Goal: Information Seeking & Learning: Learn about a topic

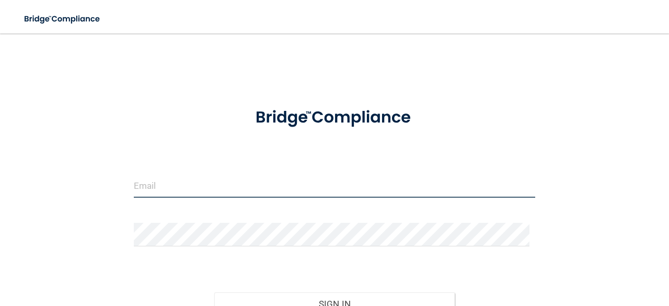
click at [200, 185] on input "email" at bounding box center [334, 186] width 401 height 24
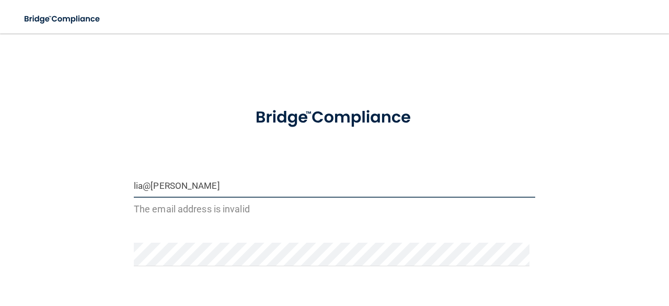
type input "[EMAIL_ADDRESS][DOMAIN_NAME]"
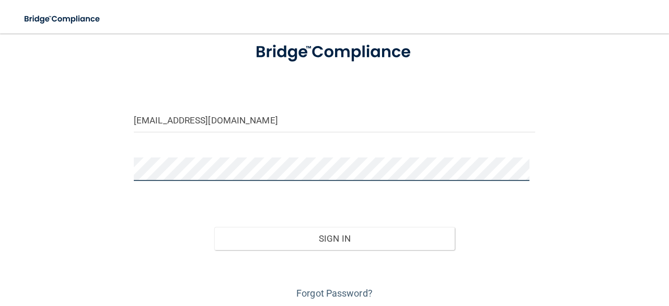
scroll to position [94, 0]
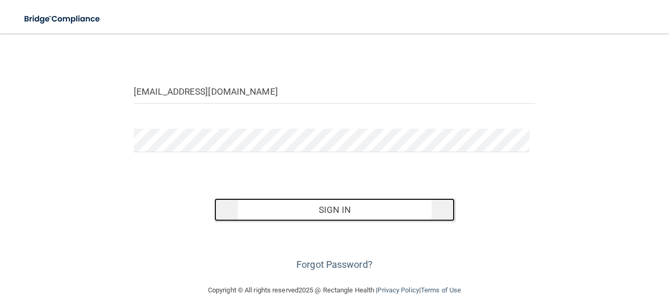
click at [423, 213] on button "Sign In" at bounding box center [334, 209] width 241 height 23
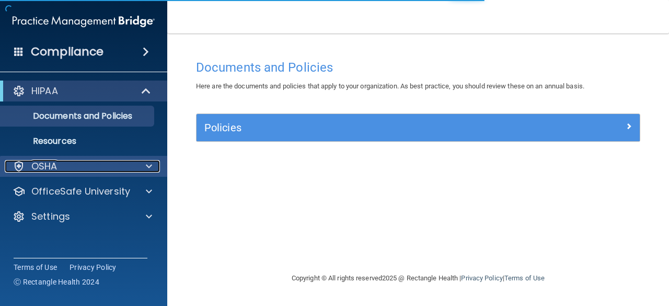
click at [142, 170] on div at bounding box center [147, 166] width 26 height 13
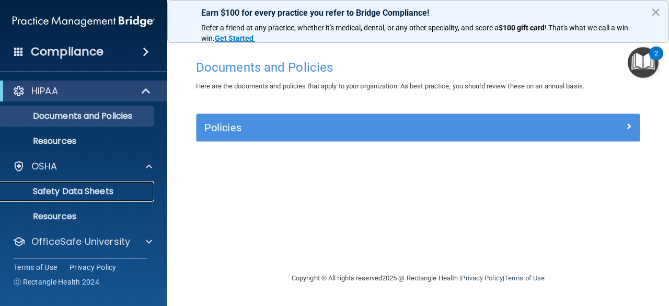
click at [106, 196] on link "Safety Data Sheets" at bounding box center [72, 191] width 165 height 21
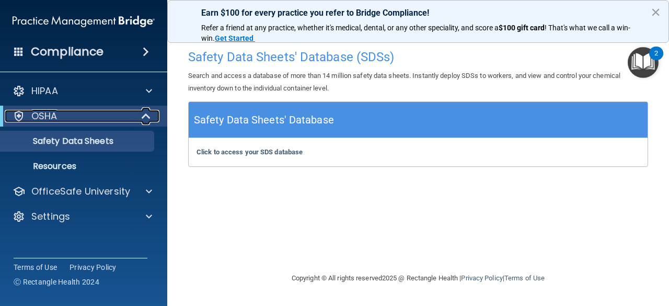
click at [144, 115] on span at bounding box center [147, 116] width 9 height 13
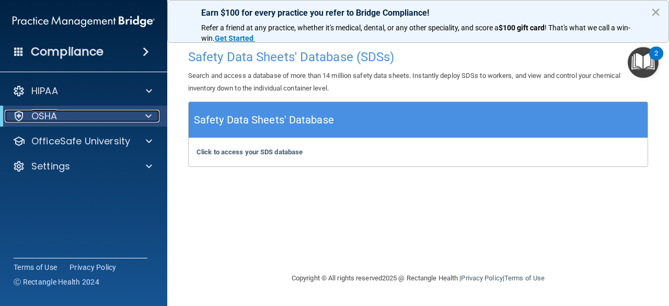
click at [143, 120] on div at bounding box center [147, 116] width 26 height 13
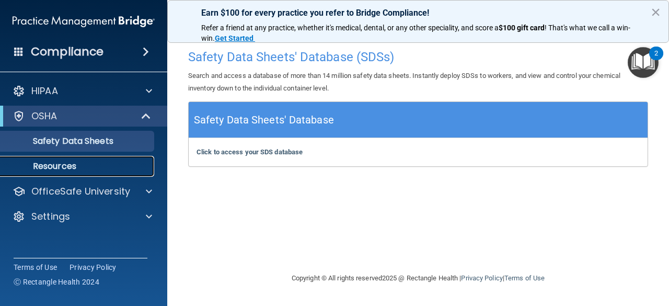
click at [87, 165] on p "Resources" at bounding box center [78, 166] width 143 height 10
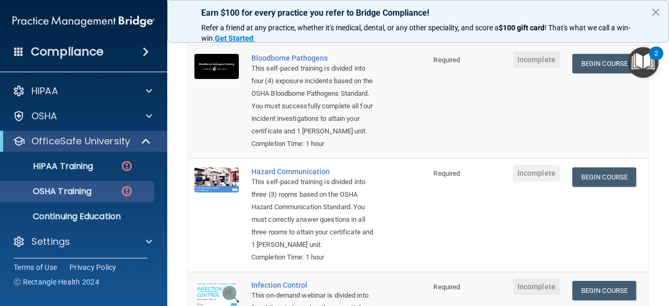
scroll to position [112, 0]
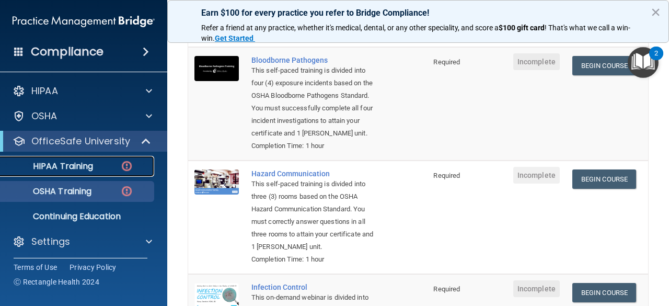
click at [77, 170] on p "HIPAA Training" at bounding box center [50, 166] width 86 height 10
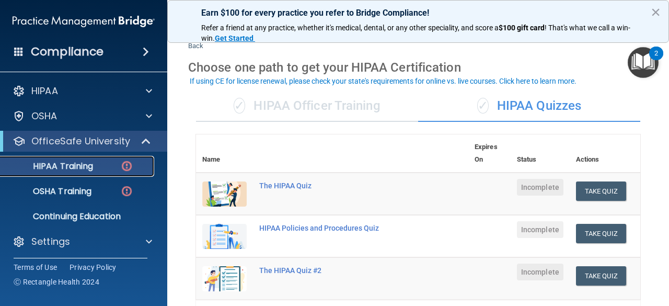
scroll to position [22, 0]
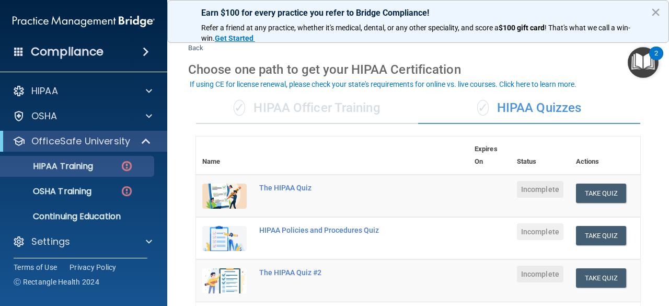
click at [326, 109] on div "✓ HIPAA Officer Training" at bounding box center [307, 107] width 222 height 31
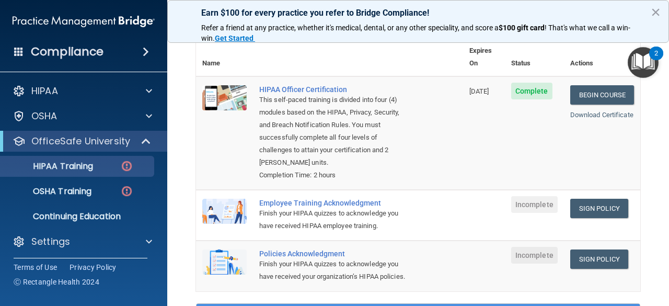
scroll to position [121, 0]
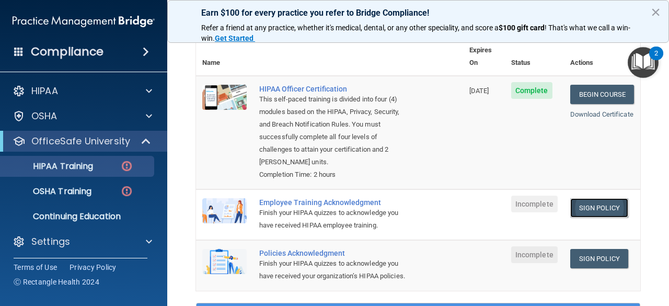
click at [597, 199] on link "Sign Policy" at bounding box center [599, 207] width 58 height 19
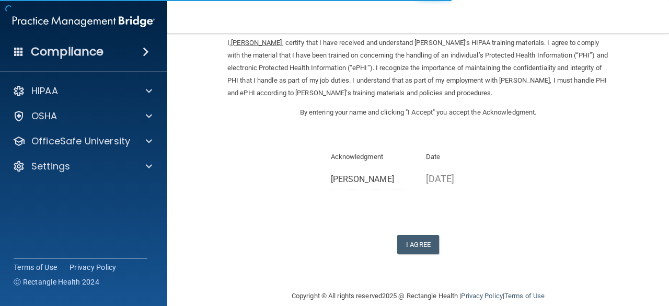
scroll to position [56, 0]
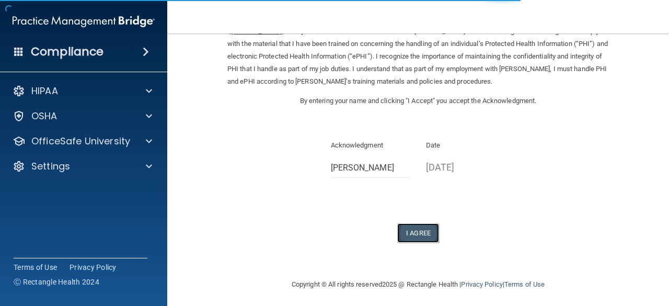
click at [414, 242] on button "I Agree" at bounding box center [418, 232] width 42 height 19
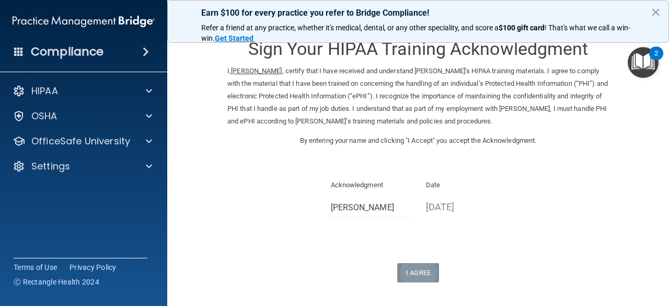
scroll to position [0, 0]
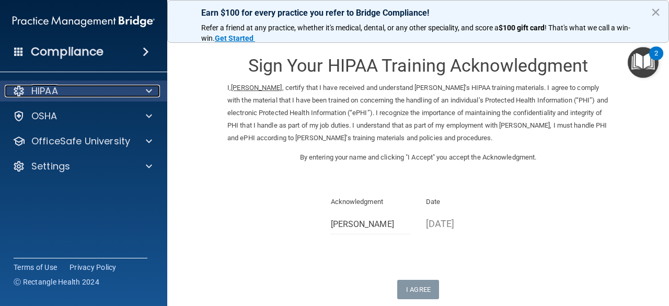
click at [138, 91] on div at bounding box center [147, 91] width 26 height 13
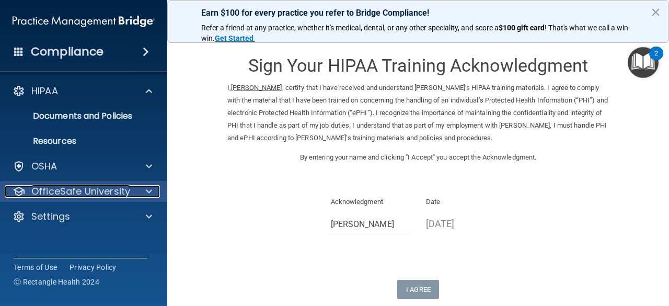
click at [143, 189] on div at bounding box center [147, 191] width 26 height 13
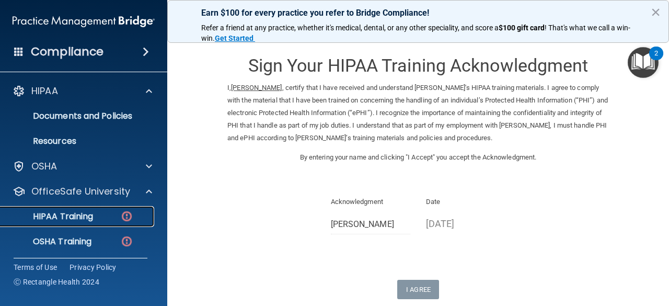
click at [109, 223] on link "HIPAA Training" at bounding box center [72, 216] width 165 height 21
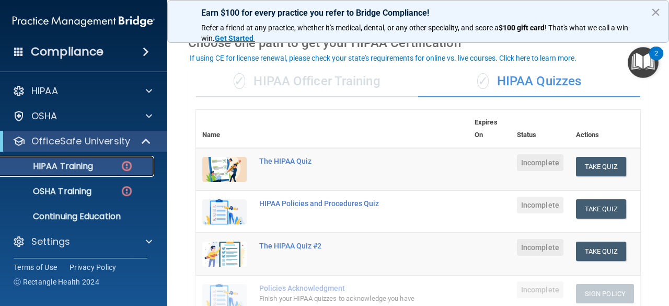
scroll to position [48, 0]
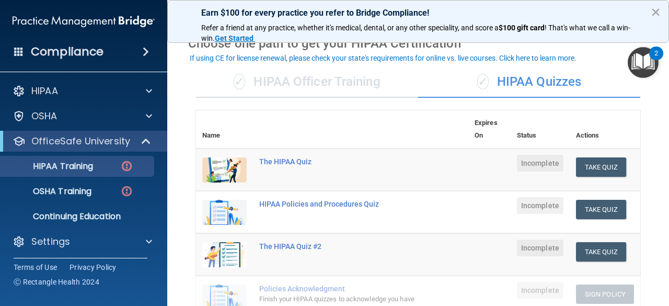
click at [323, 78] on div "✓ HIPAA Officer Training" at bounding box center [307, 81] width 222 height 31
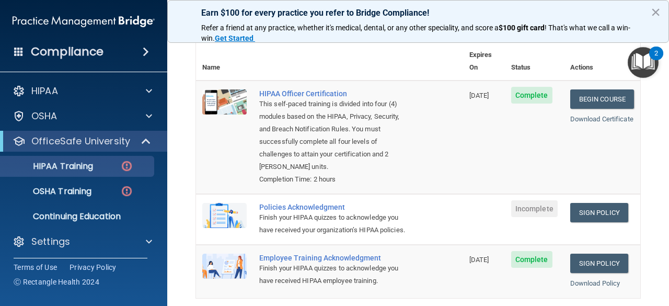
scroll to position [115, 0]
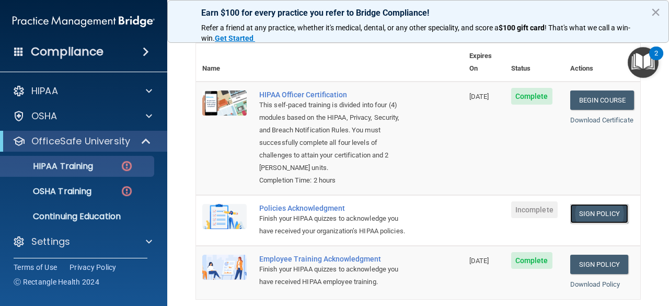
click at [607, 204] on link "Sign Policy" at bounding box center [599, 213] width 58 height 19
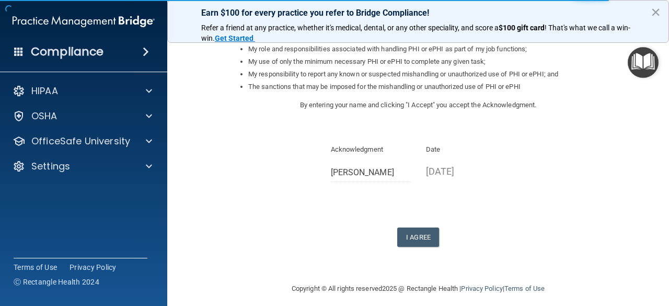
scroll to position [172, 0]
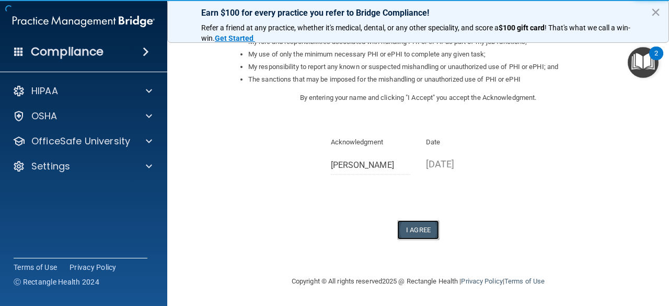
click at [420, 232] on button "I Agree" at bounding box center [418, 229] width 42 height 19
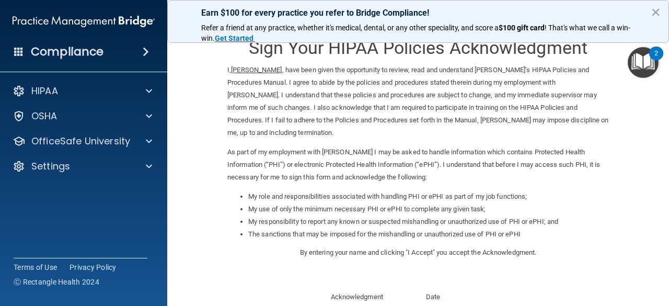
scroll to position [0, 0]
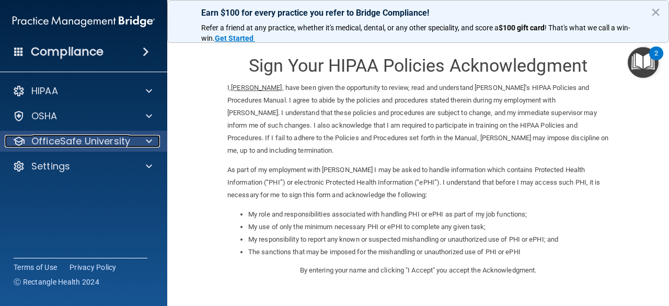
click at [138, 141] on div at bounding box center [147, 141] width 26 height 13
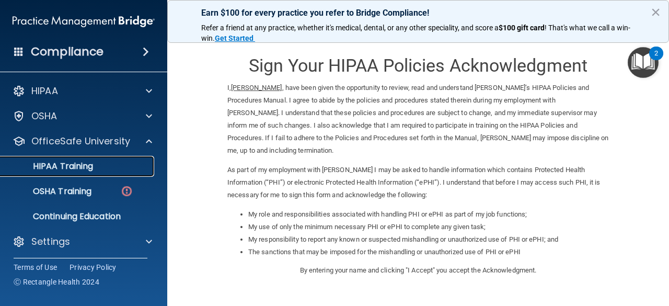
click at [99, 168] on div "HIPAA Training" at bounding box center [78, 166] width 143 height 10
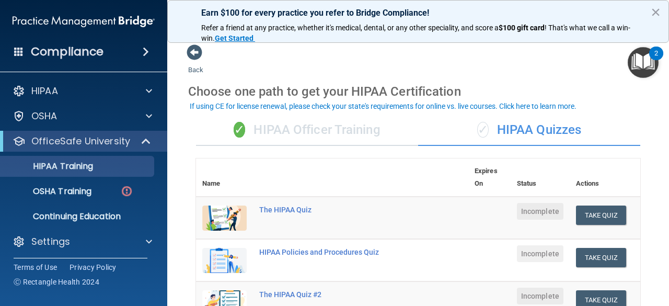
click at [575, 134] on div "✓ HIPAA Quizzes" at bounding box center [529, 129] width 222 height 31
click at [542, 129] on div "✓ HIPAA Quizzes" at bounding box center [529, 129] width 222 height 31
click at [281, 125] on div "✓ HIPAA Officer Training" at bounding box center [307, 129] width 222 height 31
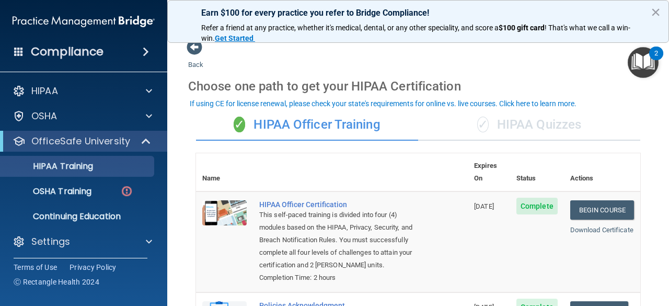
scroll to position [2, 0]
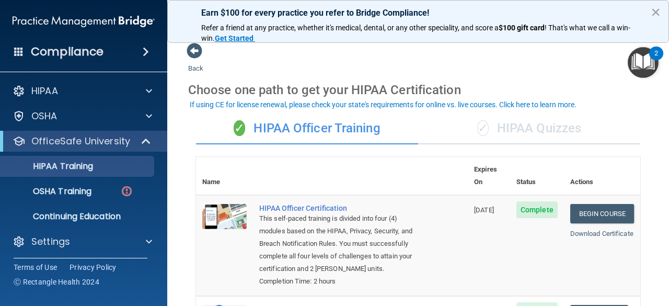
click at [550, 135] on div "✓ HIPAA Quizzes" at bounding box center [529, 128] width 222 height 31
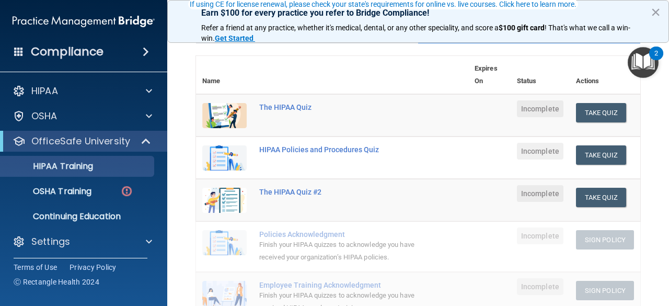
scroll to position [102, 0]
click at [600, 118] on button "Take Quiz" at bounding box center [601, 112] width 50 height 19
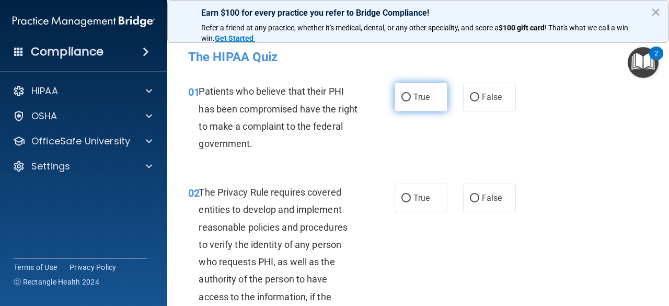
click at [405, 100] on input "True" at bounding box center [405, 98] width 9 height 8
radio input "true"
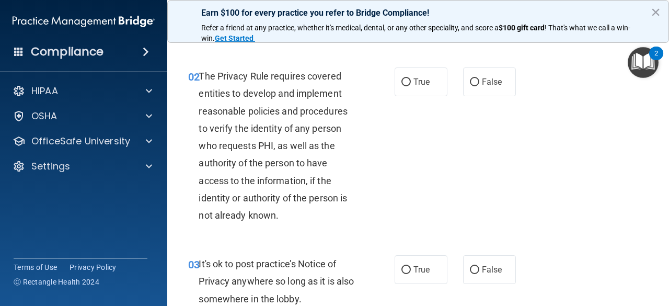
scroll to position [125, 0]
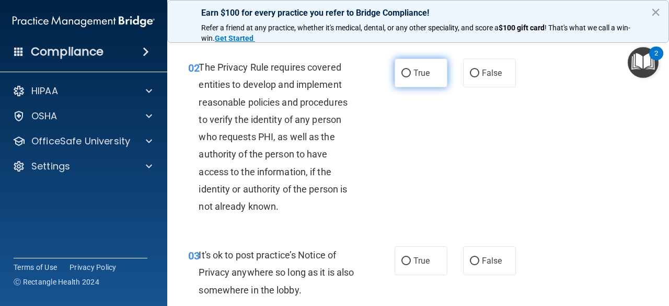
click at [424, 74] on span "True" at bounding box center [421, 73] width 16 height 10
click at [411, 74] on input "True" at bounding box center [405, 73] width 9 height 8
radio input "true"
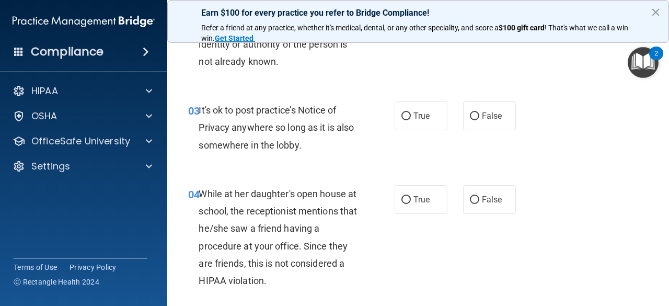
scroll to position [272, 0]
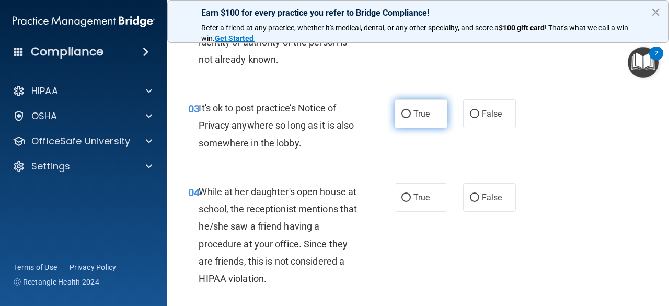
click at [424, 121] on label "True" at bounding box center [420, 113] width 53 height 29
click at [411, 118] on input "True" at bounding box center [405, 114] width 9 height 8
radio input "true"
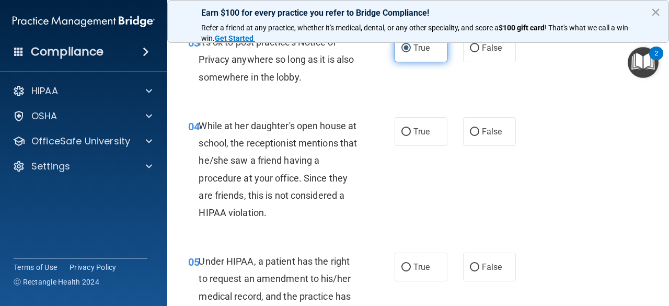
scroll to position [339, 0]
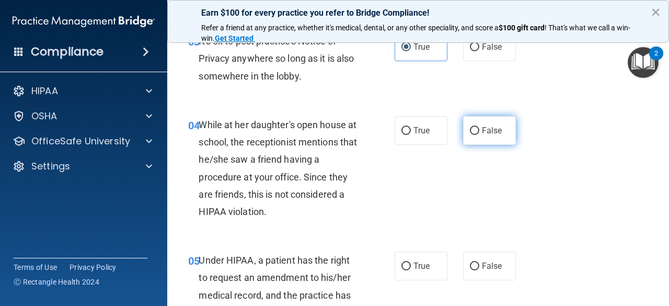
click at [489, 133] on span "False" at bounding box center [492, 130] width 20 height 10
click at [479, 133] on input "False" at bounding box center [474, 131] width 9 height 8
radio input "true"
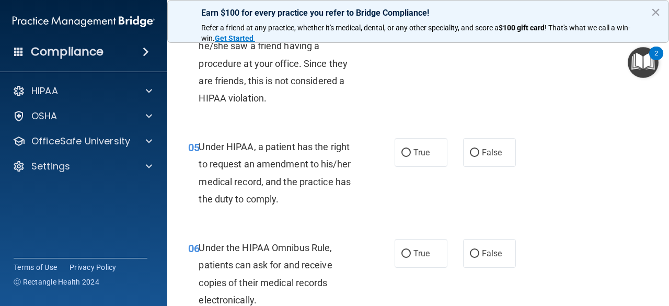
scroll to position [453, 0]
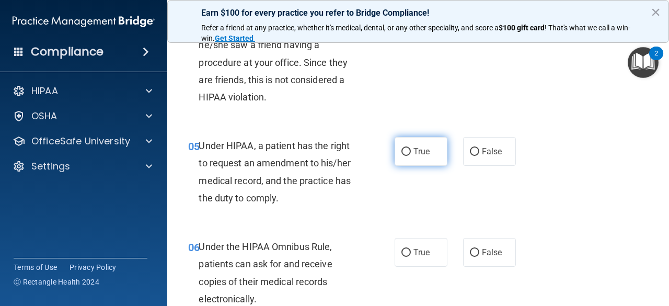
click at [418, 150] on span "True" at bounding box center [421, 151] width 16 height 10
click at [411, 150] on input "True" at bounding box center [405, 152] width 9 height 8
radio input "true"
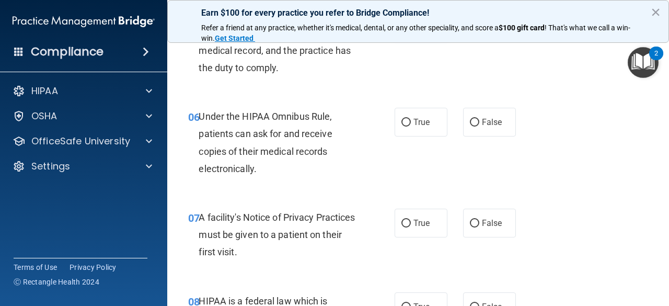
scroll to position [583, 0]
click at [420, 132] on label "True" at bounding box center [420, 122] width 53 height 29
click at [411, 126] on input "True" at bounding box center [405, 123] width 9 height 8
radio input "true"
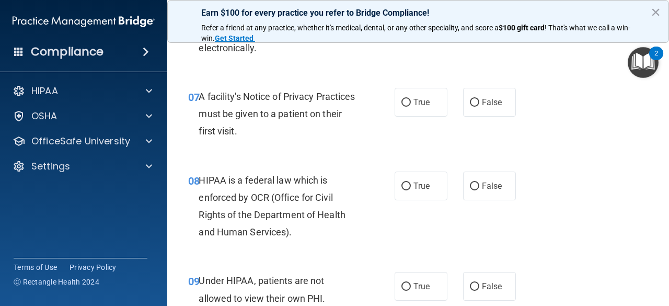
scroll to position [706, 0]
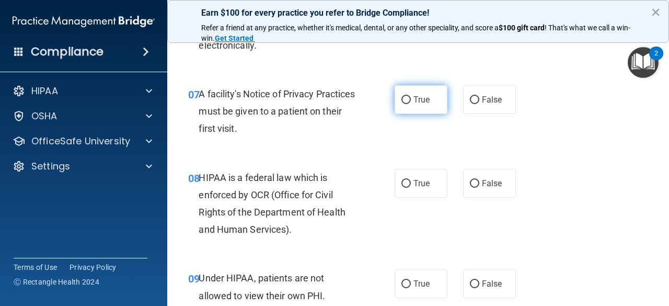
click at [417, 96] on span "True" at bounding box center [421, 100] width 16 height 10
click at [411, 96] on input "True" at bounding box center [405, 100] width 9 height 8
radio input "true"
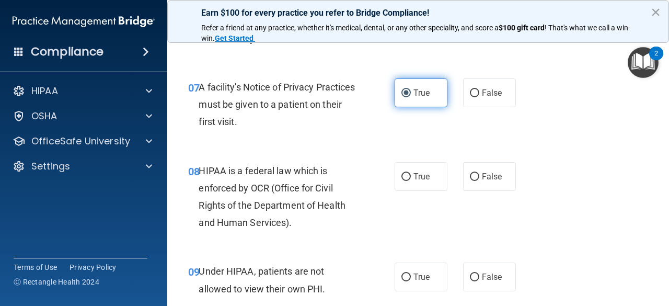
scroll to position [719, 0]
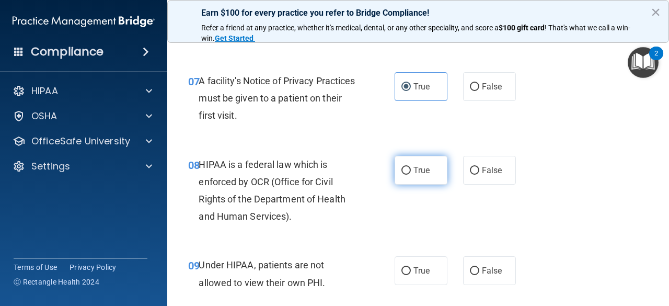
click at [418, 169] on span "True" at bounding box center [421, 170] width 16 height 10
click at [411, 169] on input "True" at bounding box center [405, 171] width 9 height 8
radio input "true"
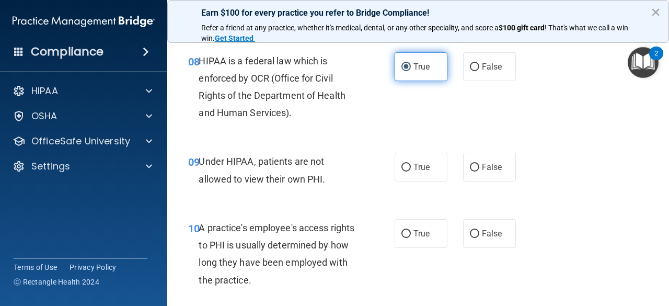
scroll to position [835, 0]
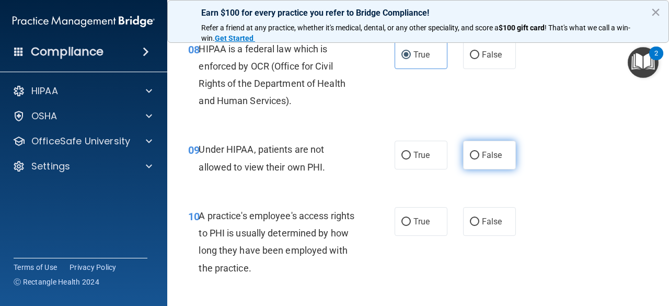
click at [487, 149] on label "False" at bounding box center [489, 155] width 53 height 29
click at [479, 151] on input "False" at bounding box center [474, 155] width 9 height 8
radio input "true"
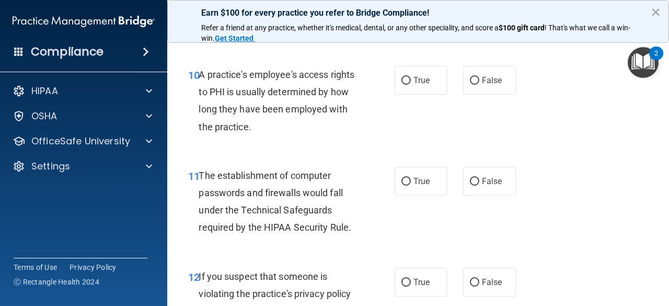
scroll to position [975, 0]
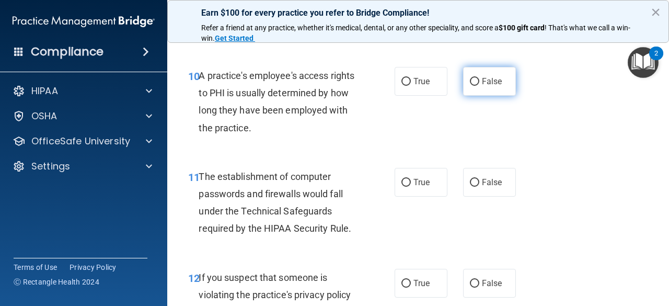
click at [488, 86] on label "False" at bounding box center [489, 81] width 53 height 29
click at [479, 86] on input "False" at bounding box center [474, 82] width 9 height 8
radio input "true"
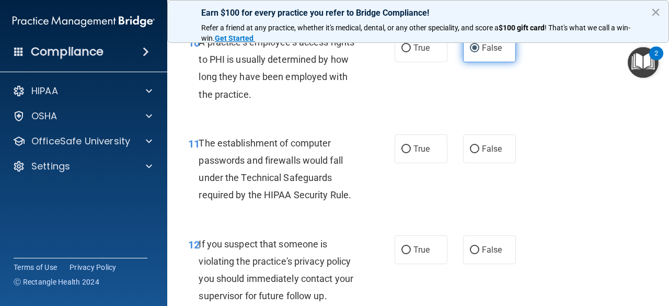
scroll to position [1010, 0]
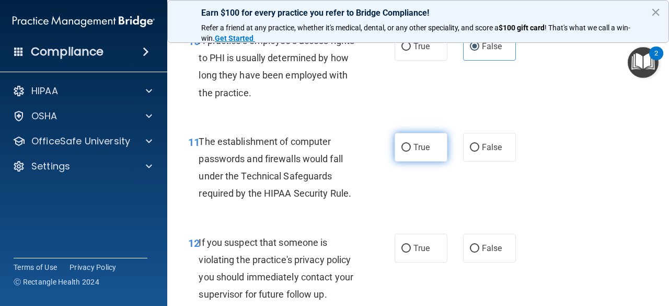
click at [426, 145] on label "True" at bounding box center [420, 147] width 53 height 29
click at [411, 145] on input "True" at bounding box center [405, 148] width 9 height 8
radio input "true"
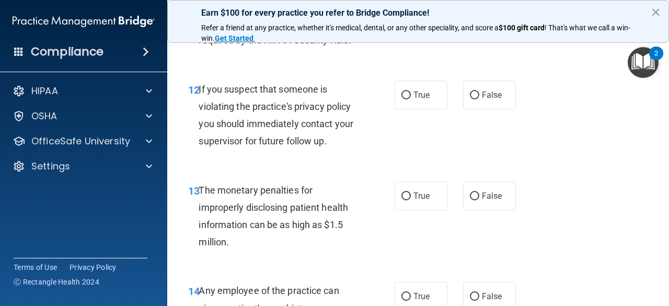
scroll to position [1164, 0]
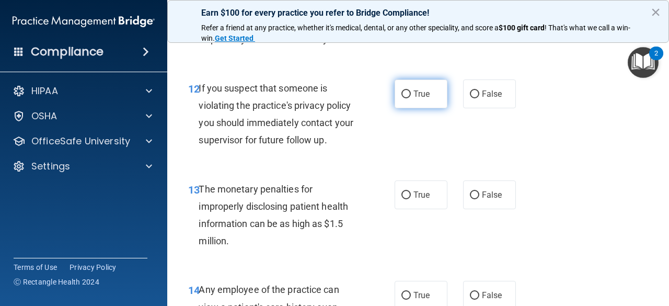
click at [422, 91] on span "True" at bounding box center [421, 94] width 16 height 10
click at [411, 91] on input "True" at bounding box center [405, 94] width 9 height 8
radio input "true"
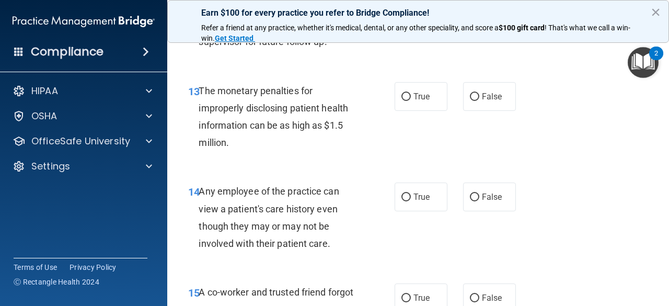
scroll to position [1263, 0]
click at [422, 91] on span "True" at bounding box center [421, 96] width 16 height 10
click at [411, 92] on input "True" at bounding box center [405, 96] width 9 height 8
radio input "true"
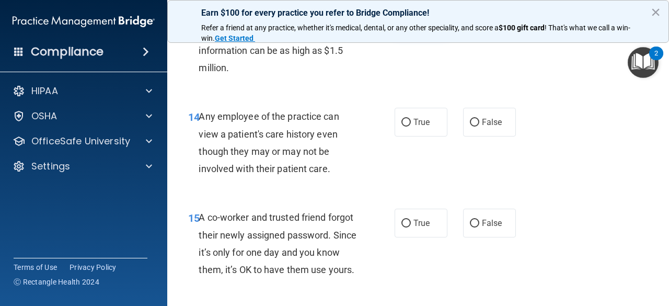
scroll to position [1339, 0]
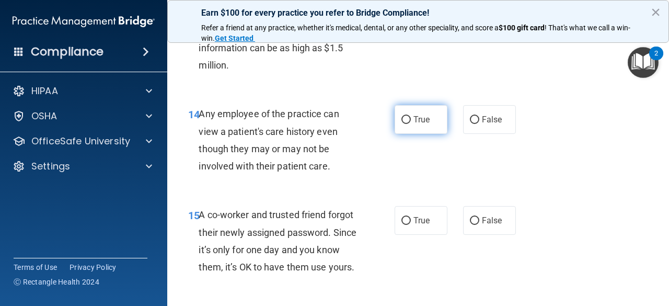
click at [405, 120] on input "True" at bounding box center [405, 120] width 9 height 8
radio input "true"
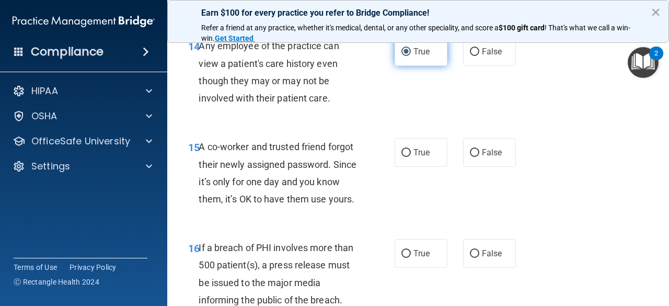
scroll to position [1412, 0]
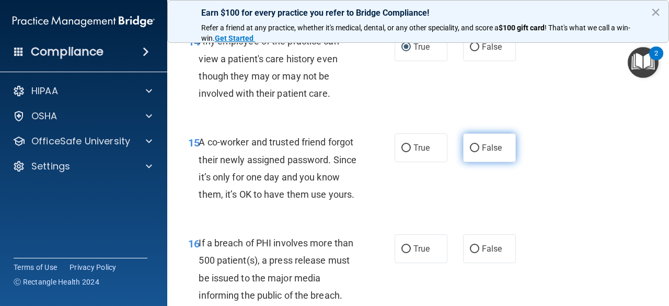
click at [483, 149] on span "False" at bounding box center [492, 148] width 20 height 10
click at [479, 149] on input "False" at bounding box center [474, 148] width 9 height 8
radio input "true"
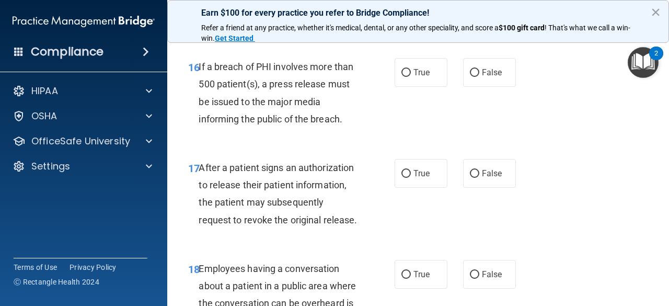
scroll to position [1590, 0]
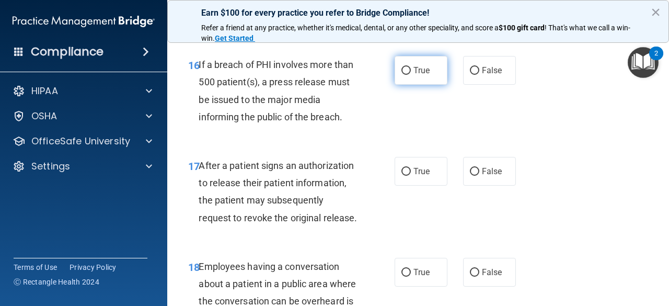
click at [420, 75] on span "True" at bounding box center [421, 70] width 16 height 10
click at [411, 75] on input "True" at bounding box center [405, 71] width 9 height 8
radio input "true"
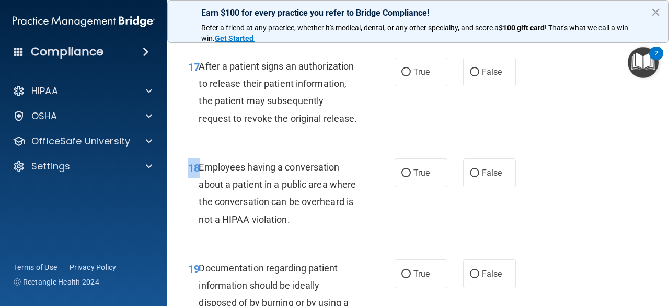
scroll to position [1694, 0]
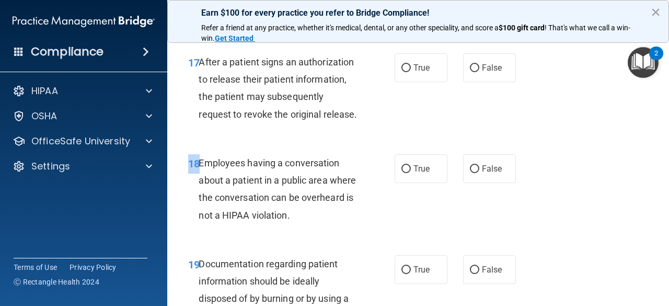
click at [609, 242] on div "18 Employees having a conversation about a patient in a public area where the c…" at bounding box center [417, 191] width 475 height 101
click at [616, 235] on div "18 Employees having a conversation about a patient in a public area where the c…" at bounding box center [417, 191] width 475 height 101
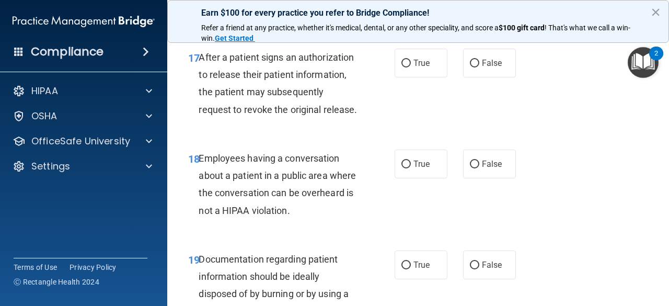
scroll to position [1699, 0]
click at [418, 67] on span "True" at bounding box center [421, 62] width 16 height 10
click at [411, 67] on input "True" at bounding box center [405, 63] width 9 height 8
radio input "true"
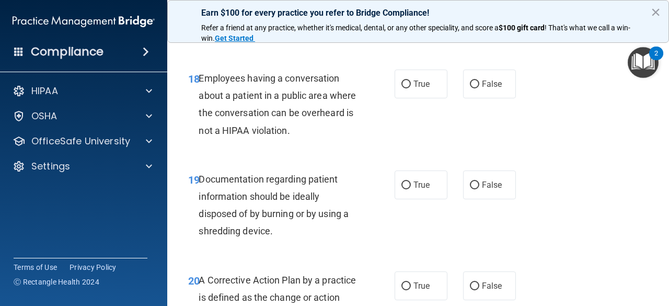
scroll to position [1778, 0]
click at [499, 98] on label "False" at bounding box center [489, 83] width 53 height 29
click at [479, 88] on input "False" at bounding box center [474, 84] width 9 height 8
radio input "true"
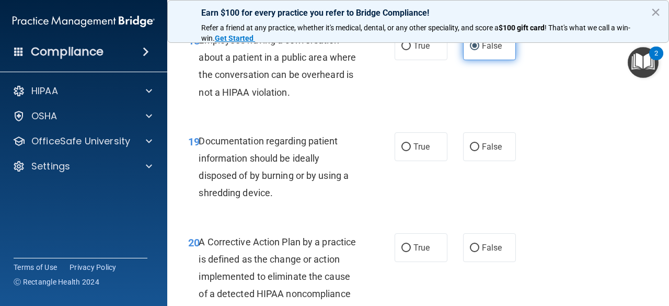
scroll to position [1816, 0]
click at [421, 61] on label "True" at bounding box center [420, 46] width 53 height 29
click at [411, 51] on input "True" at bounding box center [405, 47] width 9 height 8
radio input "true"
radio input "false"
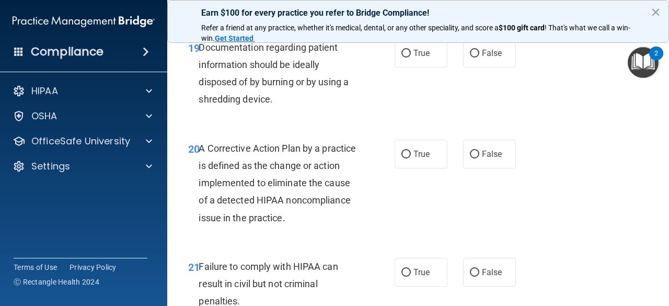
scroll to position [1910, 0]
click at [413, 57] on span "True" at bounding box center [421, 53] width 16 height 10
click at [411, 57] on input "True" at bounding box center [405, 53] width 9 height 8
radio input "true"
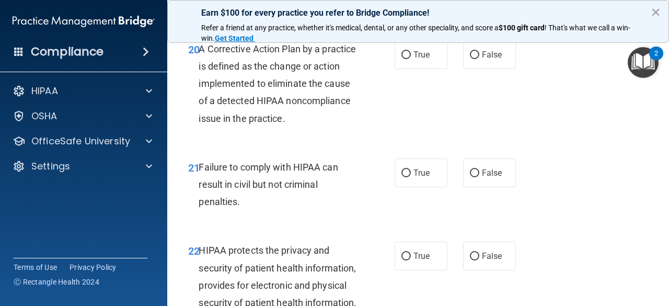
scroll to position [2016, 0]
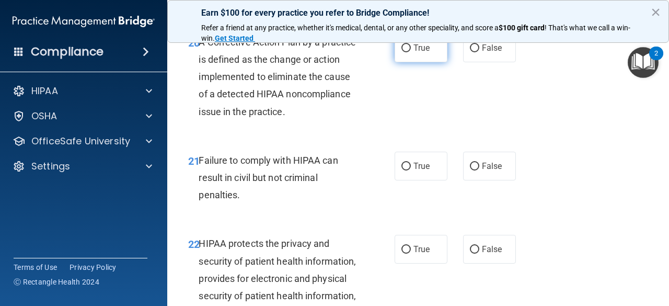
click at [417, 62] on label "True" at bounding box center [420, 47] width 53 height 29
click at [411, 52] on input "True" at bounding box center [405, 48] width 9 height 8
radio input "true"
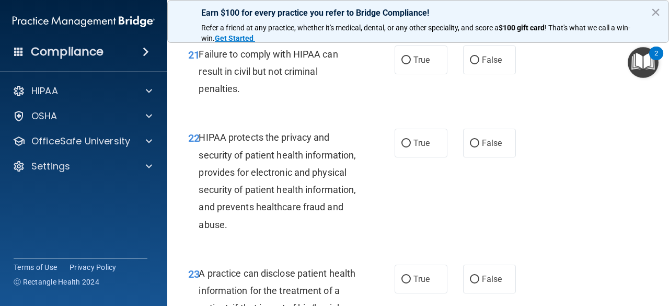
scroll to position [2128, 0]
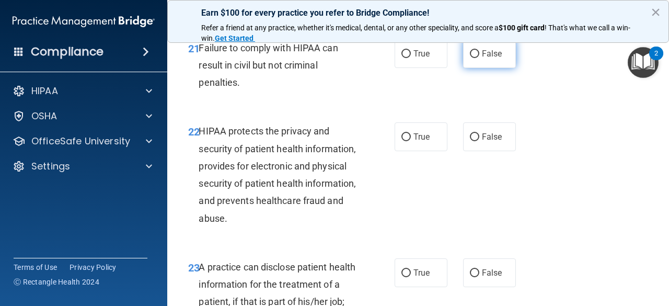
click at [489, 59] on span "False" at bounding box center [492, 54] width 20 height 10
click at [479, 58] on input "False" at bounding box center [474, 54] width 9 height 8
radio input "true"
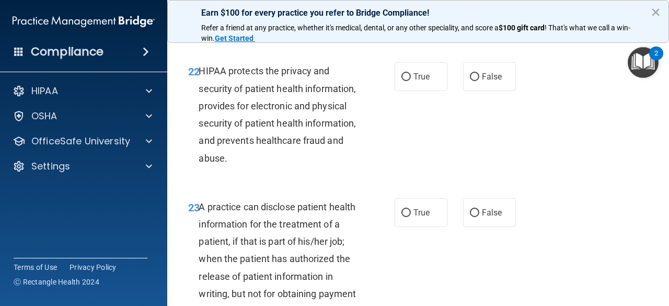
scroll to position [2191, 0]
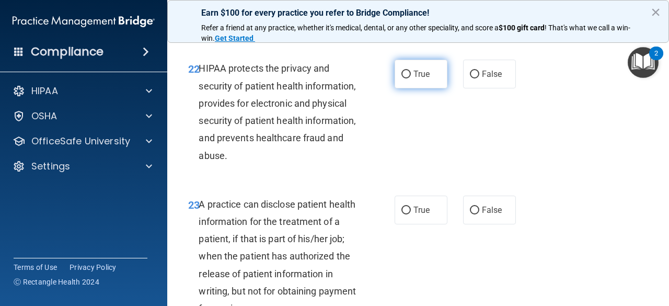
click at [418, 79] on span "True" at bounding box center [421, 74] width 16 height 10
click at [411, 78] on input "True" at bounding box center [405, 75] width 9 height 8
radio input "true"
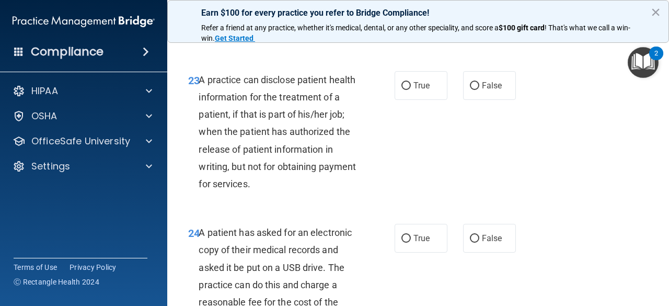
scroll to position [2320, 0]
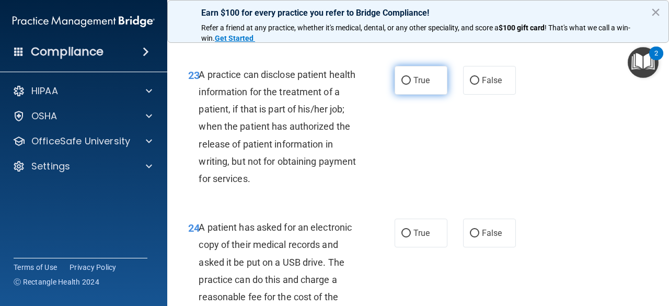
click at [418, 85] on span "True" at bounding box center [421, 80] width 16 height 10
click at [411, 85] on input "True" at bounding box center [405, 81] width 9 height 8
radio input "true"
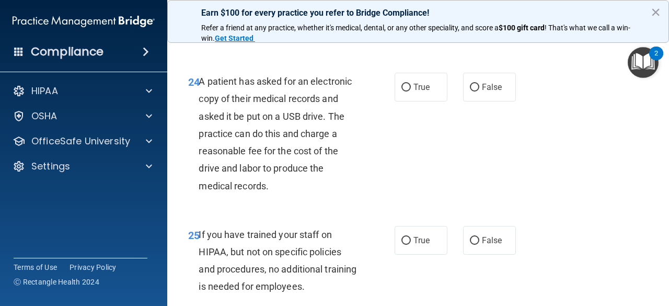
scroll to position [2472, 0]
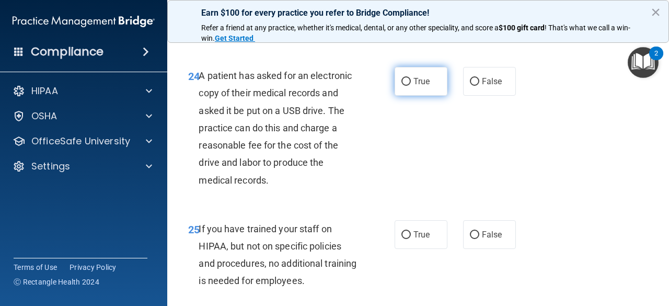
click at [415, 86] on span "True" at bounding box center [421, 81] width 16 height 10
click at [411, 86] on input "True" at bounding box center [405, 82] width 9 height 8
radio input "true"
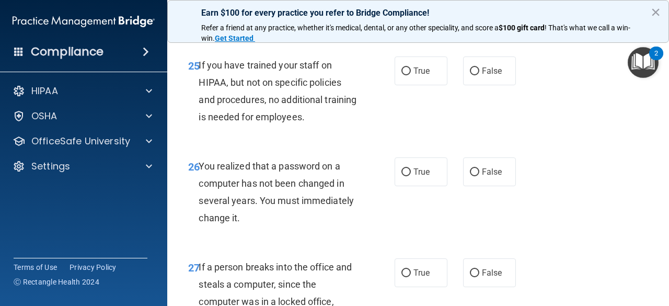
scroll to position [2640, 0]
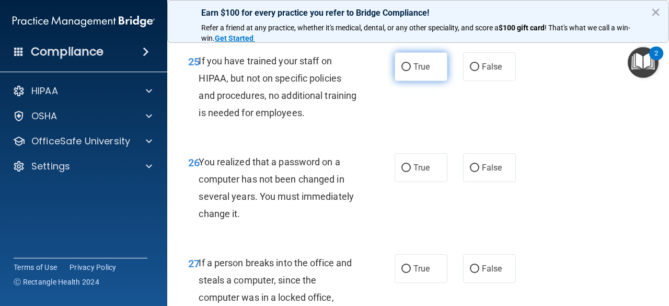
click at [413, 72] on span "True" at bounding box center [421, 67] width 16 height 10
click at [411, 71] on input "True" at bounding box center [405, 67] width 9 height 8
radio input "true"
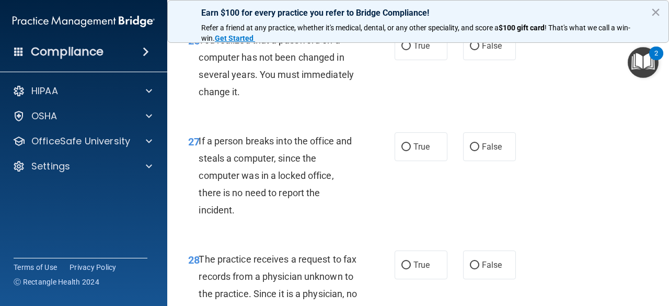
scroll to position [2766, 0]
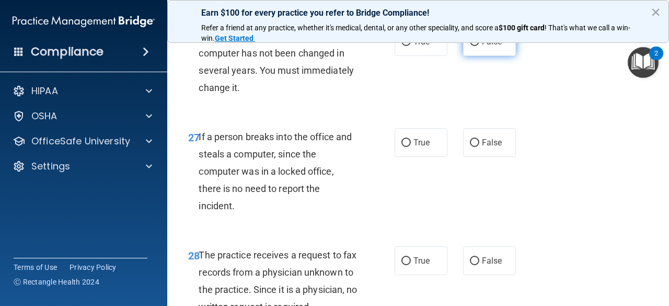
click at [488, 56] on label "False" at bounding box center [489, 41] width 53 height 29
click at [479, 46] on input "False" at bounding box center [474, 42] width 9 height 8
radio input "true"
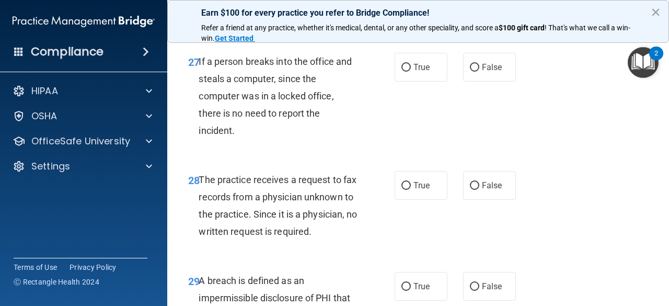
scroll to position [2842, 0]
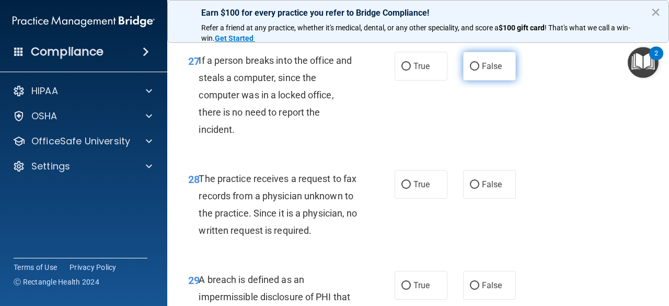
click at [489, 71] on span "False" at bounding box center [492, 66] width 20 height 10
click at [479, 71] on input "False" at bounding box center [474, 67] width 9 height 8
radio input "true"
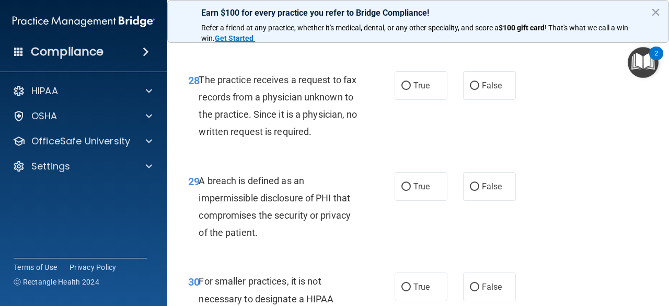
scroll to position [2979, 0]
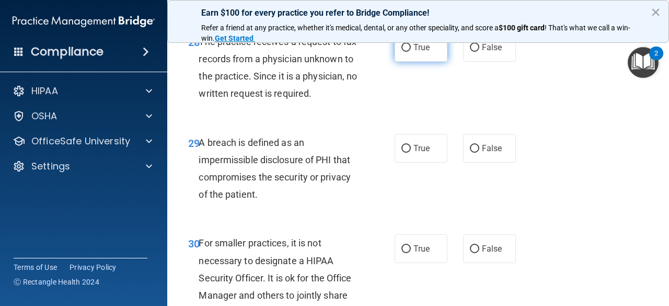
click at [416, 62] on label "True" at bounding box center [420, 47] width 53 height 29
click at [411, 52] on input "True" at bounding box center [405, 48] width 9 height 8
radio input "true"
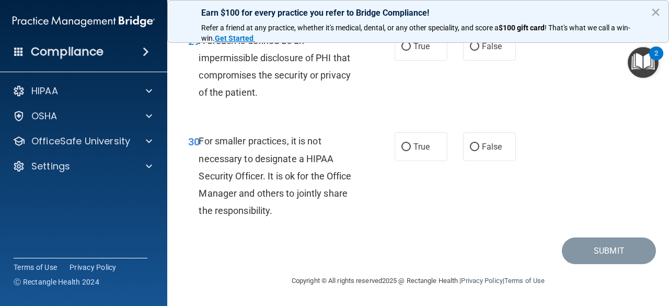
scroll to position [3082, 0]
click at [415, 51] on span "True" at bounding box center [421, 46] width 16 height 10
click at [411, 51] on input "True" at bounding box center [405, 47] width 9 height 8
radio input "true"
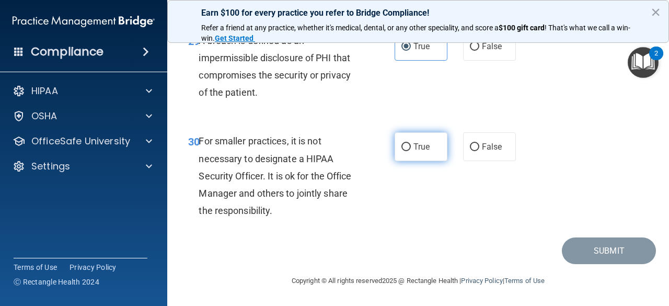
click at [429, 153] on label "True" at bounding box center [420, 146] width 53 height 29
click at [411, 151] on input "True" at bounding box center [405, 147] width 9 height 8
radio input "true"
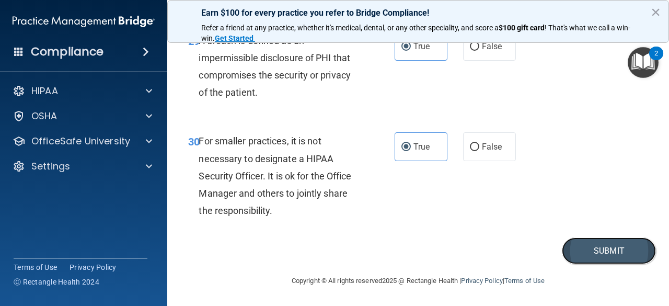
click at [622, 248] on button "Submit" at bounding box center [609, 250] width 94 height 27
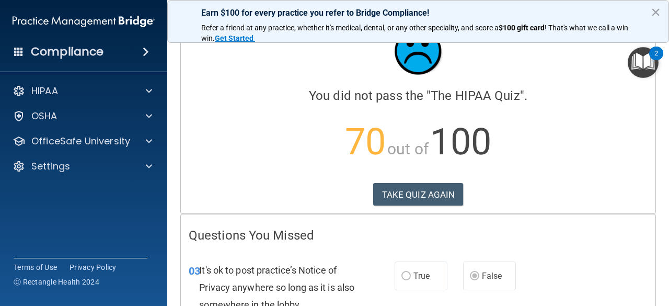
scroll to position [36, 0]
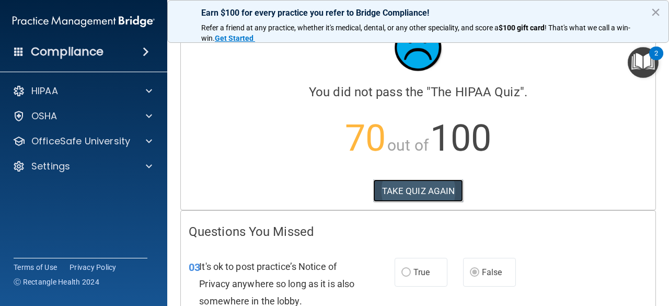
click at [429, 192] on button "TAKE QUIZ AGAIN" at bounding box center [418, 190] width 90 height 23
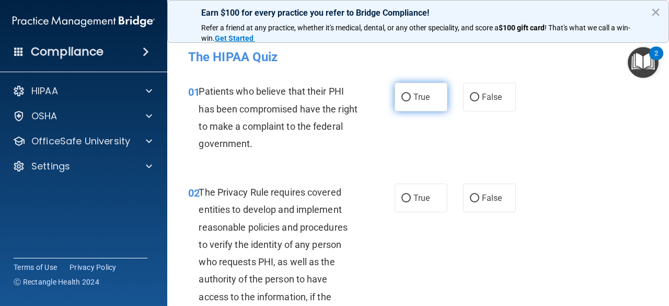
click at [430, 102] on label "True" at bounding box center [420, 97] width 53 height 29
click at [411, 101] on input "True" at bounding box center [405, 98] width 9 height 8
radio input "true"
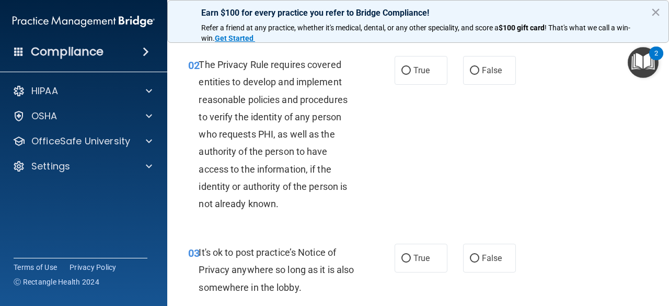
scroll to position [137, 0]
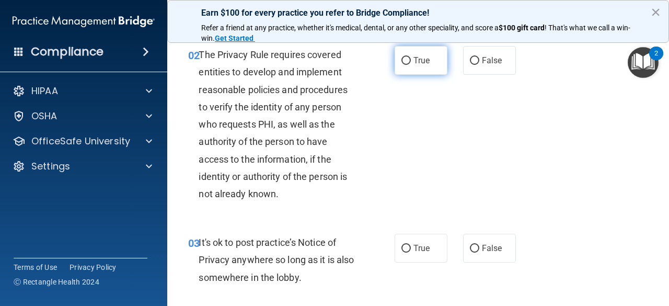
click at [413, 64] on span "True" at bounding box center [421, 60] width 16 height 10
click at [411, 64] on input "True" at bounding box center [405, 61] width 9 height 8
radio input "true"
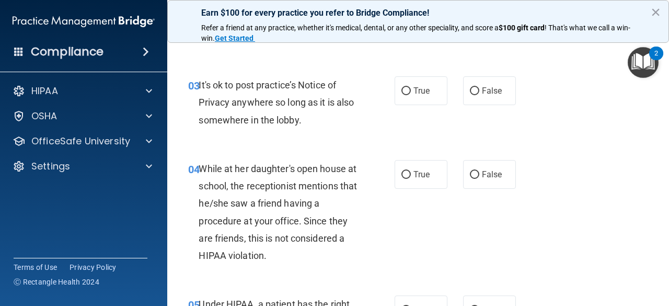
scroll to position [313, 0]
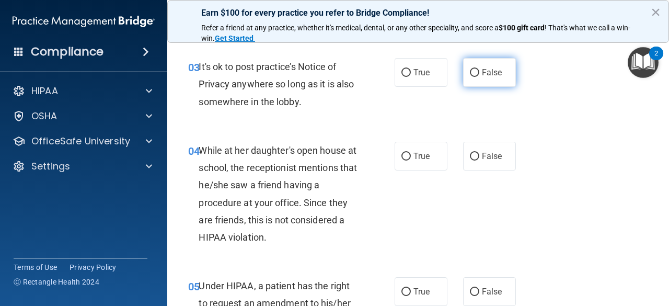
click at [491, 68] on span "False" at bounding box center [492, 72] width 20 height 10
click at [479, 69] on input "False" at bounding box center [474, 73] width 9 height 8
radio input "true"
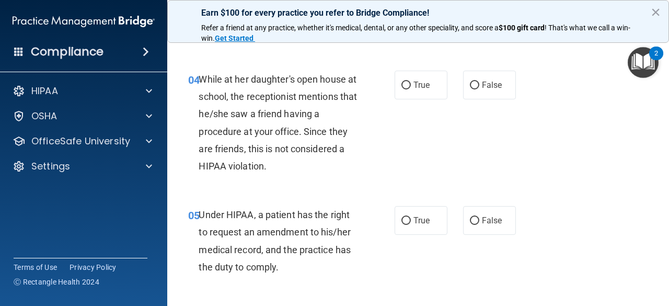
scroll to position [386, 0]
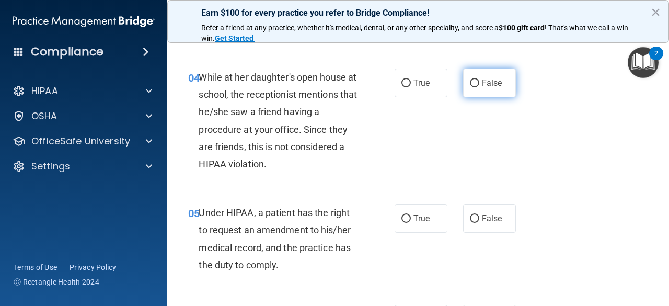
click at [482, 78] on span "False" at bounding box center [492, 83] width 20 height 10
click at [479, 79] on input "False" at bounding box center [474, 83] width 9 height 8
radio input "true"
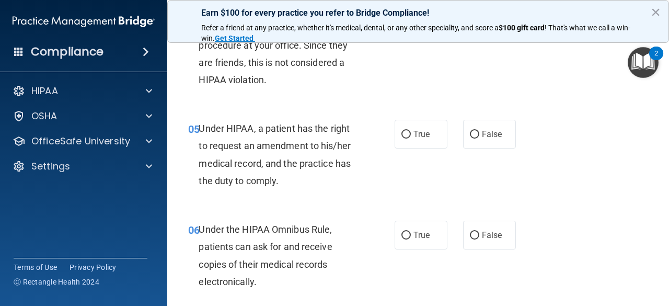
scroll to position [484, 0]
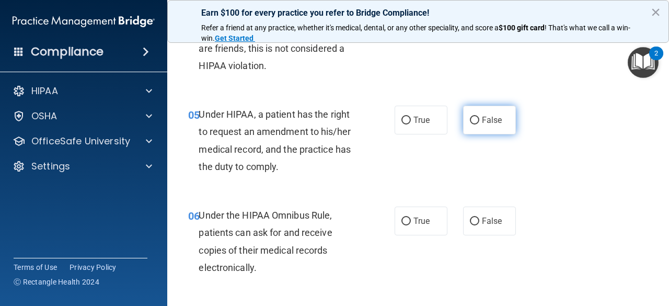
click at [491, 114] on label "False" at bounding box center [489, 120] width 53 height 29
click at [479, 116] on input "False" at bounding box center [474, 120] width 9 height 8
radio input "true"
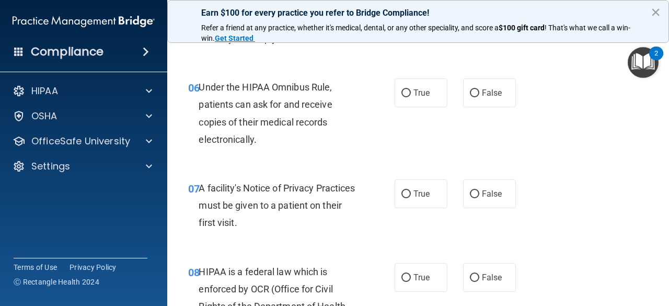
scroll to position [613, 0]
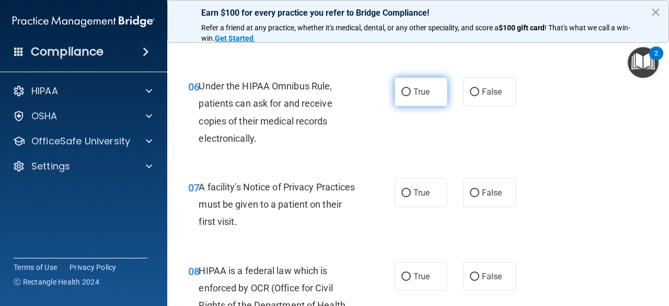
click at [414, 89] on span "True" at bounding box center [421, 92] width 16 height 10
click at [411, 89] on input "True" at bounding box center [405, 92] width 9 height 8
radio input "true"
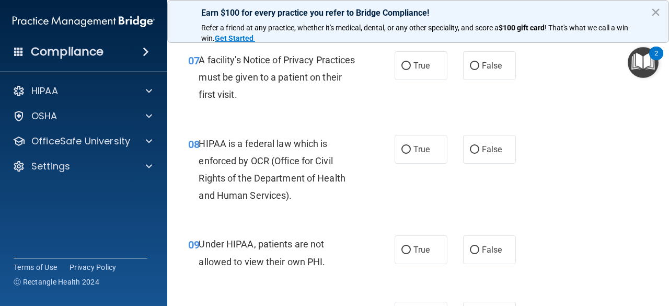
scroll to position [736, 0]
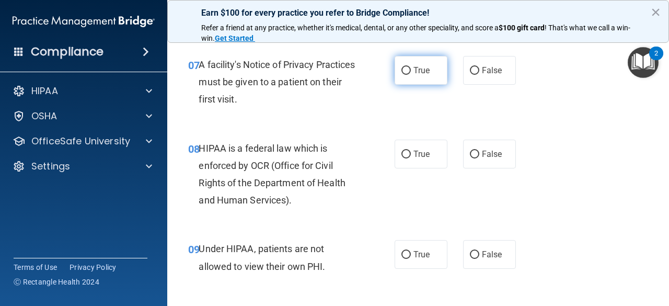
click at [418, 67] on span "True" at bounding box center [421, 70] width 16 height 10
click at [411, 67] on input "True" at bounding box center [405, 71] width 9 height 8
radio input "true"
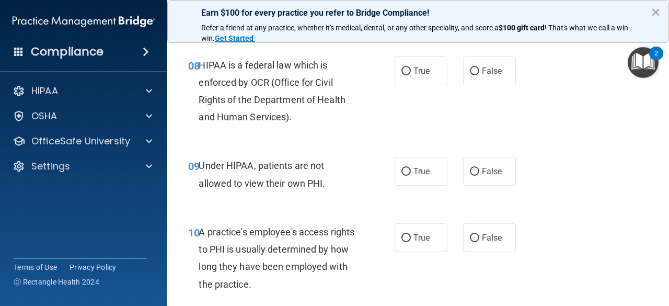
scroll to position [820, 0]
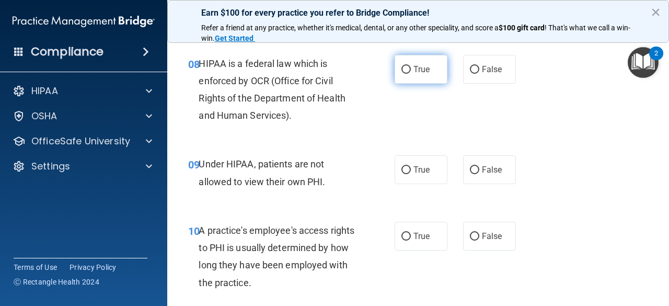
click at [422, 56] on label "True" at bounding box center [420, 69] width 53 height 29
click at [411, 66] on input "True" at bounding box center [405, 70] width 9 height 8
radio input "true"
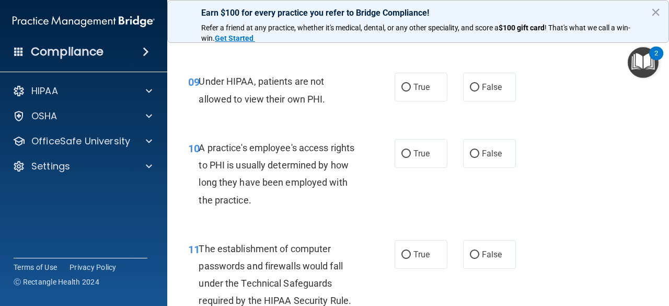
scroll to position [902, 0]
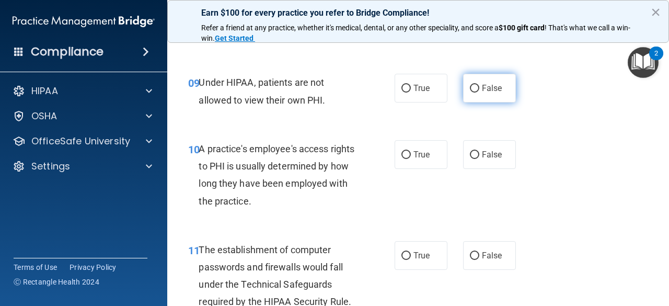
click at [483, 90] on span "False" at bounding box center [492, 88] width 20 height 10
click at [479, 90] on input "False" at bounding box center [474, 89] width 9 height 8
radio input "true"
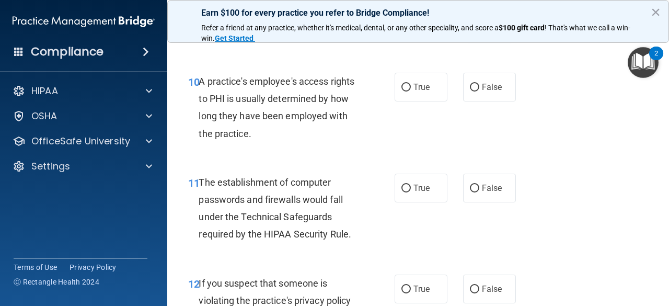
scroll to position [974, 0]
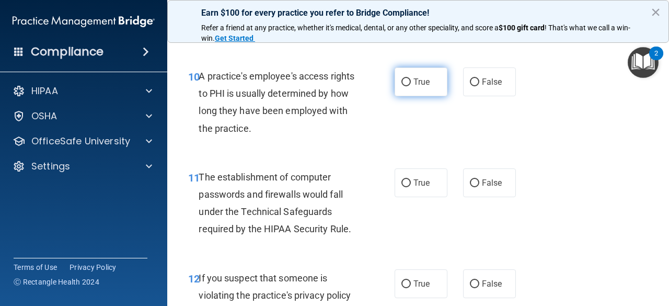
click at [426, 80] on label "True" at bounding box center [420, 81] width 53 height 29
click at [411, 80] on input "True" at bounding box center [405, 82] width 9 height 8
radio input "true"
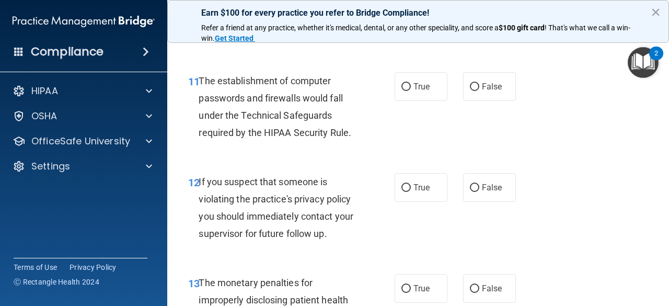
scroll to position [1076, 0]
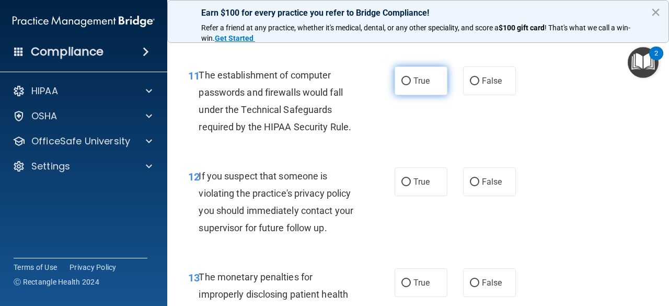
click at [415, 78] on span "True" at bounding box center [421, 81] width 16 height 10
click at [411, 78] on input "True" at bounding box center [405, 81] width 9 height 8
radio input "true"
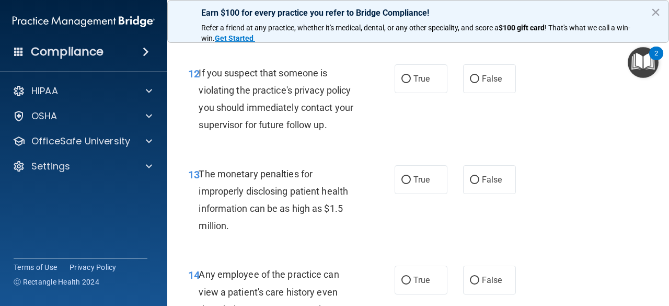
scroll to position [1181, 0]
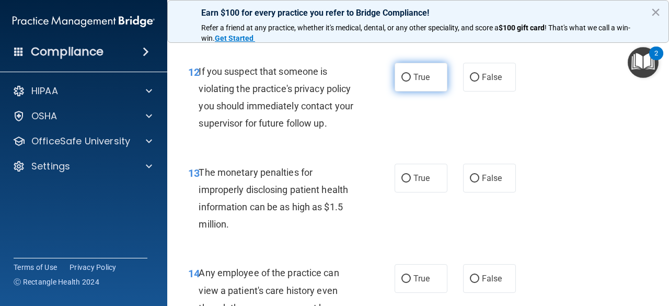
click at [402, 74] on input "True" at bounding box center [405, 78] width 9 height 8
radio input "true"
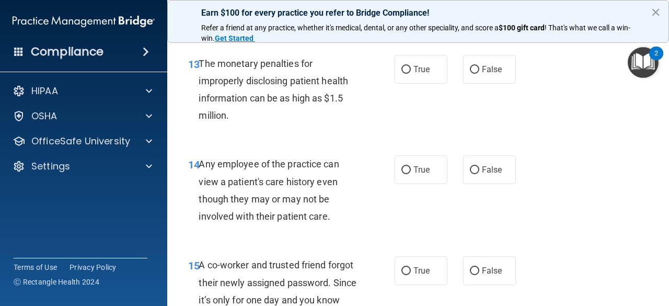
scroll to position [1292, 0]
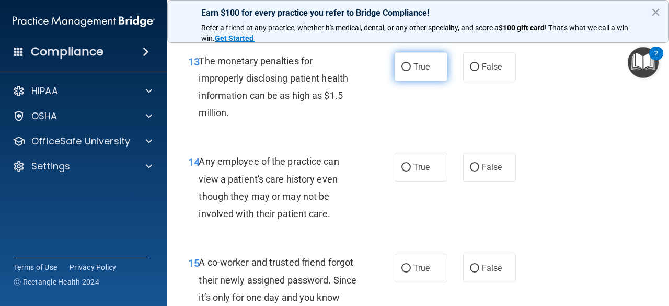
click at [403, 63] on input "True" at bounding box center [405, 67] width 9 height 8
radio input "true"
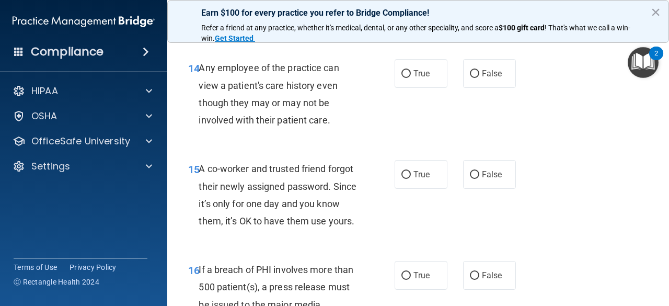
scroll to position [1386, 0]
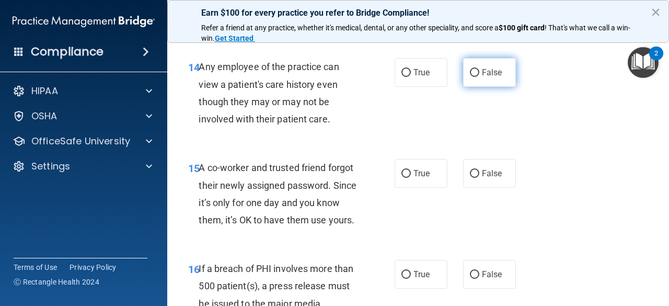
click at [491, 73] on span "False" at bounding box center [492, 72] width 20 height 10
click at [479, 73] on input "False" at bounding box center [474, 73] width 9 height 8
radio input "true"
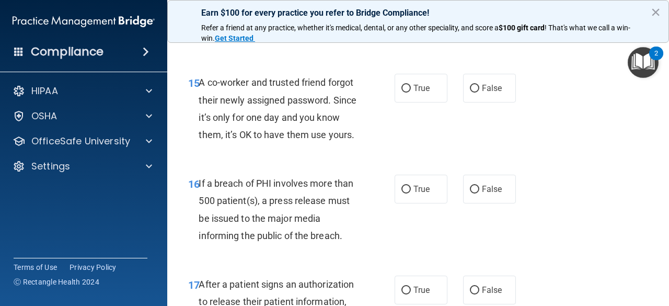
scroll to position [1476, 0]
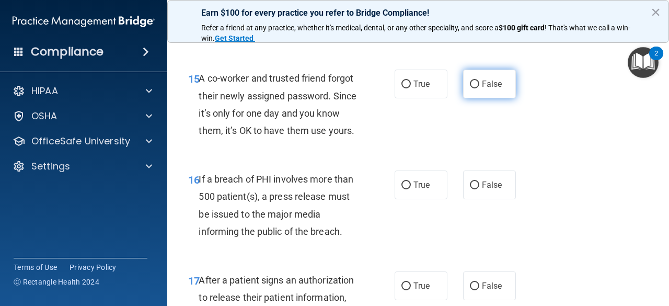
click at [482, 79] on span "False" at bounding box center [492, 84] width 20 height 10
click at [479, 80] on input "False" at bounding box center [474, 84] width 9 height 8
radio input "true"
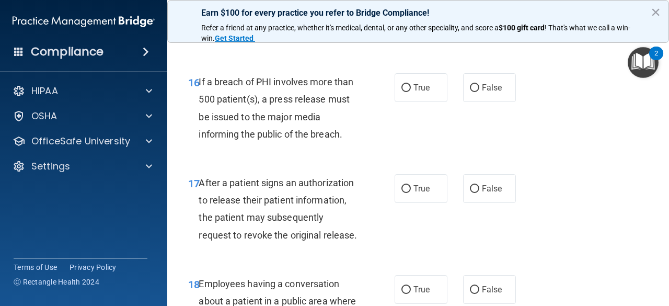
scroll to position [1573, 0]
click at [488, 101] on label "False" at bounding box center [489, 87] width 53 height 29
click at [479, 91] on input "False" at bounding box center [474, 88] width 9 height 8
radio input "true"
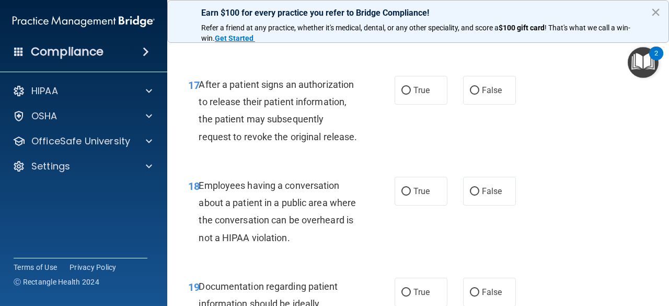
scroll to position [1672, 0]
click at [473, 94] on input "False" at bounding box center [474, 90] width 9 height 8
radio input "true"
click at [417, 104] on label "True" at bounding box center [420, 89] width 53 height 29
click at [411, 94] on input "True" at bounding box center [405, 90] width 9 height 8
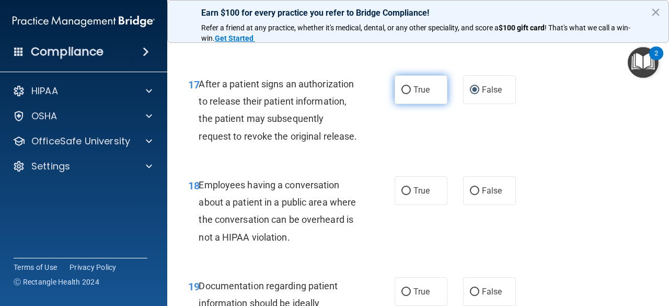
radio input "true"
radio input "false"
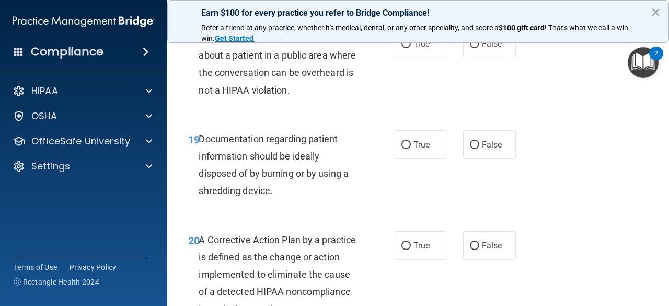
scroll to position [1821, 0]
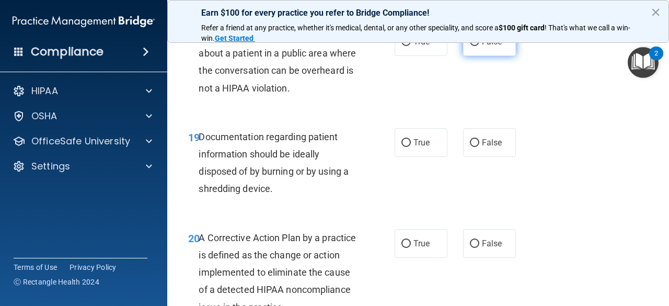
click at [487, 46] on span "False" at bounding box center [492, 42] width 20 height 10
click at [479, 46] on input "False" at bounding box center [474, 42] width 9 height 8
radio input "true"
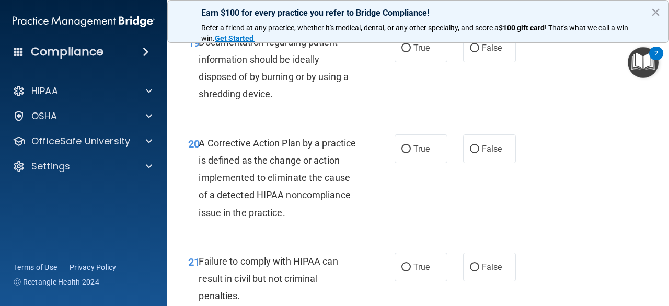
scroll to position [1923, 0]
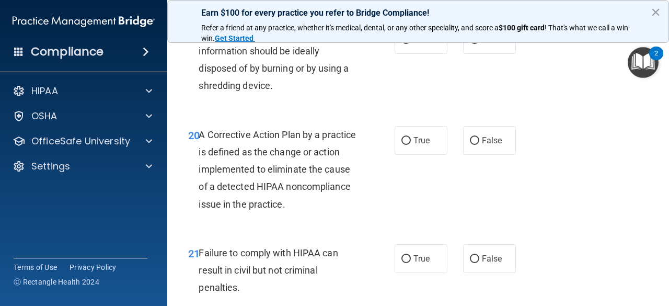
click at [430, 43] on p "Refer a friend at any practice, whether it's medical, dental, or any other spec…" at bounding box center [418, 33] width 434 height 20
click at [405, 44] on input "True" at bounding box center [405, 40] width 9 height 8
radio input "true"
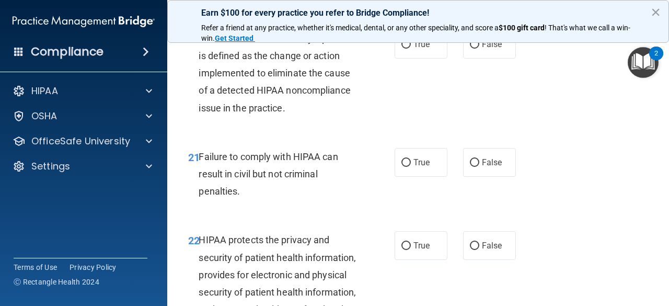
scroll to position [2020, 0]
click at [422, 49] on span "True" at bounding box center [421, 44] width 16 height 10
click at [411, 49] on input "True" at bounding box center [405, 45] width 9 height 8
radio input "true"
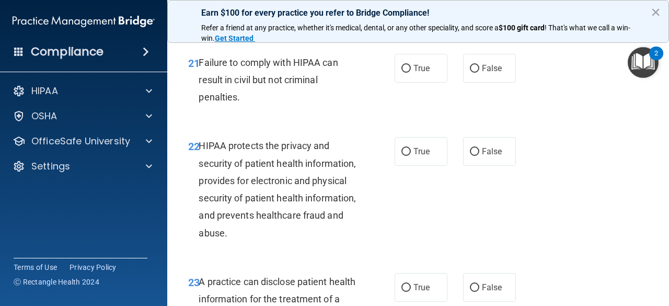
scroll to position [2121, 0]
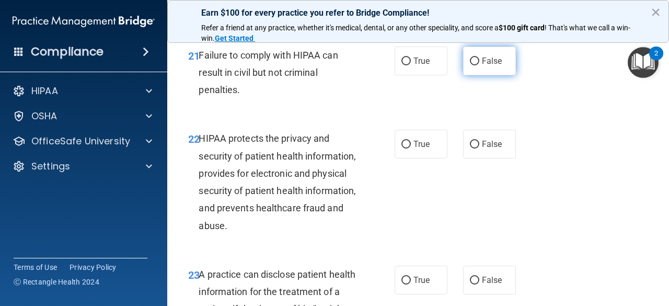
click at [482, 75] on label "False" at bounding box center [489, 60] width 53 height 29
click at [479, 65] on input "False" at bounding box center [474, 61] width 9 height 8
radio input "true"
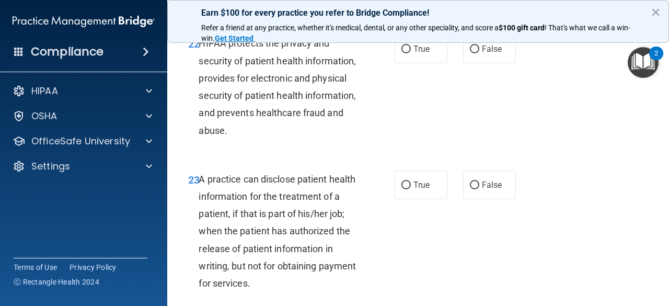
scroll to position [2218, 0]
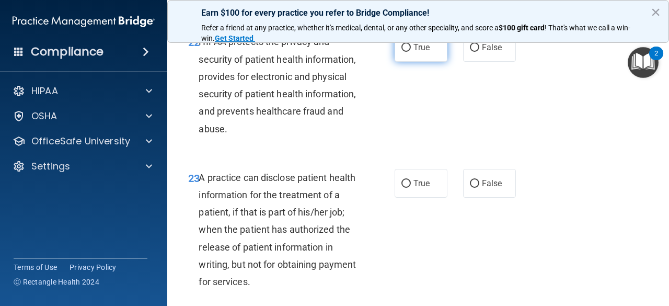
click at [414, 62] on label "True" at bounding box center [420, 47] width 53 height 29
click at [411, 52] on input "True" at bounding box center [405, 48] width 9 height 8
radio input "true"
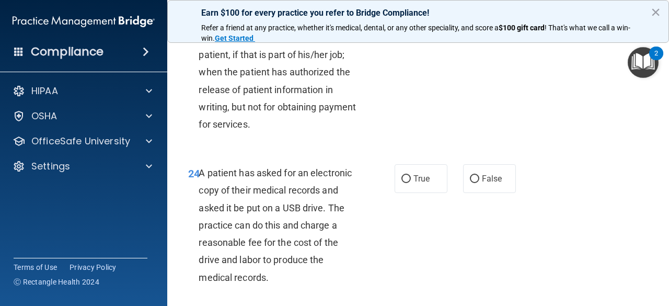
scroll to position [2373, 0]
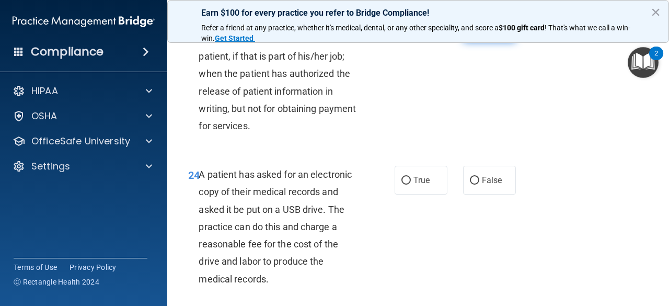
click at [470, 32] on input "False" at bounding box center [474, 28] width 9 height 8
radio input "true"
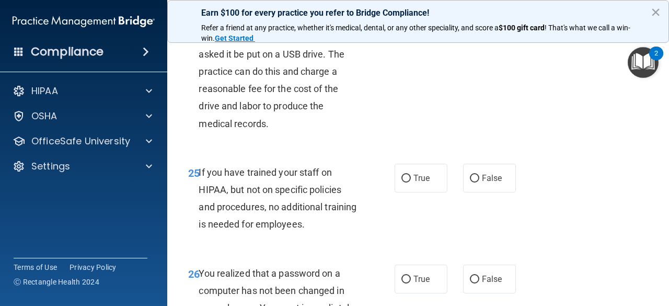
scroll to position [2527, 0]
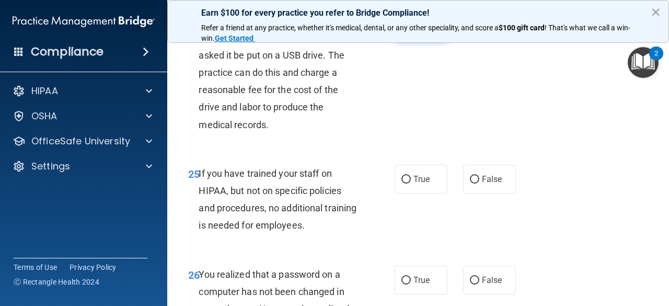
click at [404, 30] on input "True" at bounding box center [405, 26] width 9 height 8
radio input "true"
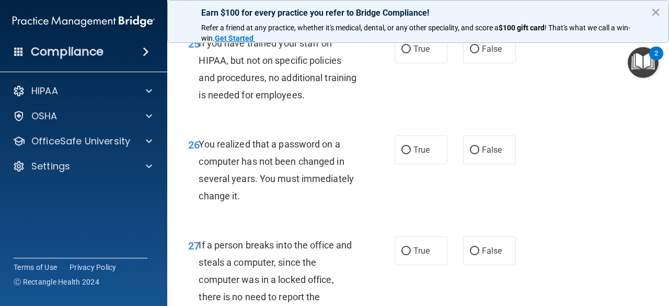
scroll to position [2688, 0]
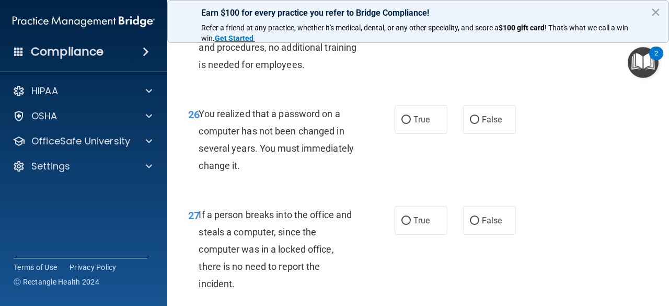
click at [485, 33] on label "False" at bounding box center [489, 18] width 53 height 29
click at [479, 23] on input "False" at bounding box center [474, 19] width 9 height 8
radio input "true"
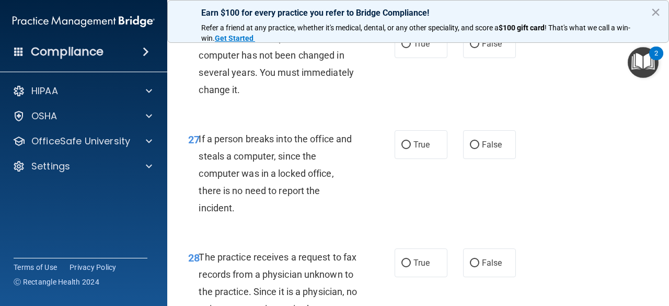
scroll to position [2764, 0]
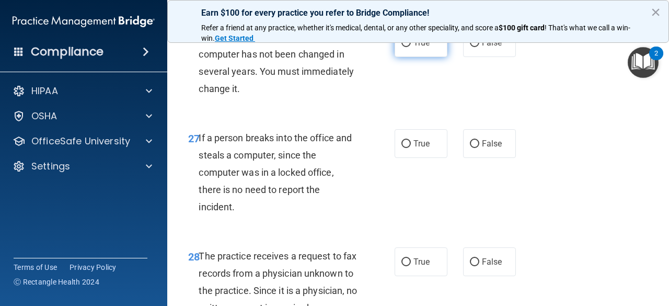
click at [413, 48] on span "True" at bounding box center [421, 43] width 16 height 10
click at [411, 47] on input "True" at bounding box center [405, 43] width 9 height 8
radio input "true"
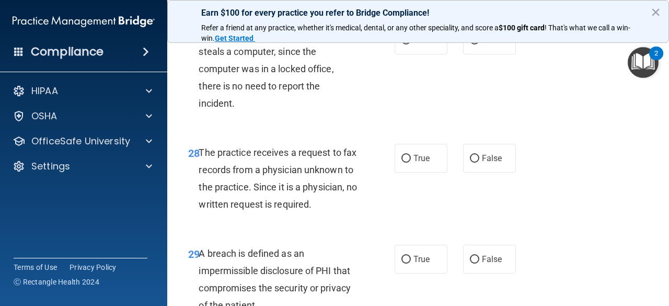
scroll to position [2869, 0]
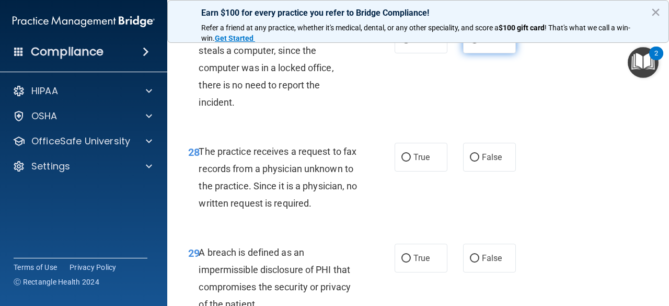
click at [490, 44] on span "False" at bounding box center [492, 39] width 20 height 10
click at [479, 43] on input "False" at bounding box center [474, 40] width 9 height 8
radio input "true"
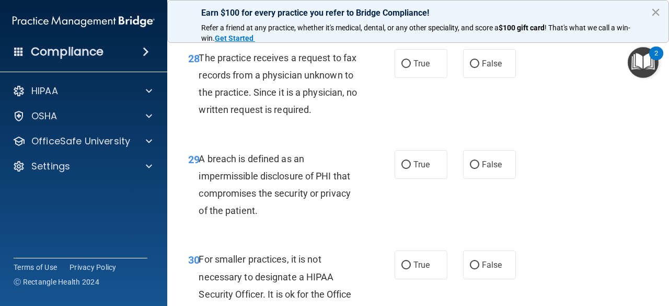
scroll to position [2982, 0]
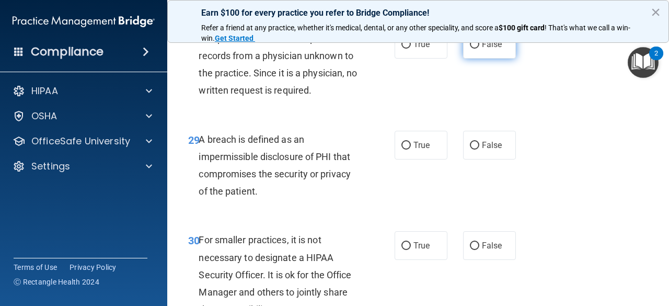
click at [480, 59] on label "False" at bounding box center [489, 44] width 53 height 29
click at [479, 49] on input "False" at bounding box center [474, 45] width 9 height 8
radio input "true"
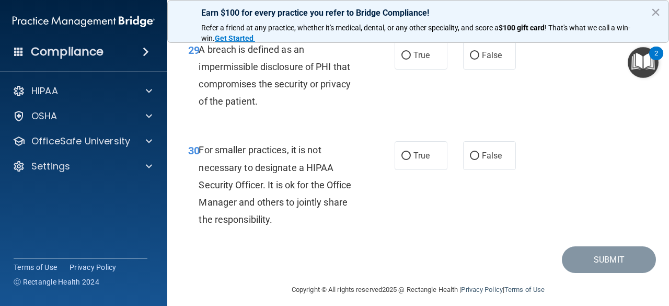
scroll to position [3085, 0]
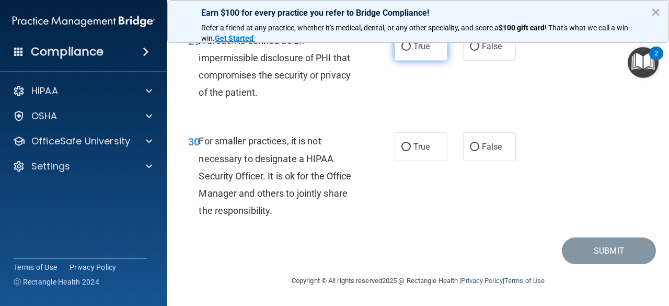
click at [404, 51] on input "True" at bounding box center [405, 47] width 9 height 8
radio input "true"
click at [473, 145] on input "False" at bounding box center [474, 147] width 9 height 8
radio input "true"
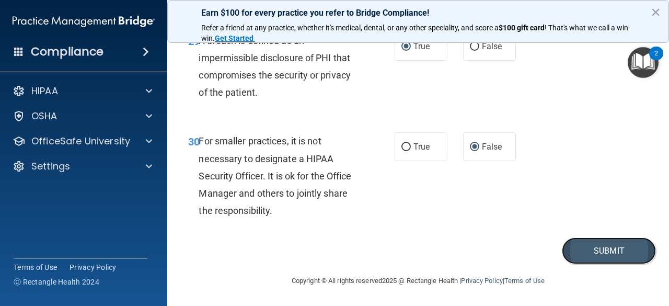
click at [604, 252] on button "Submit" at bounding box center [609, 250] width 94 height 27
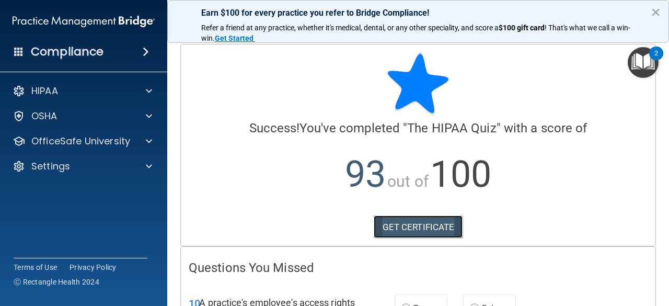
click at [424, 230] on link "GET CERTIFICATE" at bounding box center [418, 226] width 89 height 23
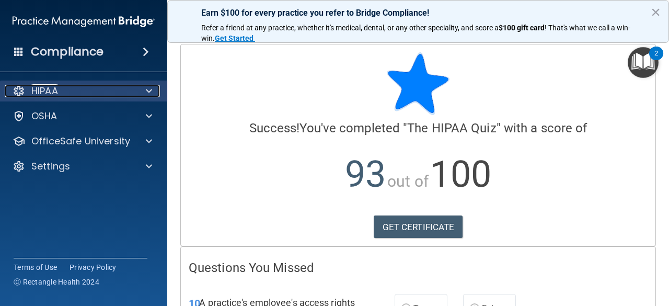
click at [154, 88] on div at bounding box center [147, 91] width 26 height 13
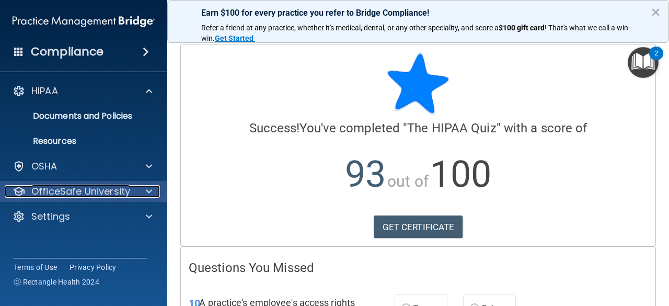
click at [144, 196] on div at bounding box center [147, 191] width 26 height 13
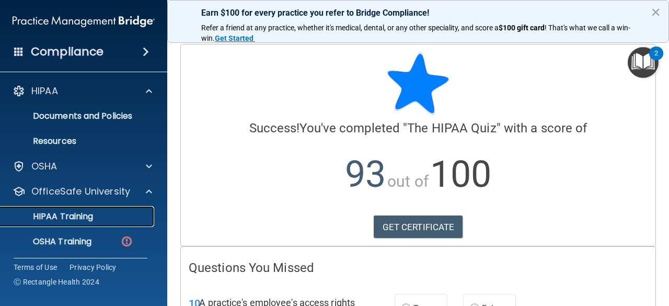
click at [132, 215] on div "HIPAA Training" at bounding box center [78, 216] width 143 height 10
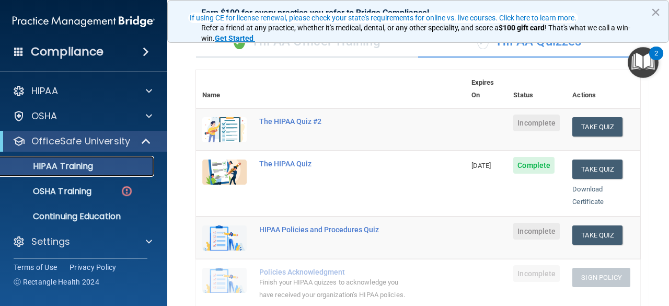
scroll to position [87, 0]
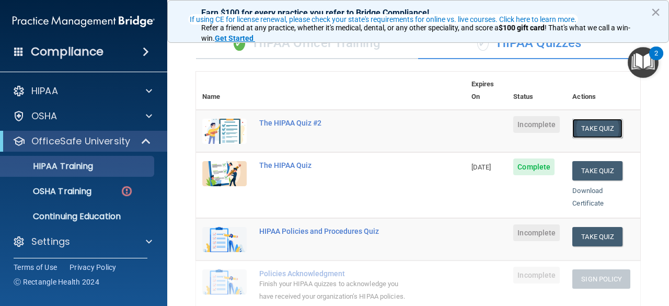
click at [591, 119] on button "Take Quiz" at bounding box center [597, 128] width 50 height 19
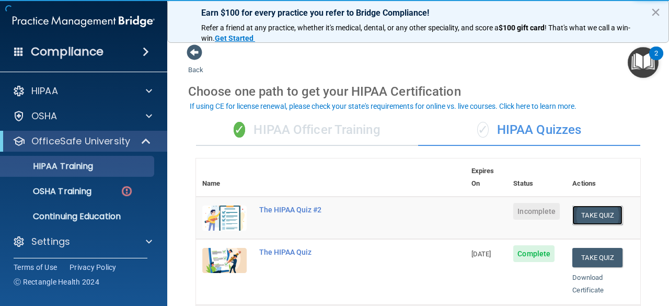
click at [596, 205] on button "Take Quiz" at bounding box center [597, 214] width 50 height 19
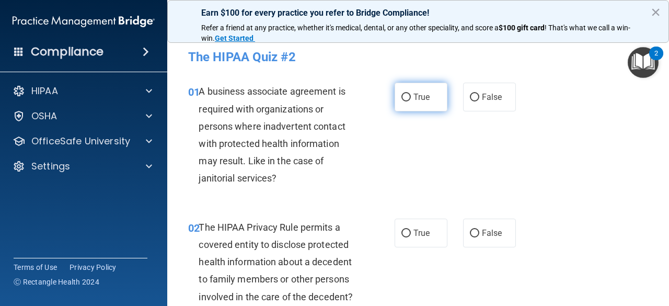
click at [423, 99] on span "True" at bounding box center [421, 97] width 16 height 10
click at [411, 99] on input "True" at bounding box center [405, 98] width 9 height 8
radio input "true"
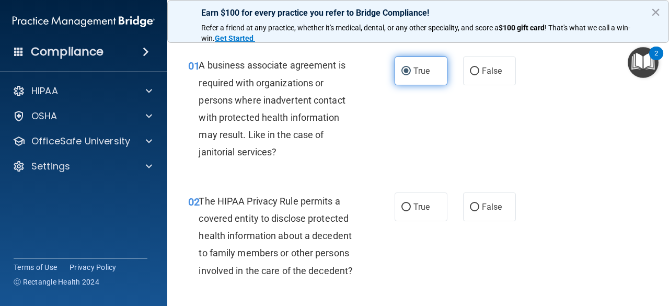
scroll to position [27, 0]
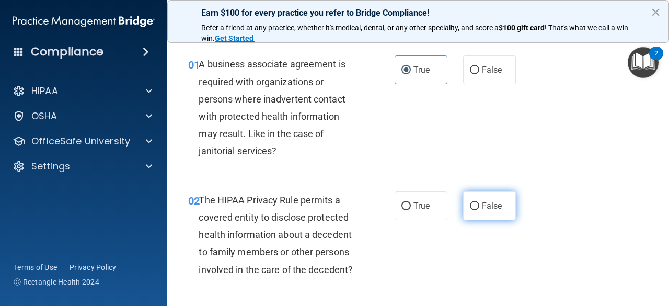
click at [488, 211] on label "False" at bounding box center [489, 205] width 53 height 29
click at [479, 210] on input "False" at bounding box center [474, 206] width 9 height 8
radio input "true"
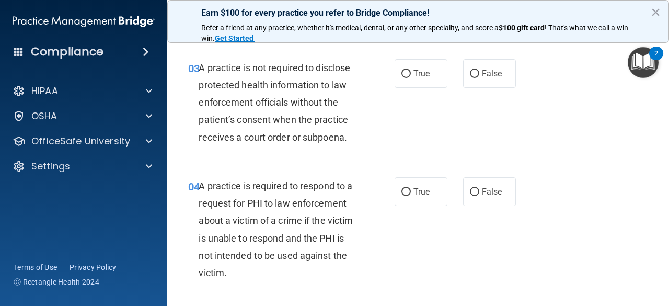
scroll to position [278, 0]
click at [488, 79] on label "False" at bounding box center [489, 73] width 53 height 29
click at [479, 77] on input "False" at bounding box center [474, 73] width 9 height 8
radio input "true"
click at [418, 201] on label "True" at bounding box center [420, 191] width 53 height 29
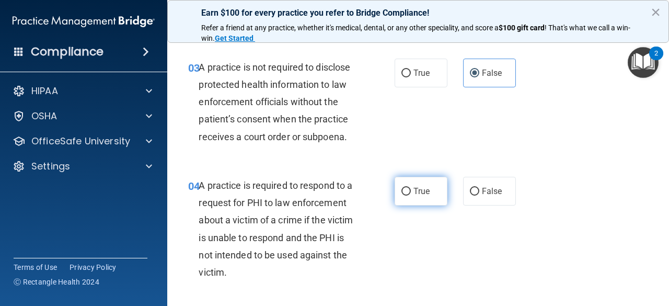
click at [411, 195] on input "True" at bounding box center [405, 192] width 9 height 8
radio input "true"
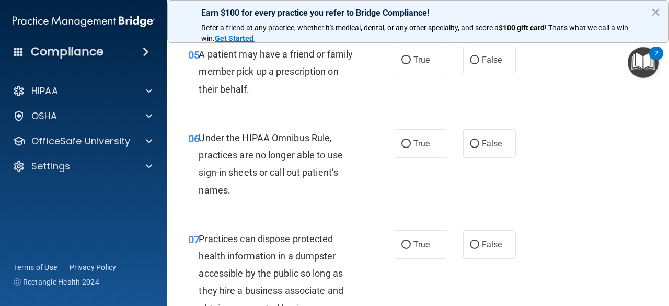
scroll to position [542, 0]
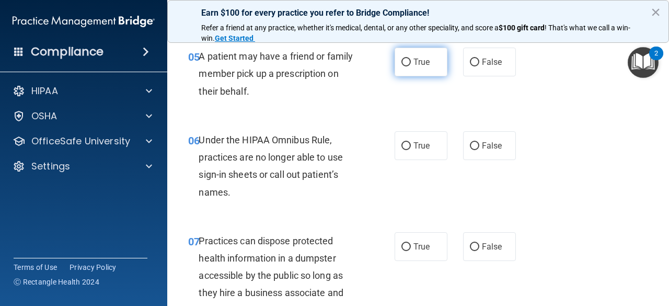
click at [418, 65] on span "True" at bounding box center [421, 62] width 16 height 10
click at [411, 65] on input "True" at bounding box center [405, 63] width 9 height 8
radio input "true"
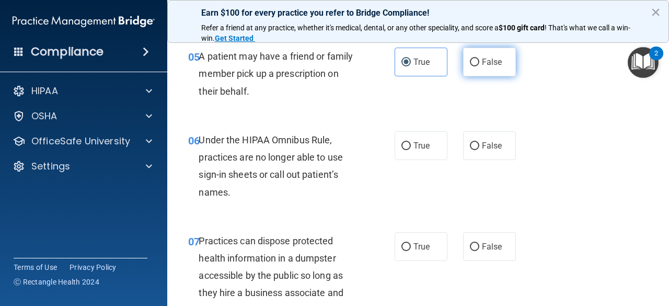
click at [500, 62] on label "False" at bounding box center [489, 62] width 53 height 29
click at [479, 62] on input "False" at bounding box center [474, 63] width 9 height 8
radio input "true"
radio input "false"
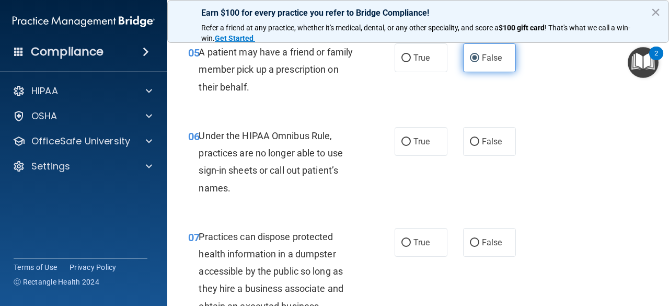
scroll to position [546, 0]
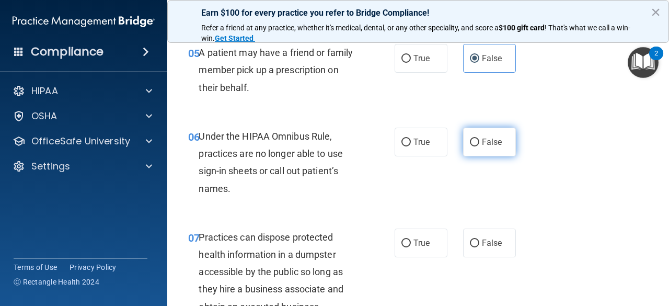
click at [489, 137] on span "False" at bounding box center [492, 142] width 20 height 10
click at [479, 138] on input "False" at bounding box center [474, 142] width 9 height 8
radio input "true"
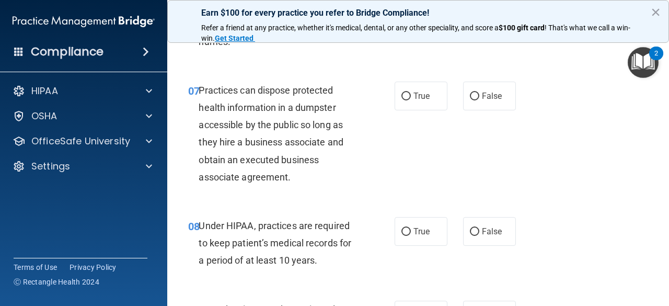
scroll to position [693, 0]
click at [498, 91] on label "False" at bounding box center [489, 95] width 53 height 29
click at [479, 92] on input "False" at bounding box center [474, 96] width 9 height 8
radio input "true"
click at [413, 237] on label "True" at bounding box center [420, 231] width 53 height 29
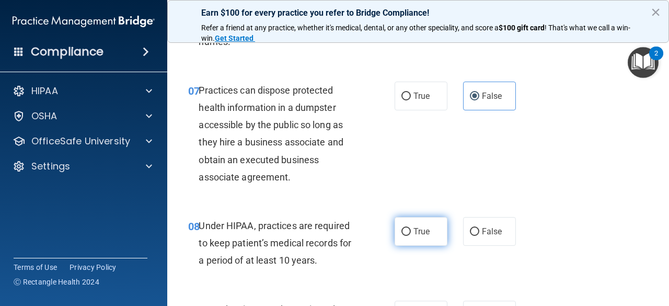
click at [411, 236] on input "True" at bounding box center [405, 232] width 9 height 8
radio input "true"
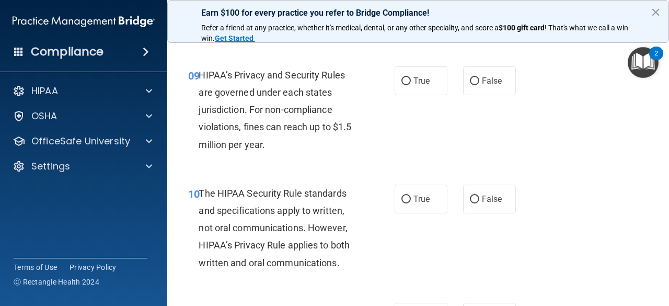
scroll to position [926, 0]
click at [418, 78] on span "True" at bounding box center [421, 81] width 16 height 10
click at [411, 78] on input "True" at bounding box center [405, 82] width 9 height 8
radio input "true"
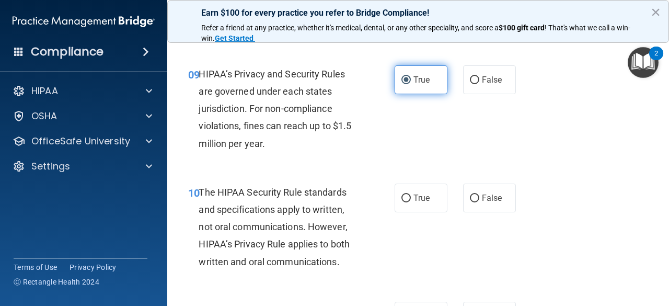
scroll to position [927, 0]
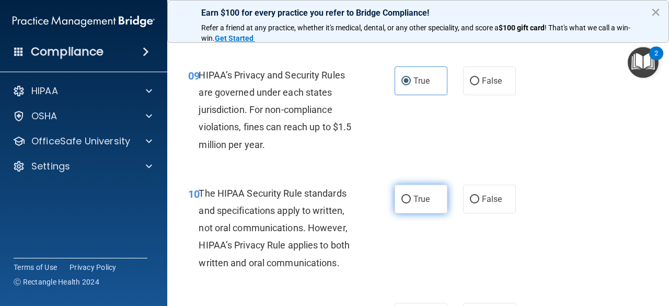
click at [405, 199] on input "True" at bounding box center [405, 199] width 9 height 8
radio input "true"
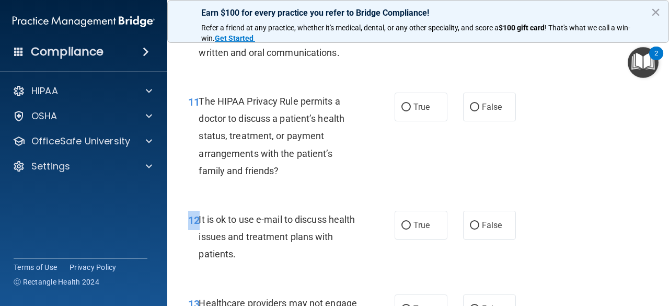
scroll to position [1136, 0]
click at [603, 220] on div "12 It is ok to use e-mail to discuss health issues and treatment plans with pat…" at bounding box center [417, 241] width 475 height 84
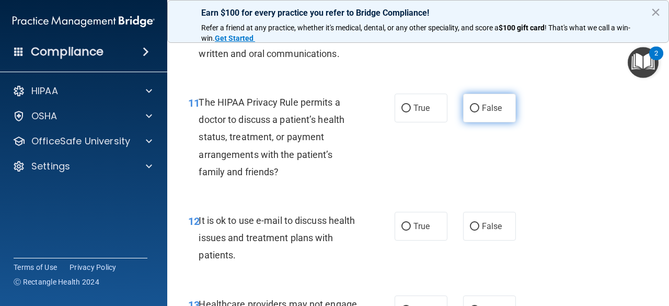
click at [488, 115] on label "False" at bounding box center [489, 108] width 53 height 29
click at [479, 112] on input "False" at bounding box center [474, 108] width 9 height 8
radio input "true"
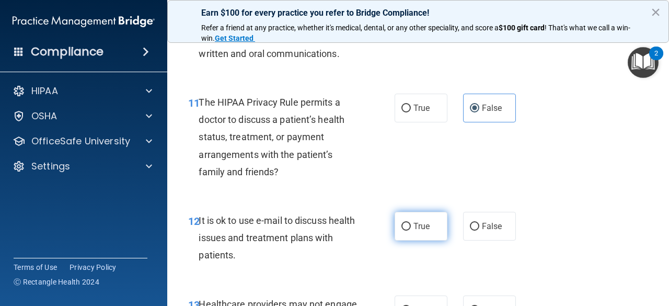
click at [417, 236] on label "True" at bounding box center [420, 226] width 53 height 29
click at [411, 230] on input "True" at bounding box center [405, 227] width 9 height 8
radio input "true"
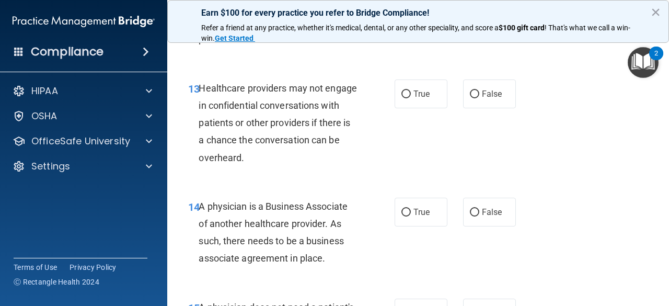
scroll to position [1353, 0]
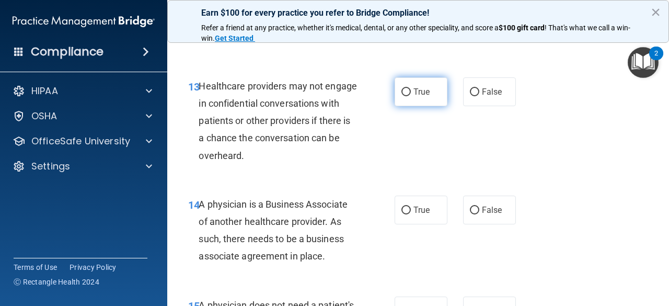
click at [434, 89] on label "True" at bounding box center [420, 91] width 53 height 29
click at [411, 89] on input "True" at bounding box center [405, 92] width 9 height 8
radio input "true"
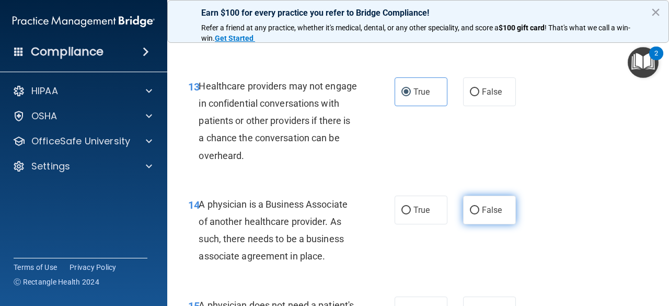
click at [491, 206] on span "False" at bounding box center [492, 210] width 20 height 10
click at [479, 206] on input "False" at bounding box center [474, 210] width 9 height 8
radio input "true"
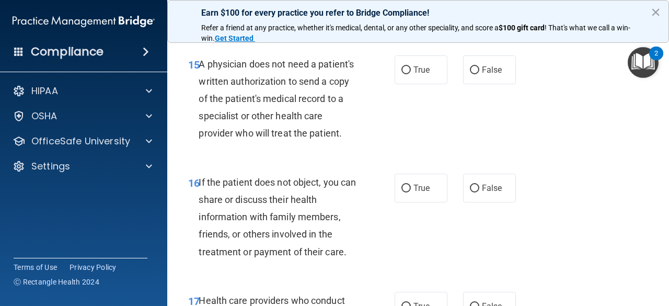
scroll to position [1593, 0]
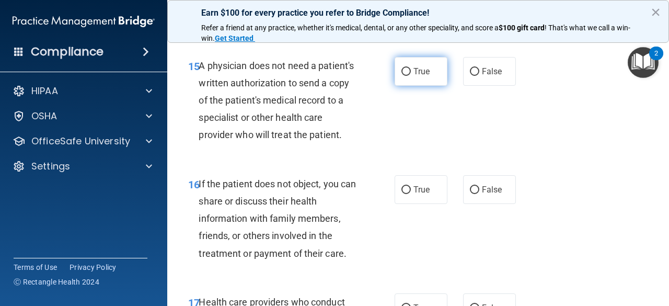
click at [425, 75] on span "True" at bounding box center [421, 71] width 16 height 10
click at [411, 75] on input "True" at bounding box center [405, 72] width 9 height 8
radio input "true"
click at [424, 204] on label "True" at bounding box center [420, 189] width 53 height 29
click at [411, 194] on input "True" at bounding box center [405, 190] width 9 height 8
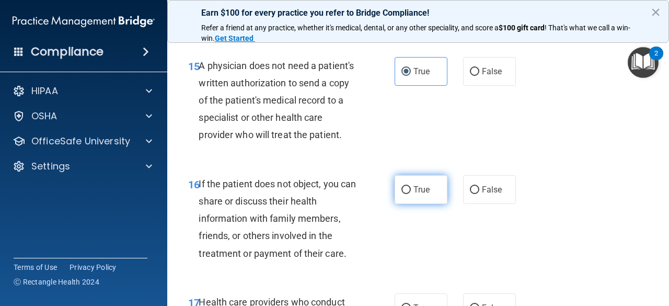
radio input "true"
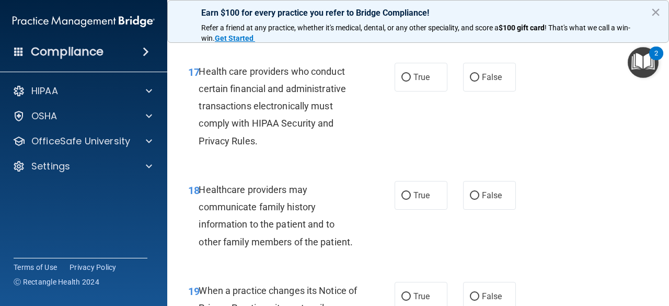
scroll to position [1823, 0]
click at [424, 82] on span "True" at bounding box center [421, 77] width 16 height 10
click at [411, 81] on input "True" at bounding box center [405, 78] width 9 height 8
radio input "true"
click at [499, 209] on label "False" at bounding box center [489, 195] width 53 height 29
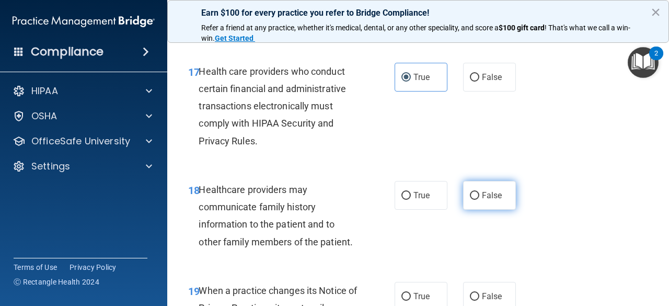
click at [479, 200] on input "False" at bounding box center [474, 196] width 9 height 8
radio input "true"
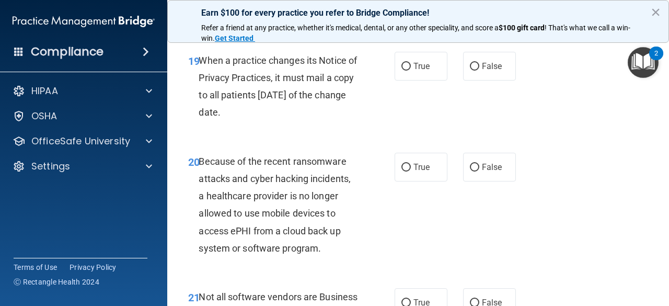
scroll to position [2059, 0]
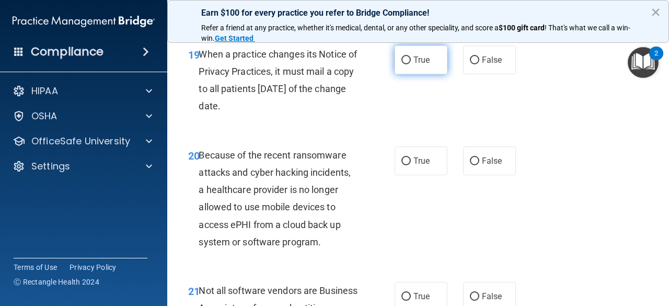
click at [422, 65] on span "True" at bounding box center [421, 60] width 16 height 10
click at [411, 64] on input "True" at bounding box center [405, 60] width 9 height 8
radio input "true"
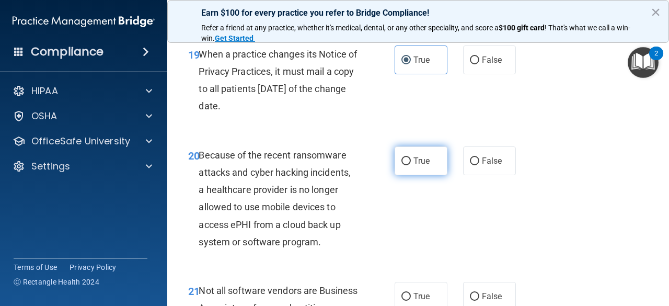
click at [425, 175] on label "True" at bounding box center [420, 160] width 53 height 29
click at [411, 165] on input "True" at bounding box center [405, 161] width 9 height 8
radio input "true"
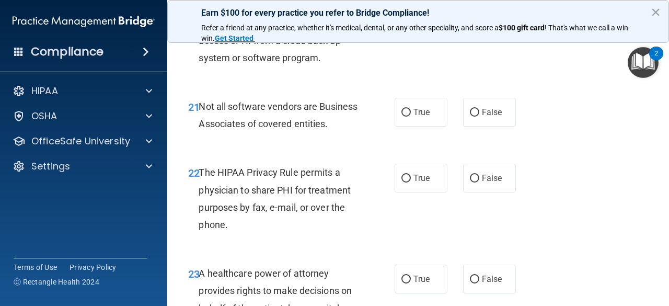
scroll to position [2243, 0]
click at [403, 117] on input "True" at bounding box center [405, 113] width 9 height 8
radio input "true"
click at [549, 249] on div "22 The HIPAA Privacy Rule permits a physician to share PHI for treatment purpos…" at bounding box center [417, 201] width 475 height 101
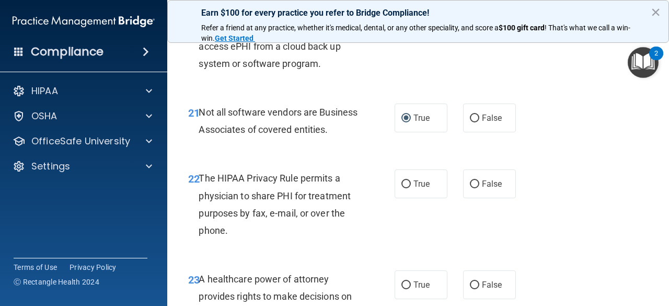
scroll to position [2238, 0]
click at [434, 197] on label "True" at bounding box center [420, 183] width 53 height 29
click at [411, 188] on input "True" at bounding box center [405, 184] width 9 height 8
radio input "true"
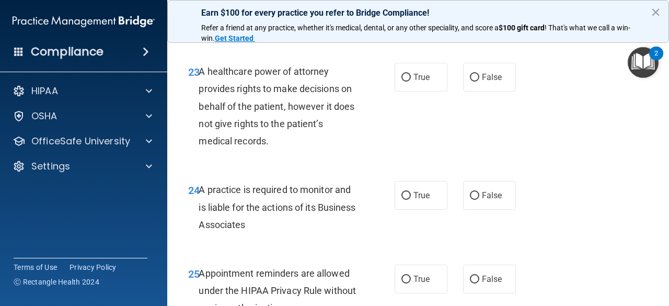
scroll to position [2445, 0]
click at [482, 82] on span "False" at bounding box center [492, 77] width 20 height 10
click at [479, 81] on input "False" at bounding box center [474, 78] width 9 height 8
radio input "true"
click at [484, 200] on span "False" at bounding box center [492, 195] width 20 height 10
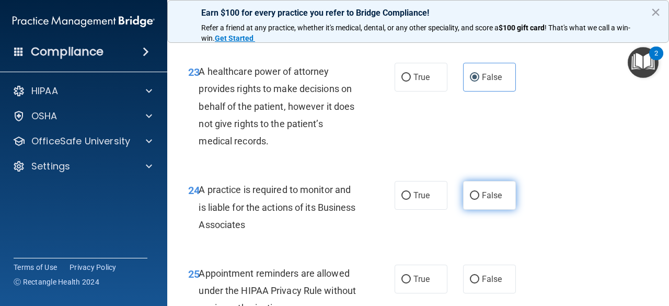
click at [479, 200] on input "False" at bounding box center [474, 196] width 9 height 8
radio input "true"
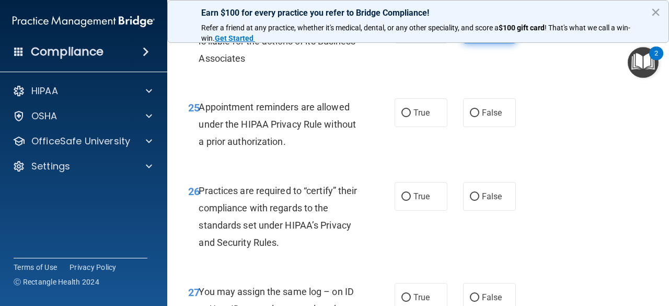
scroll to position [2611, 0]
click at [419, 117] on span "True" at bounding box center [421, 112] width 16 height 10
click at [411, 116] on input "True" at bounding box center [405, 113] width 9 height 8
radio input "true"
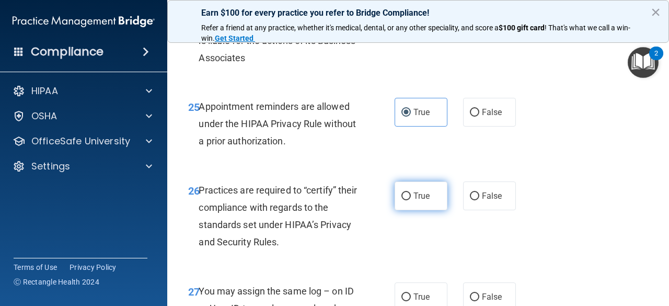
click at [424, 201] on span "True" at bounding box center [421, 196] width 16 height 10
click at [411, 200] on input "True" at bounding box center [405, 196] width 9 height 8
radio input "true"
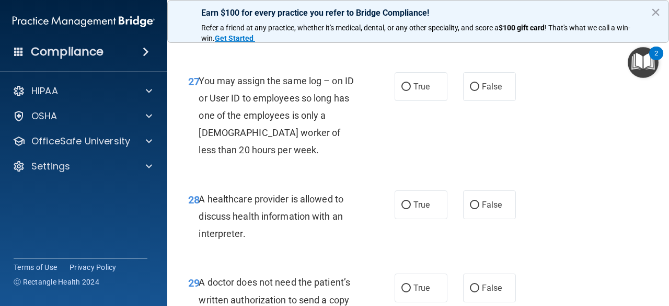
scroll to position [2821, 0]
click at [488, 92] on span "False" at bounding box center [492, 87] width 20 height 10
click at [479, 91] on input "False" at bounding box center [474, 88] width 9 height 8
radio input "true"
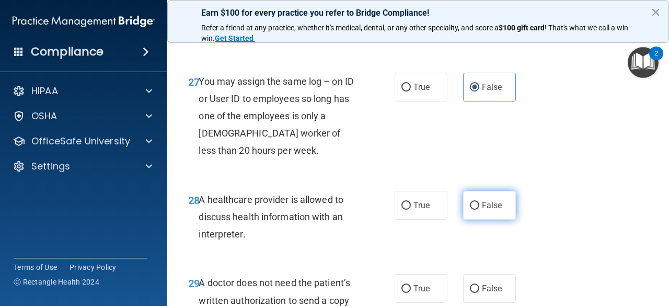
click at [501, 219] on label "False" at bounding box center [489, 205] width 53 height 29
click at [479, 209] on input "False" at bounding box center [474, 206] width 9 height 8
radio input "true"
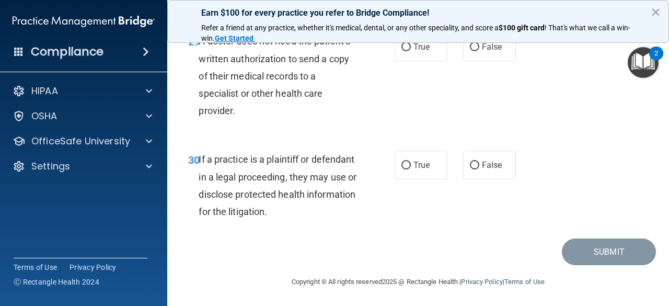
scroll to position [3063, 0]
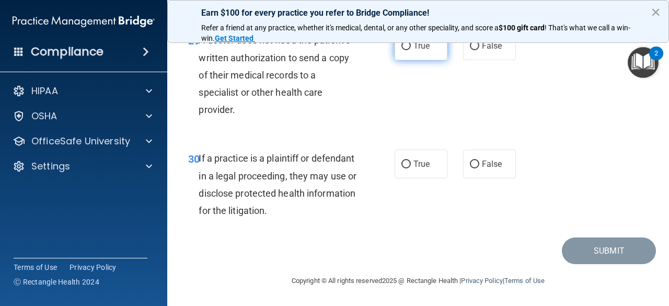
click at [415, 51] on span "True" at bounding box center [421, 46] width 16 height 10
click at [411, 50] on input "True" at bounding box center [405, 46] width 9 height 8
radio input "true"
click at [417, 169] on span "True" at bounding box center [421, 164] width 16 height 10
click at [411, 168] on input "True" at bounding box center [405, 164] width 9 height 8
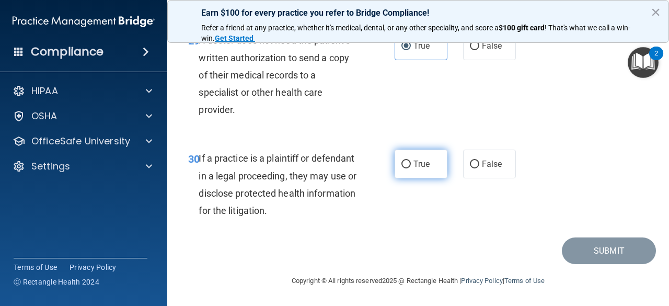
radio input "true"
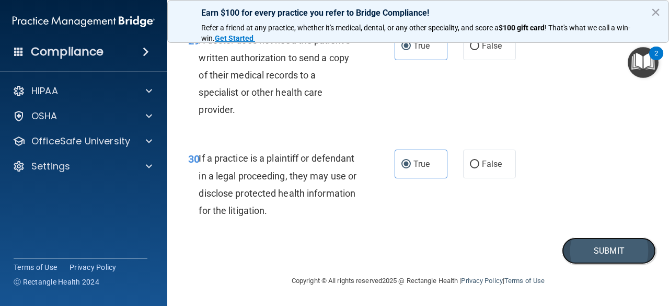
click at [617, 264] on button "Submit" at bounding box center [609, 250] width 94 height 27
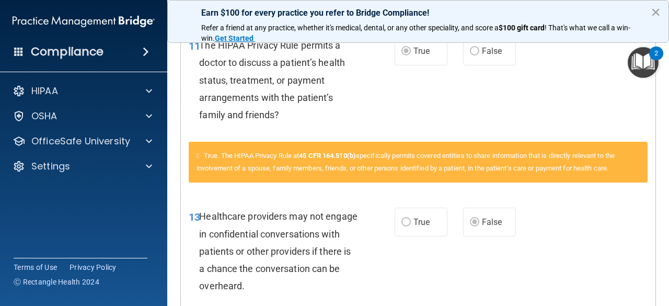
scroll to position [1099, 0]
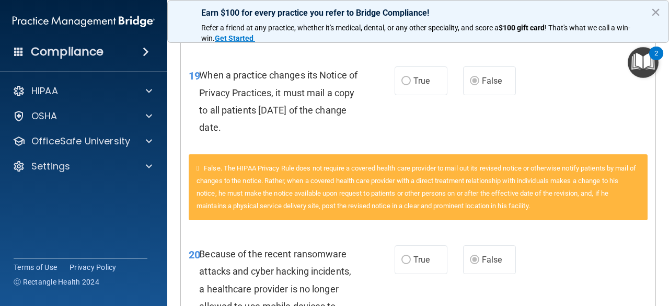
click at [631, 247] on div "20 Because of the recent ransomware attacks and cyber hacking incidents, a heal…" at bounding box center [418, 299] width 474 height 135
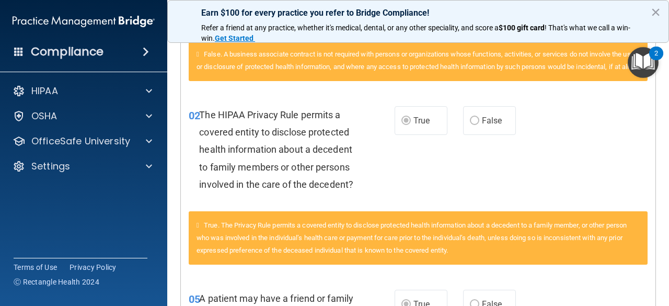
scroll to position [0, 0]
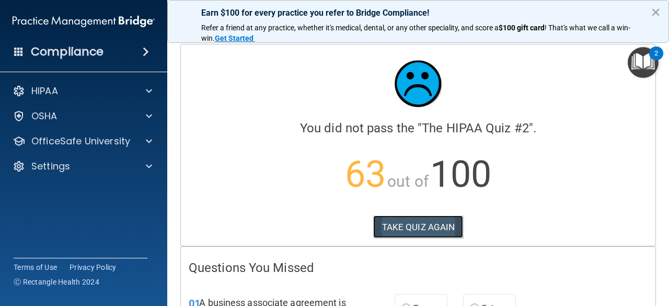
click at [424, 224] on button "TAKE QUIZ AGAIN" at bounding box center [418, 226] width 90 height 23
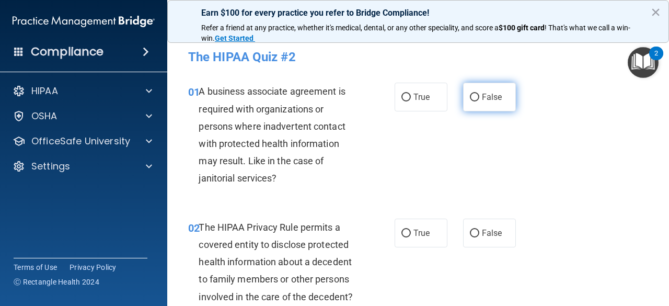
click at [485, 104] on label "False" at bounding box center [489, 97] width 53 height 29
click at [479, 101] on input "False" at bounding box center [474, 98] width 9 height 8
radio input "true"
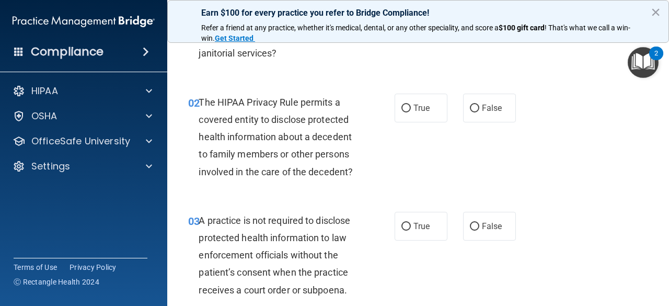
scroll to position [129, 0]
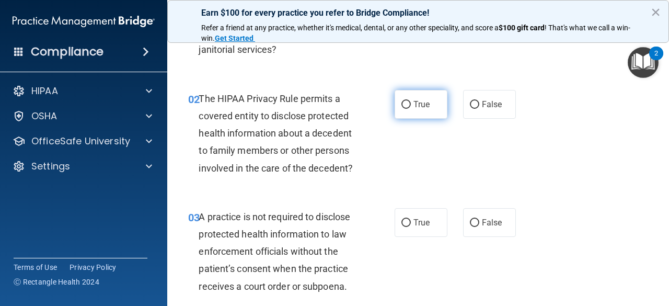
click at [405, 104] on input "True" at bounding box center [405, 105] width 9 height 8
radio input "true"
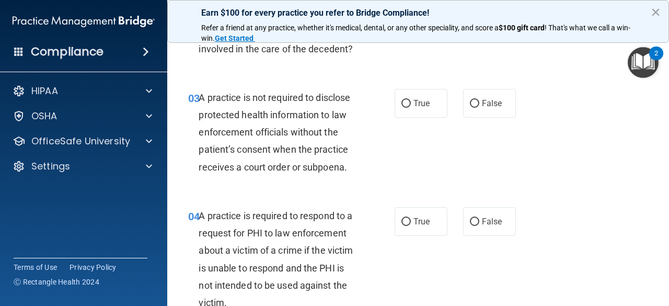
scroll to position [254, 0]
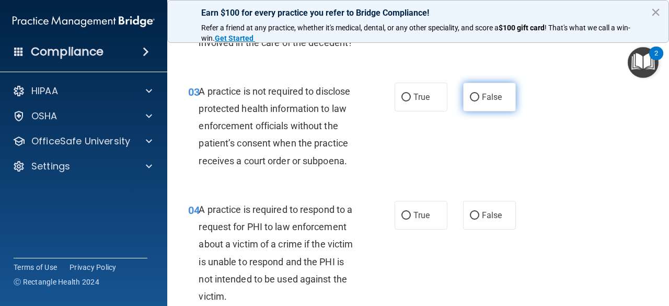
click at [482, 103] on label "False" at bounding box center [489, 97] width 53 height 29
click at [479, 101] on input "False" at bounding box center [474, 98] width 9 height 8
radio input "true"
click at [410, 225] on label "True" at bounding box center [420, 215] width 53 height 29
click at [410, 219] on input "True" at bounding box center [405, 216] width 9 height 8
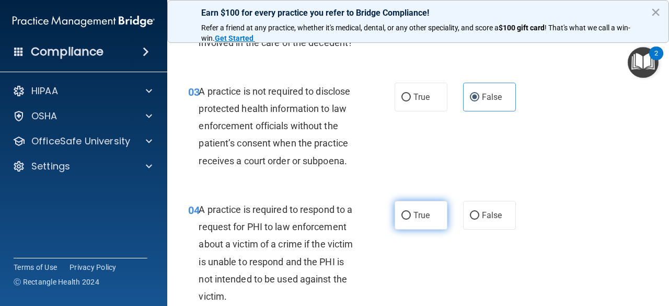
radio input "true"
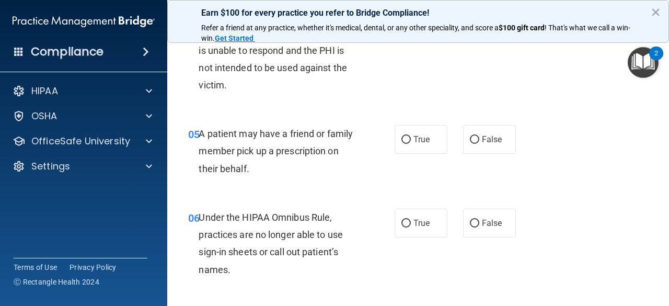
scroll to position [466, 0]
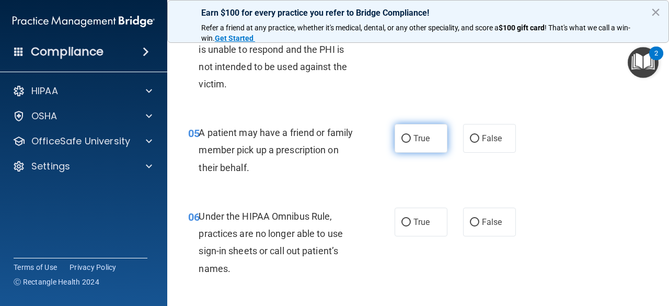
click at [413, 140] on span "True" at bounding box center [421, 138] width 16 height 10
click at [411, 140] on input "True" at bounding box center [405, 139] width 9 height 8
radio input "true"
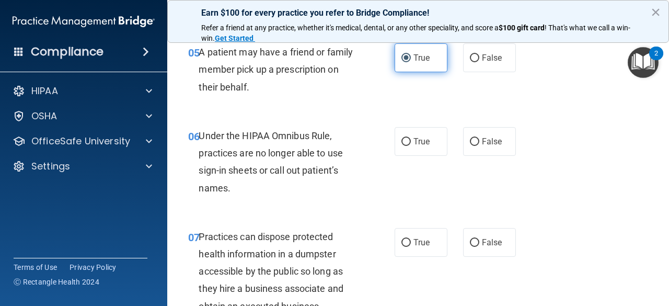
scroll to position [551, 0]
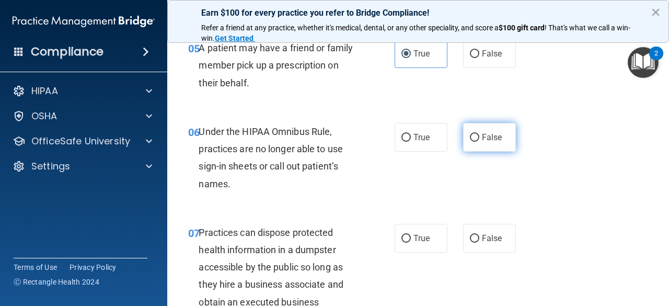
click at [489, 140] on span "False" at bounding box center [492, 137] width 20 height 10
click at [479, 140] on input "False" at bounding box center [474, 138] width 9 height 8
radio input "true"
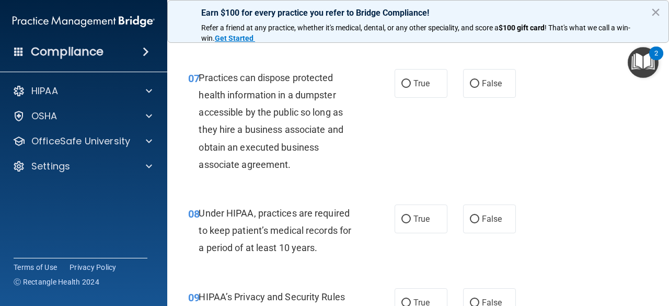
scroll to position [705, 0]
click at [489, 85] on span "False" at bounding box center [492, 83] width 20 height 10
click at [479, 85] on input "False" at bounding box center [474, 84] width 9 height 8
radio input "true"
click at [486, 218] on span "False" at bounding box center [492, 219] width 20 height 10
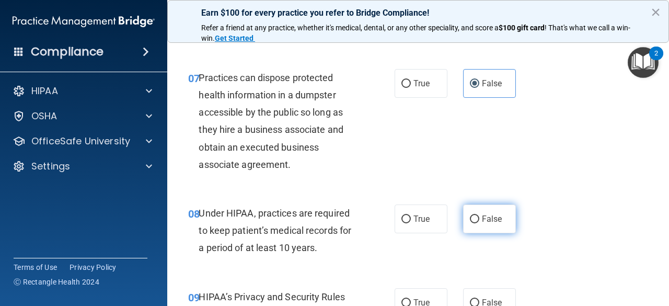
click at [479, 218] on input "False" at bounding box center [474, 219] width 9 height 8
radio input "true"
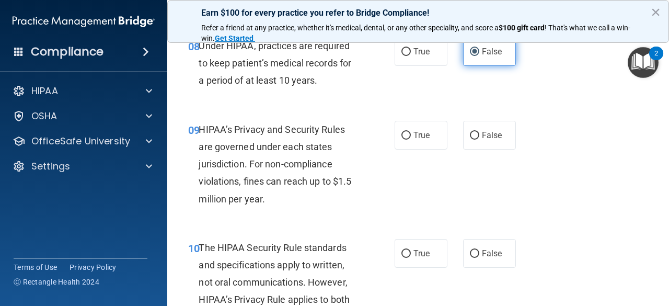
scroll to position [885, 0]
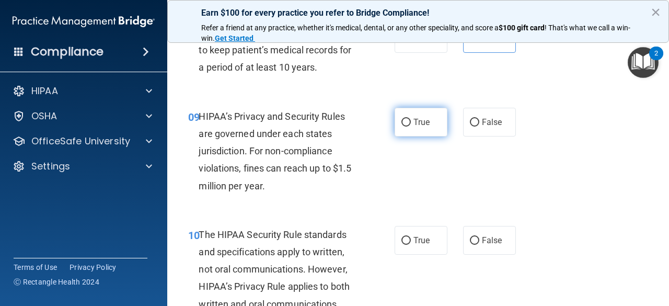
click at [417, 125] on span "True" at bounding box center [421, 122] width 16 height 10
click at [411, 125] on input "True" at bounding box center [405, 123] width 9 height 8
radio input "true"
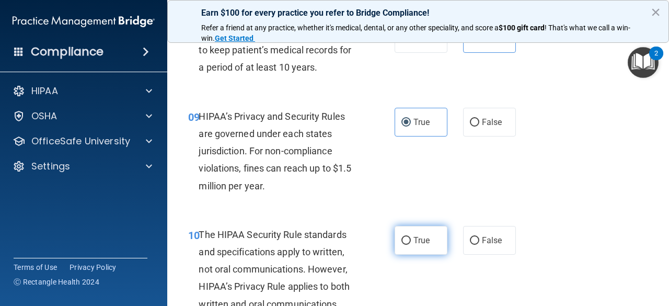
click at [425, 248] on label "True" at bounding box center [420, 240] width 53 height 29
click at [411, 244] on input "True" at bounding box center [405, 241] width 9 height 8
radio input "true"
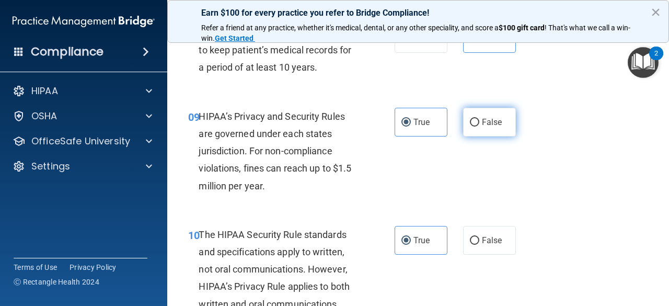
click at [486, 123] on span "False" at bounding box center [492, 122] width 20 height 10
click at [479, 123] on input "False" at bounding box center [474, 123] width 9 height 8
radio input "true"
radio input "false"
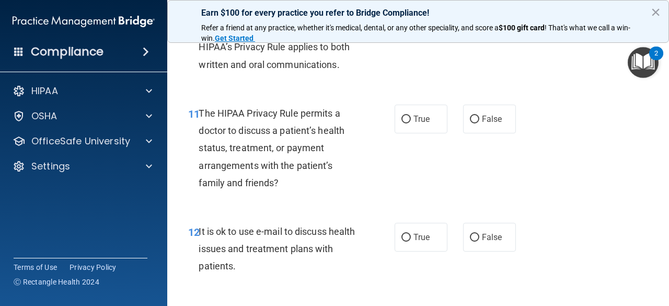
scroll to position [1130, 0]
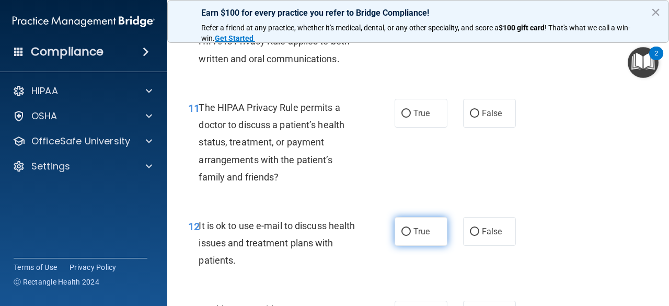
click at [421, 229] on span "True" at bounding box center [421, 231] width 16 height 10
click at [411, 229] on input "True" at bounding box center [405, 232] width 9 height 8
radio input "true"
click at [401, 230] on input "True" at bounding box center [405, 232] width 9 height 8
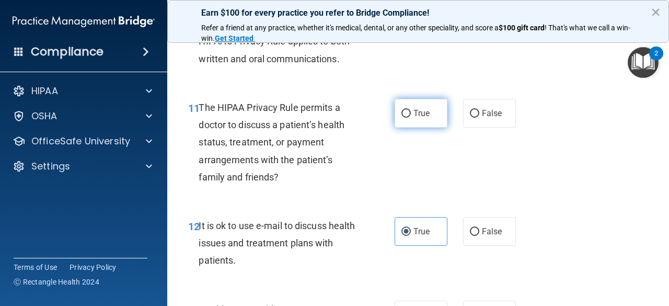
click at [418, 119] on label "True" at bounding box center [420, 113] width 53 height 29
click at [411, 118] on input "True" at bounding box center [405, 114] width 9 height 8
radio input "true"
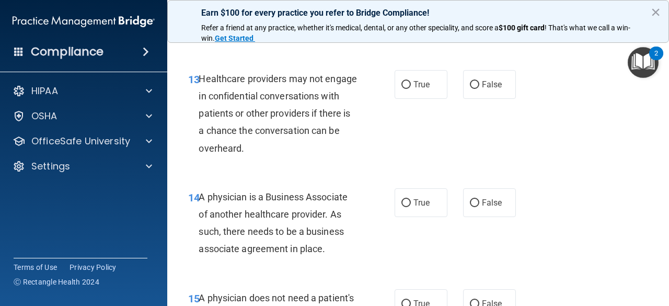
scroll to position [1366, 0]
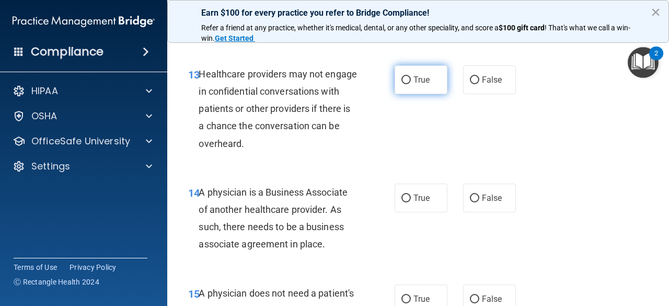
click at [405, 81] on input "True" at bounding box center [405, 80] width 9 height 8
radio input "true"
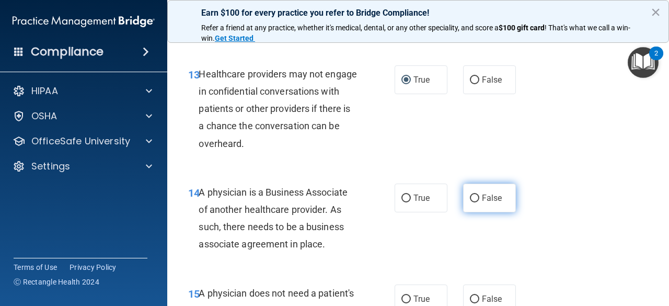
click at [496, 199] on label "False" at bounding box center [489, 197] width 53 height 29
click at [479, 199] on input "False" at bounding box center [474, 198] width 9 height 8
radio input "true"
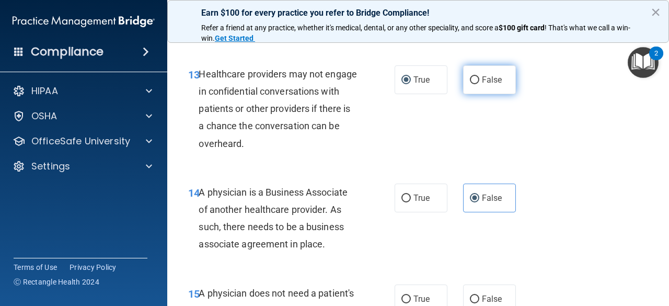
click at [485, 80] on span "False" at bounding box center [492, 80] width 20 height 10
click at [479, 80] on input "False" at bounding box center [474, 80] width 9 height 8
radio input "true"
radio input "false"
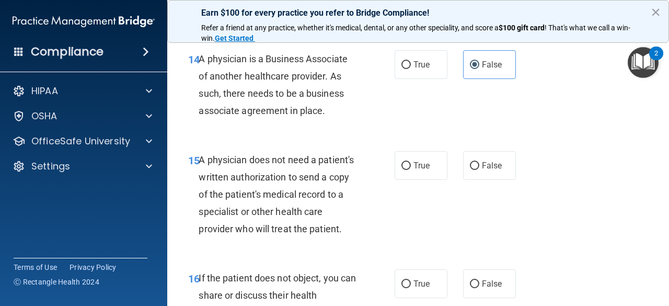
scroll to position [1516, 0]
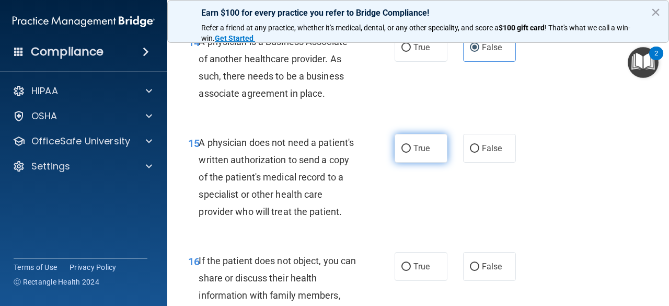
click at [417, 149] on span "True" at bounding box center [421, 148] width 16 height 10
click at [411, 149] on input "True" at bounding box center [405, 149] width 9 height 8
radio input "true"
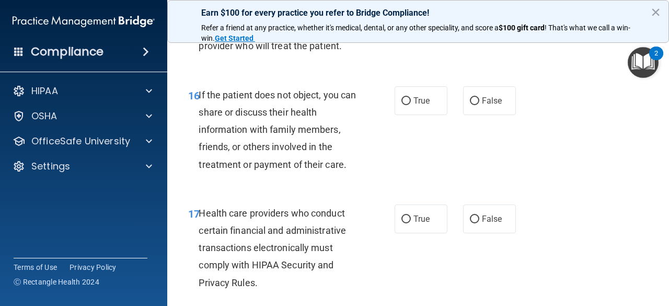
scroll to position [1682, 0]
click at [420, 105] on span "True" at bounding box center [421, 100] width 16 height 10
click at [411, 104] on input "True" at bounding box center [405, 101] width 9 height 8
radio input "true"
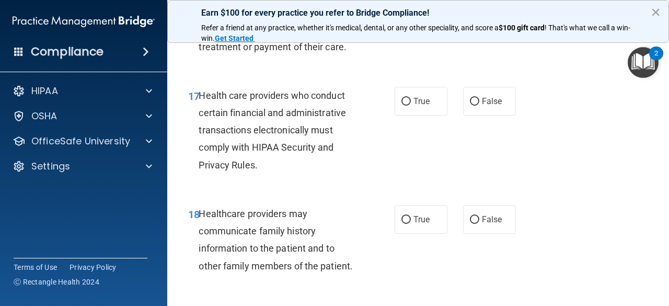
scroll to position [1805, 0]
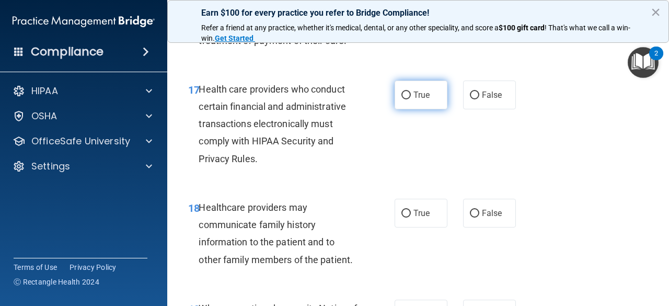
click at [417, 100] on span "True" at bounding box center [421, 95] width 16 height 10
click at [411, 99] on input "True" at bounding box center [405, 95] width 9 height 8
radio input "true"
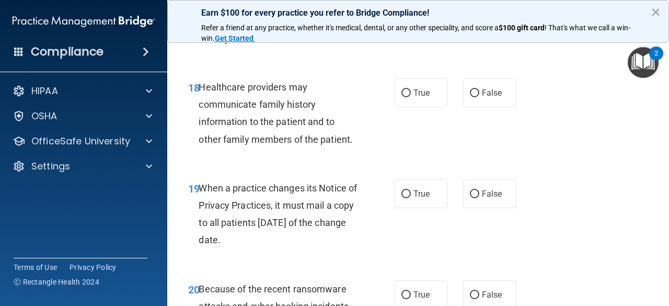
scroll to position [1929, 0]
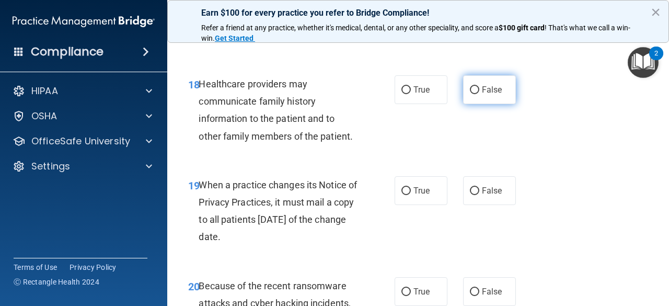
click at [489, 104] on label "False" at bounding box center [489, 89] width 53 height 29
click at [479, 94] on input "False" at bounding box center [474, 90] width 9 height 8
radio input "true"
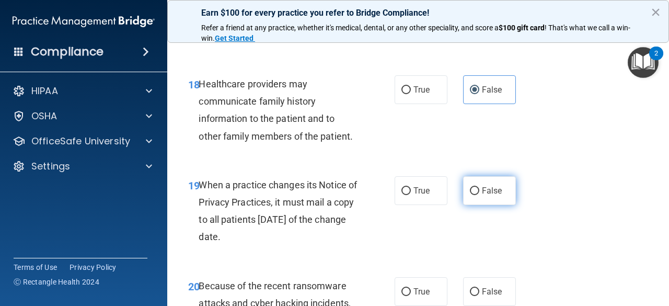
click at [482, 195] on span "False" at bounding box center [492, 190] width 20 height 10
click at [479, 195] on input "False" at bounding box center [474, 191] width 9 height 8
radio input "true"
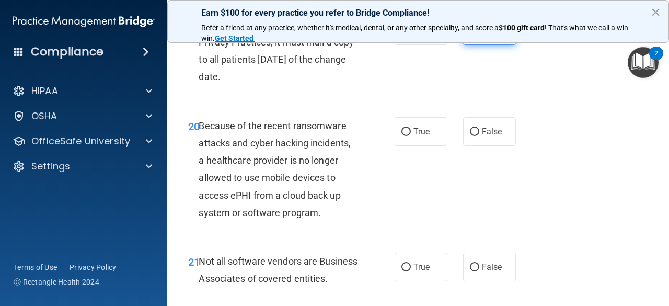
scroll to position [2092, 0]
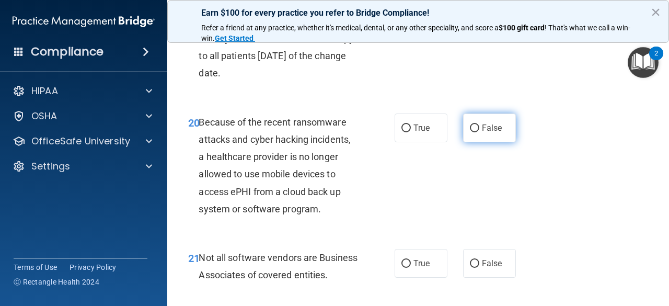
click at [488, 142] on label "False" at bounding box center [489, 127] width 53 height 29
click at [479, 132] on input "False" at bounding box center [474, 128] width 9 height 8
radio input "true"
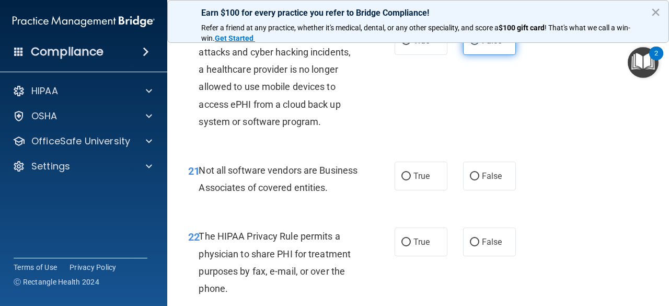
scroll to position [2200, 0]
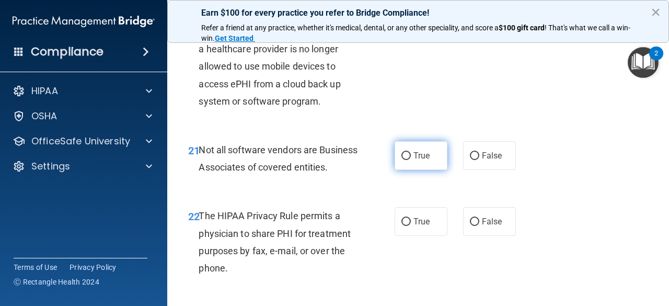
click at [426, 170] on label "True" at bounding box center [420, 155] width 53 height 29
click at [411, 160] on input "True" at bounding box center [405, 156] width 9 height 8
radio input "true"
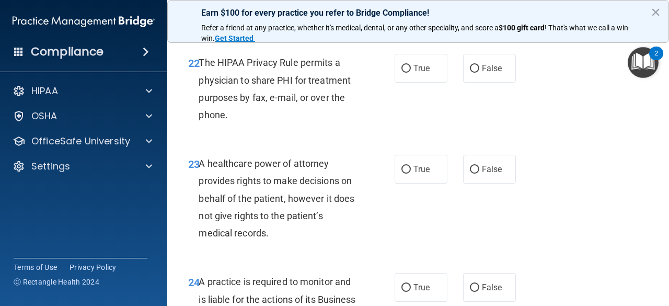
scroll to position [2353, 0]
click at [405, 72] on input "True" at bounding box center [405, 68] width 9 height 8
radio input "true"
click at [488, 173] on span "False" at bounding box center [492, 169] width 20 height 10
click at [479, 173] on input "False" at bounding box center [474, 169] width 9 height 8
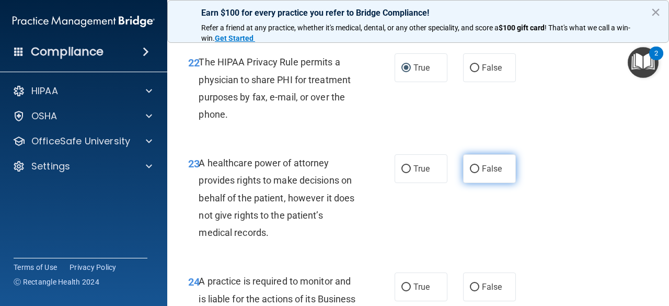
radio input "true"
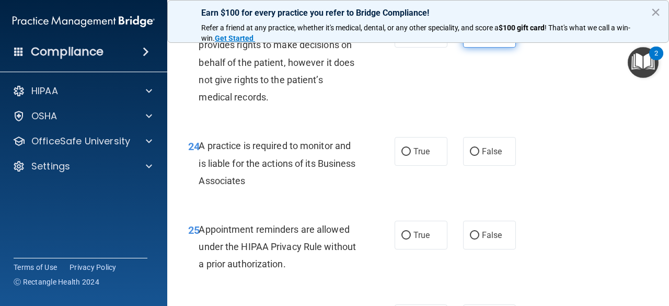
scroll to position [2514, 0]
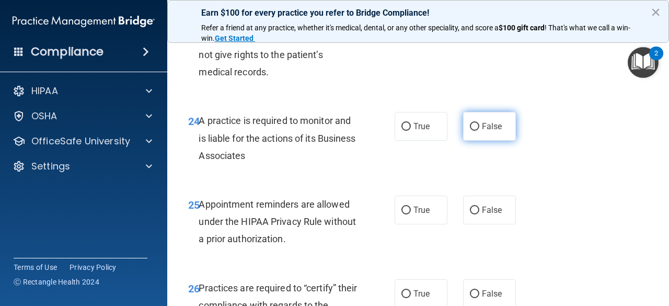
click at [494, 131] on span "False" at bounding box center [492, 126] width 20 height 10
click at [479, 131] on input "False" at bounding box center [474, 127] width 9 height 8
radio input "true"
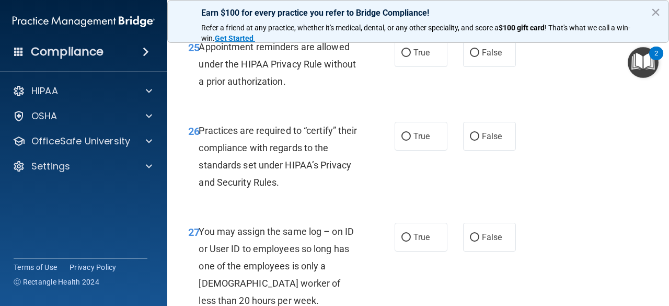
scroll to position [2677, 0]
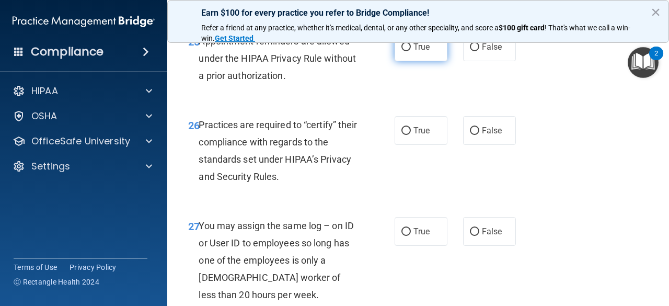
click at [423, 52] on span "True" at bounding box center [421, 47] width 16 height 10
click at [411, 51] on input "True" at bounding box center [405, 47] width 9 height 8
radio input "true"
click at [490, 135] on span "False" at bounding box center [492, 130] width 20 height 10
click at [479, 135] on input "False" at bounding box center [474, 131] width 9 height 8
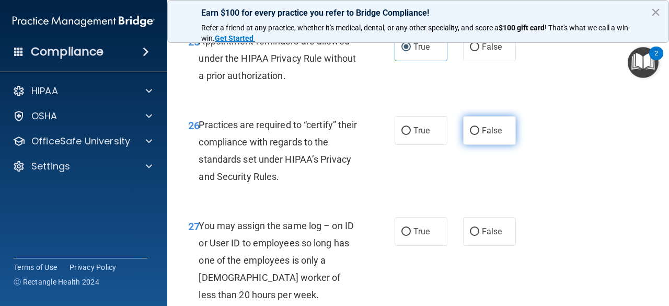
radio input "true"
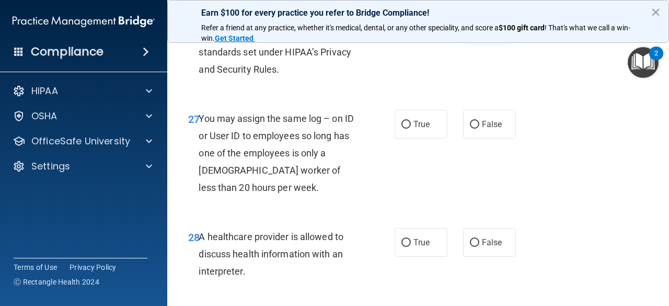
scroll to position [2781, 0]
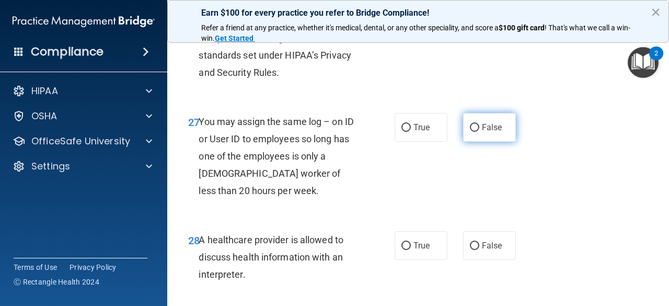
click at [494, 142] on label "False" at bounding box center [489, 127] width 53 height 29
click at [479, 132] on input "False" at bounding box center [474, 128] width 9 height 8
radio input "true"
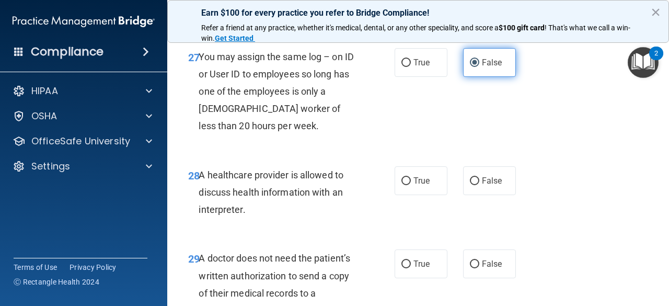
scroll to position [2849, 0]
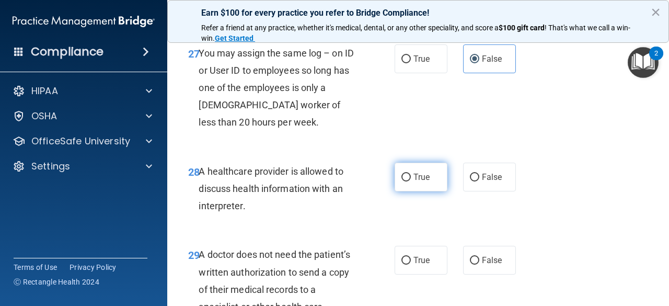
click at [416, 182] on span "True" at bounding box center [421, 177] width 16 height 10
click at [411, 181] on input "True" at bounding box center [405, 177] width 9 height 8
radio input "true"
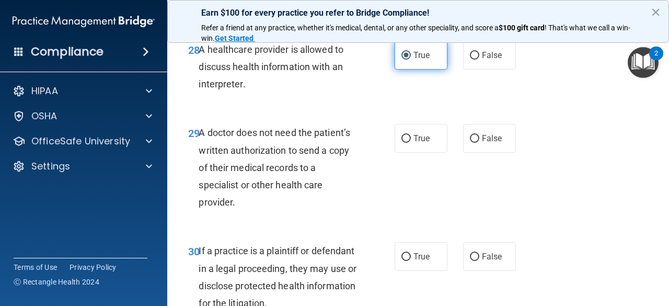
scroll to position [2972, 0]
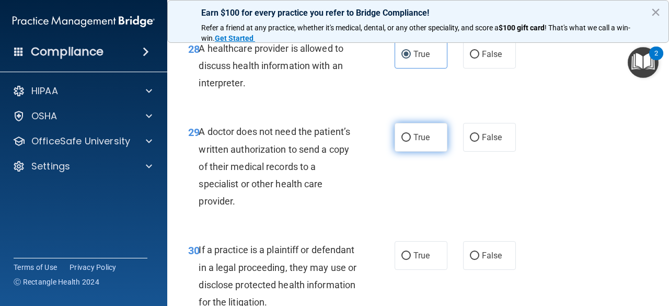
click at [423, 151] on label "True" at bounding box center [420, 137] width 53 height 29
click at [411, 142] on input "True" at bounding box center [405, 138] width 9 height 8
radio input "true"
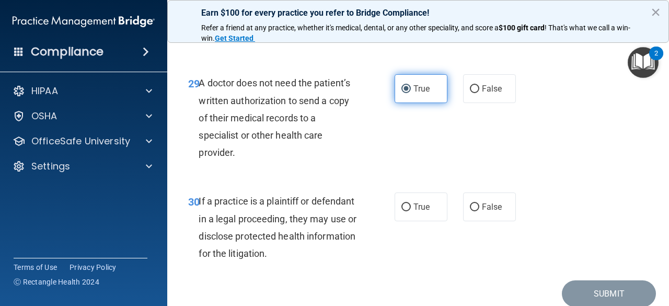
scroll to position [3043, 0]
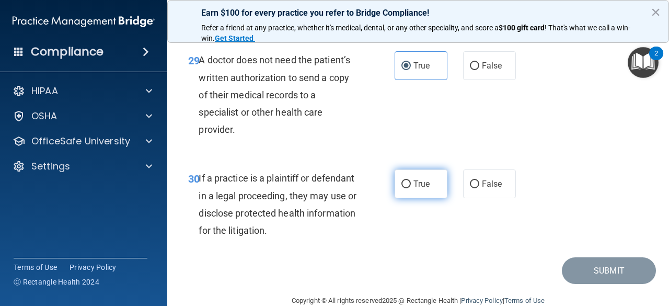
click at [415, 189] on span "True" at bounding box center [421, 184] width 16 height 10
click at [411, 188] on input "True" at bounding box center [405, 184] width 9 height 8
radio input "true"
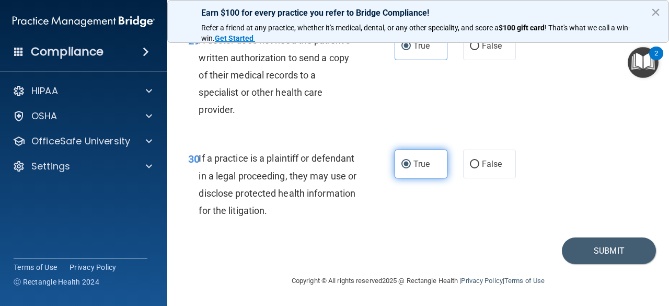
scroll to position [3090, 0]
click at [611, 264] on button "Submit" at bounding box center [609, 250] width 94 height 27
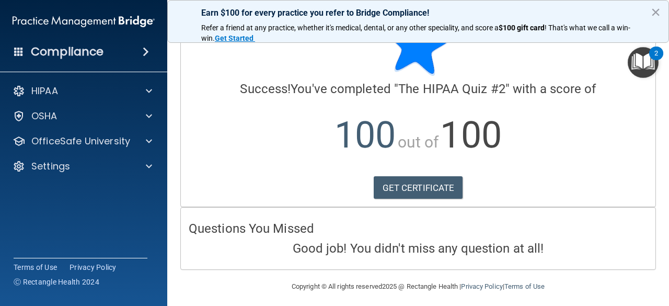
scroll to position [40, 0]
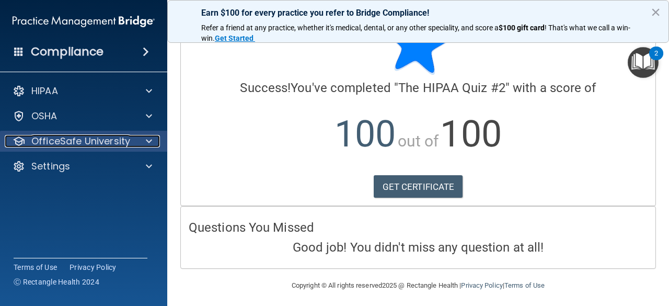
click at [135, 143] on div at bounding box center [147, 141] width 26 height 13
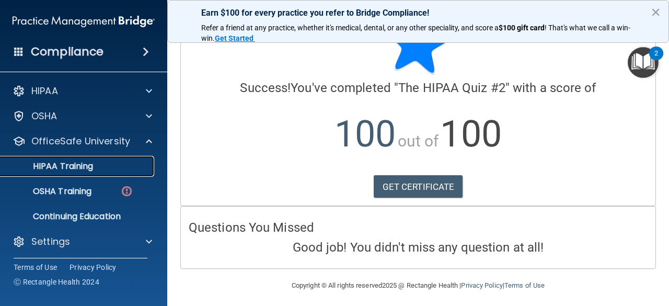
click at [126, 169] on div "HIPAA Training" at bounding box center [78, 166] width 143 height 10
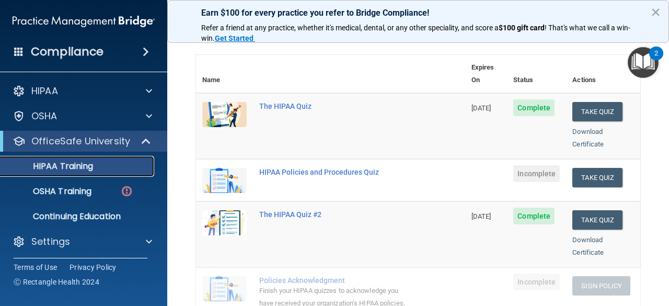
scroll to position [102, 0]
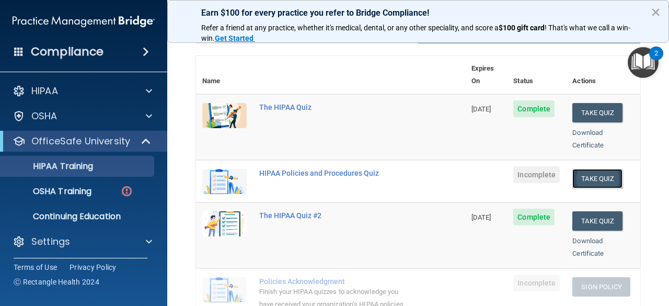
click at [596, 169] on button "Take Quiz" at bounding box center [597, 178] width 50 height 19
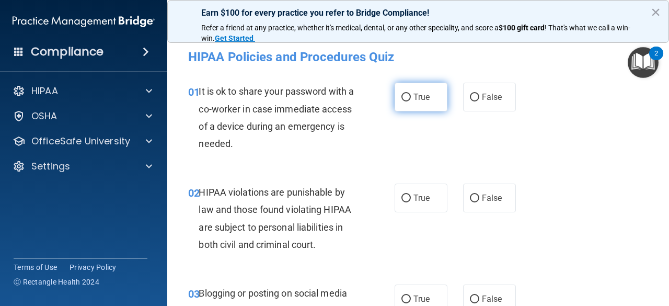
click at [420, 95] on span "True" at bounding box center [421, 97] width 16 height 10
click at [411, 95] on input "True" at bounding box center [405, 98] width 9 height 8
radio input "true"
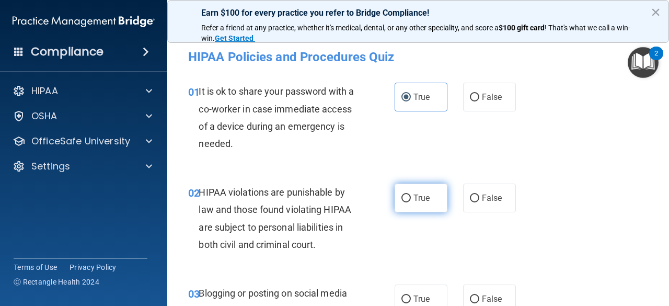
click at [414, 203] on label "True" at bounding box center [420, 197] width 53 height 29
click at [411, 202] on input "True" at bounding box center [405, 198] width 9 height 8
radio input "true"
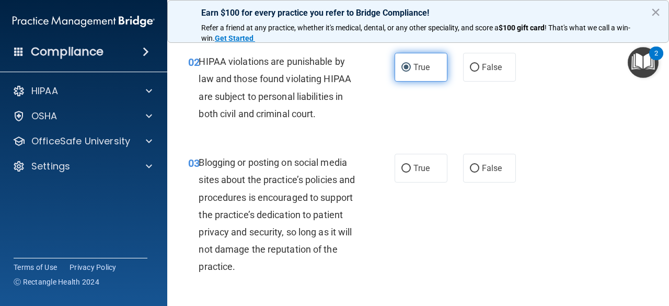
scroll to position [131, 0]
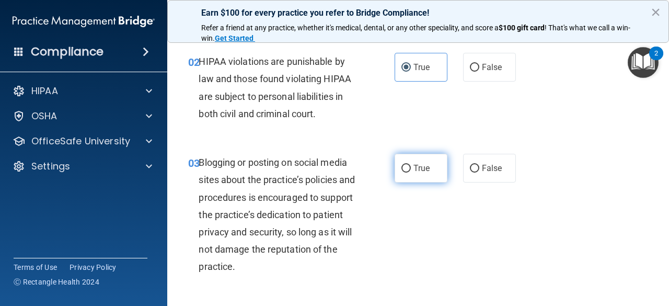
click at [414, 180] on label "True" at bounding box center [420, 168] width 53 height 29
click at [411, 172] on input "True" at bounding box center [405, 169] width 9 height 8
radio input "true"
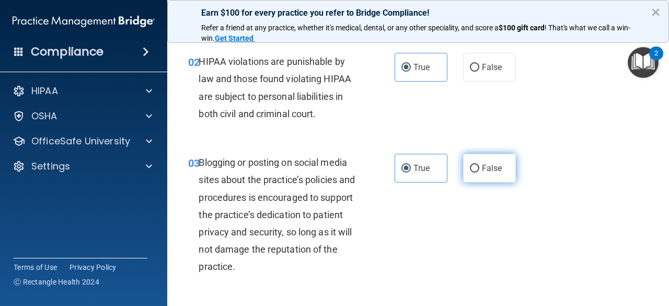
click at [482, 167] on span "False" at bounding box center [492, 168] width 20 height 10
click at [479, 167] on input "False" at bounding box center [474, 169] width 9 height 8
radio input "true"
radio input "false"
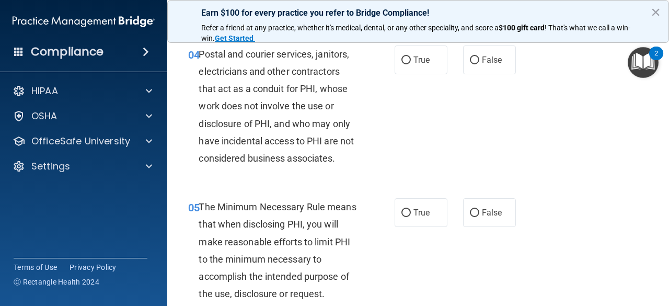
scroll to position [392, 0]
click at [491, 64] on label "False" at bounding box center [489, 59] width 53 height 29
click at [479, 64] on input "False" at bounding box center [474, 60] width 9 height 8
radio input "true"
click at [418, 209] on span "True" at bounding box center [421, 212] width 16 height 10
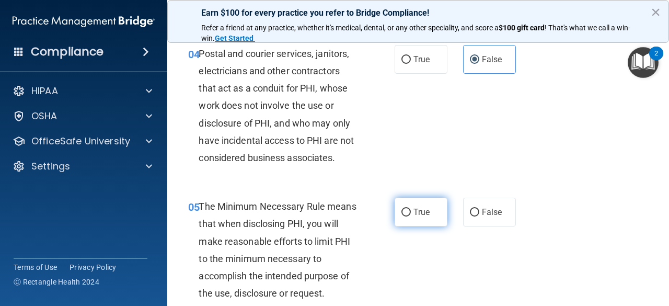
click at [411, 209] on input "True" at bounding box center [405, 212] width 9 height 8
radio input "true"
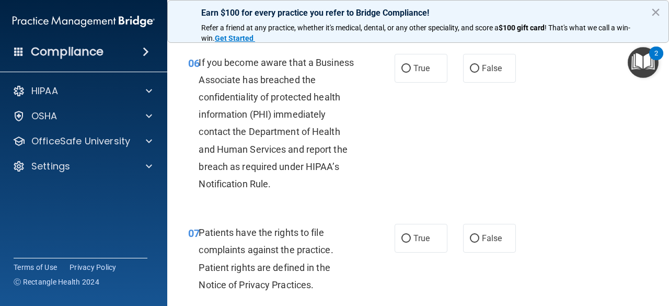
scroll to position [672, 0]
click at [417, 71] on span "True" at bounding box center [421, 68] width 16 height 10
click at [411, 71] on input "True" at bounding box center [405, 68] width 9 height 8
radio input "true"
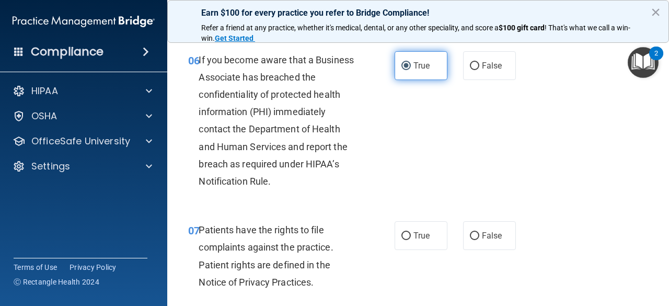
scroll to position [674, 0]
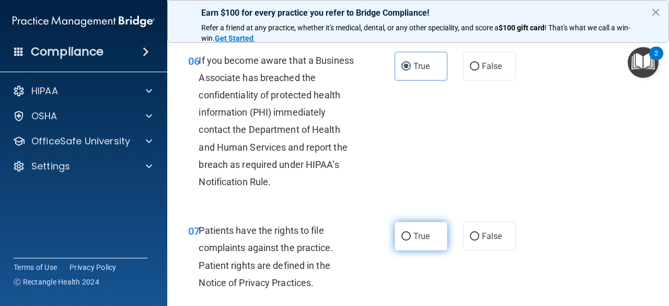
click at [426, 230] on label "True" at bounding box center [420, 235] width 53 height 29
click at [411, 232] on input "True" at bounding box center [405, 236] width 9 height 8
radio input "true"
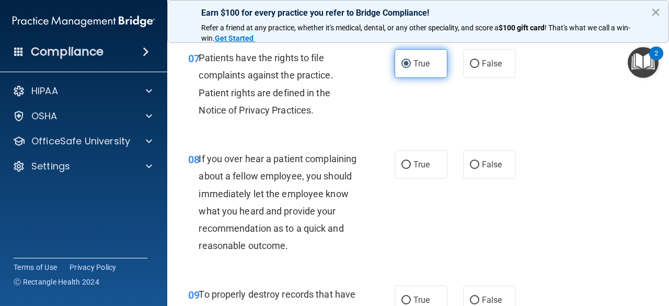
scroll to position [846, 0]
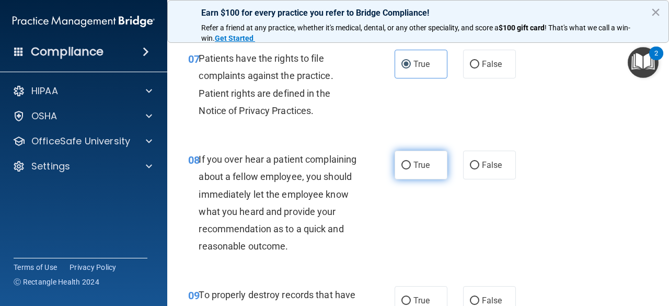
click at [420, 170] on label "True" at bounding box center [420, 164] width 53 height 29
click at [411, 169] on input "True" at bounding box center [405, 165] width 9 height 8
radio input "true"
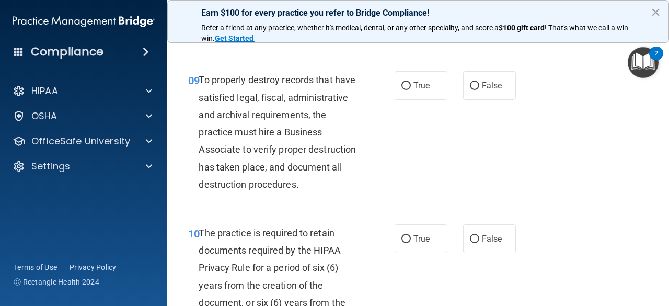
scroll to position [1059, 0]
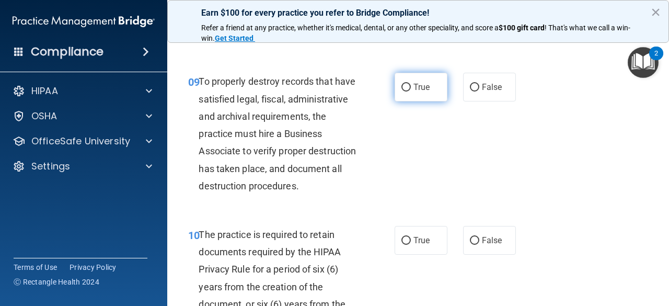
click at [419, 92] on span "True" at bounding box center [421, 87] width 16 height 10
click at [411, 91] on input "True" at bounding box center [405, 88] width 9 height 8
radio input "true"
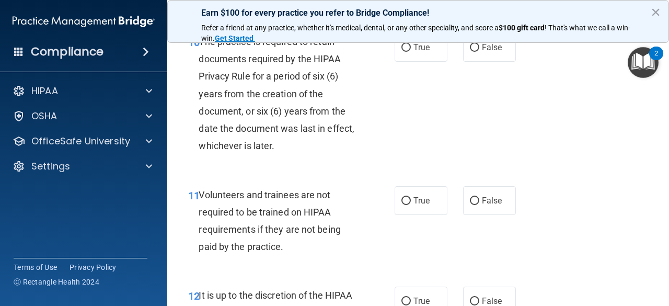
scroll to position [1250, 0]
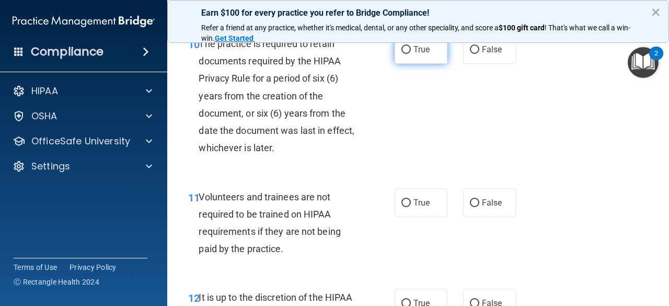
click at [424, 54] on span "True" at bounding box center [421, 49] width 16 height 10
click at [411, 54] on input "True" at bounding box center [405, 50] width 9 height 8
radio input "true"
click at [429, 217] on label "True" at bounding box center [420, 202] width 53 height 29
click at [411, 207] on input "True" at bounding box center [405, 203] width 9 height 8
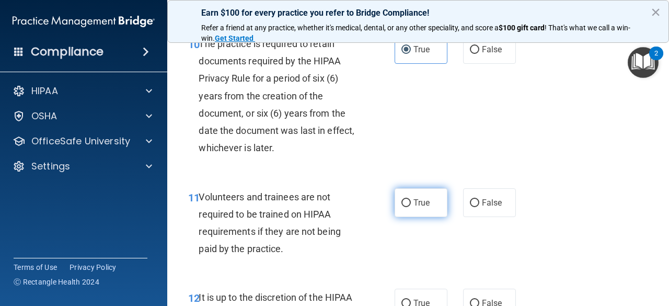
radio input "true"
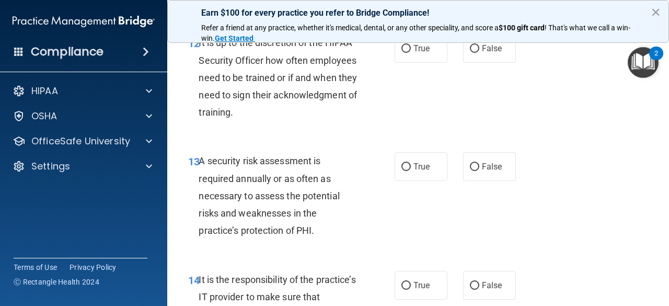
scroll to position [1506, 0]
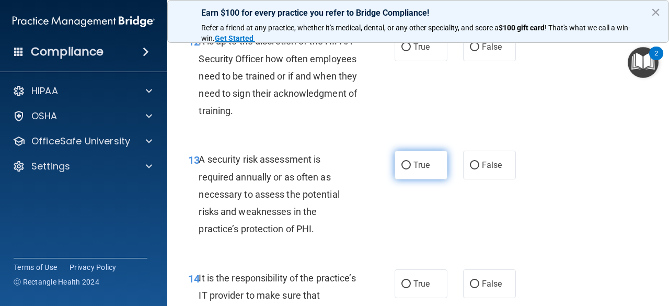
click at [426, 179] on label "True" at bounding box center [420, 164] width 53 height 29
click at [411, 169] on input "True" at bounding box center [405, 165] width 9 height 8
radio input "true"
click at [498, 61] on label "False" at bounding box center [489, 46] width 53 height 29
click at [479, 51] on input "False" at bounding box center [474, 47] width 9 height 8
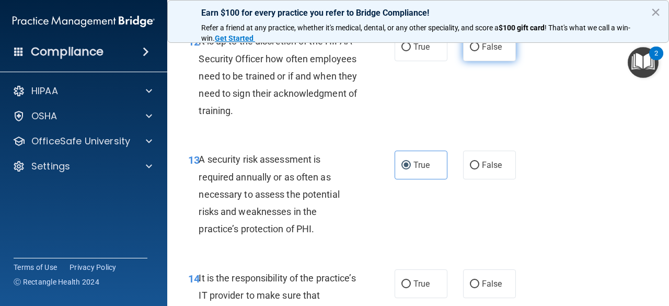
radio input "true"
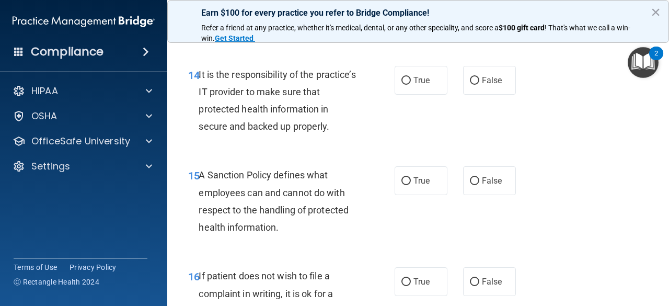
scroll to position [1708, 0]
click at [484, 86] on span "False" at bounding box center [492, 81] width 20 height 10
click at [479, 85] on input "False" at bounding box center [474, 81] width 9 height 8
radio input "true"
click at [420, 95] on label "True" at bounding box center [420, 80] width 53 height 29
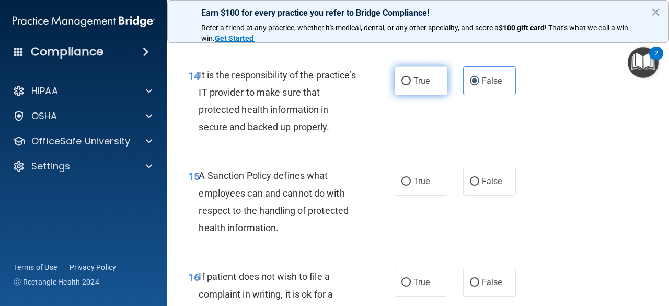
click at [411, 85] on input "True" at bounding box center [405, 81] width 9 height 8
radio input "true"
radio input "false"
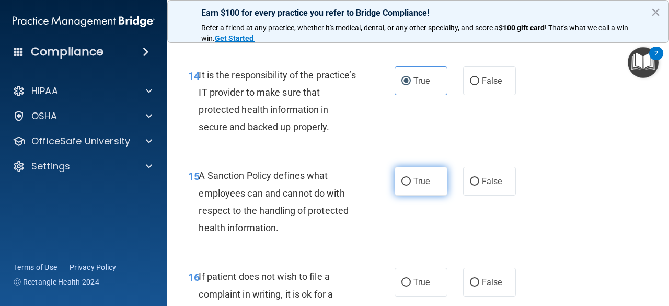
click at [427, 195] on label "True" at bounding box center [420, 181] width 53 height 29
click at [411, 185] on input "True" at bounding box center [405, 182] width 9 height 8
radio input "true"
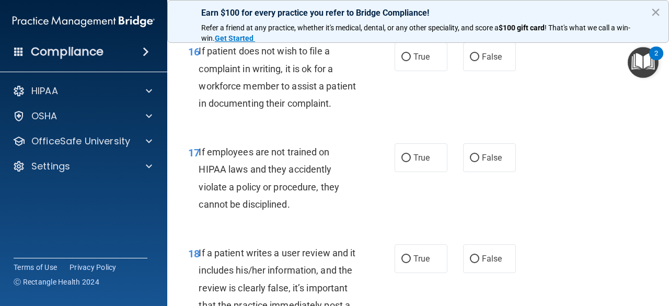
scroll to position [1934, 0]
click at [482, 61] on span "False" at bounding box center [492, 56] width 20 height 10
click at [479, 61] on input "False" at bounding box center [474, 57] width 9 height 8
radio input "true"
click at [491, 162] on span "False" at bounding box center [492, 157] width 20 height 10
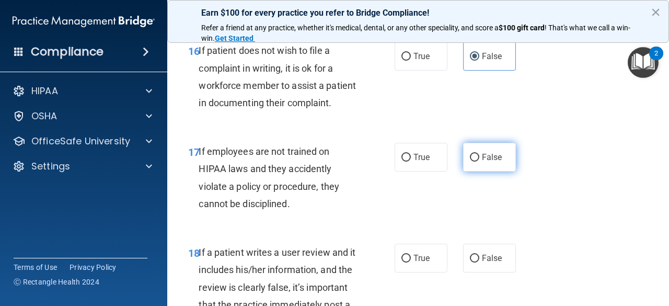
click at [479, 161] on input "False" at bounding box center [474, 158] width 9 height 8
radio input "true"
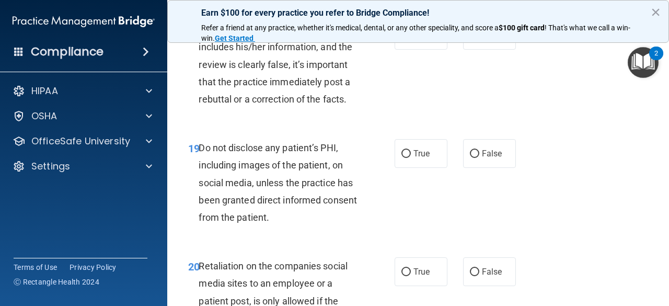
scroll to position [2158, 0]
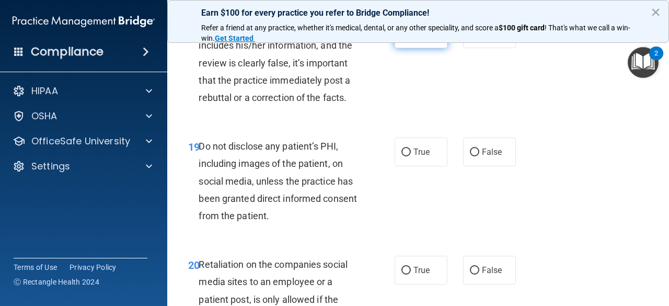
click at [430, 48] on label "True" at bounding box center [420, 33] width 53 height 29
click at [411, 38] on input "True" at bounding box center [405, 34] width 9 height 8
radio input "true"
click at [405, 156] on input "True" at bounding box center [405, 152] width 9 height 8
radio input "true"
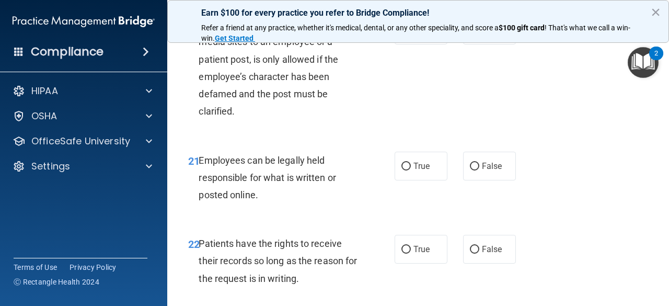
scroll to position [2397, 0]
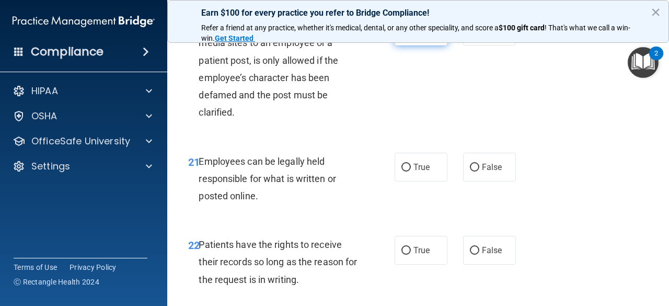
click at [419, 36] on span "True" at bounding box center [421, 31] width 16 height 10
click at [411, 36] on input "True" at bounding box center [405, 32] width 9 height 8
radio input "true"
click at [426, 181] on label "True" at bounding box center [420, 167] width 53 height 29
click at [411, 171] on input "True" at bounding box center [405, 168] width 9 height 8
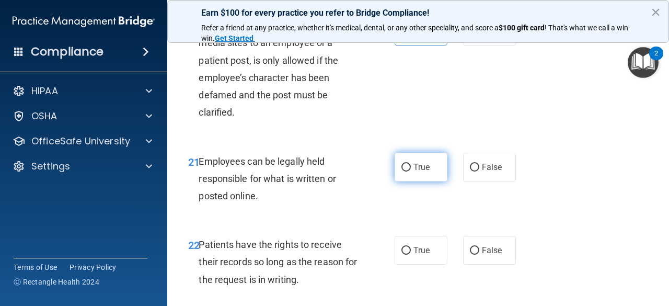
radio input "true"
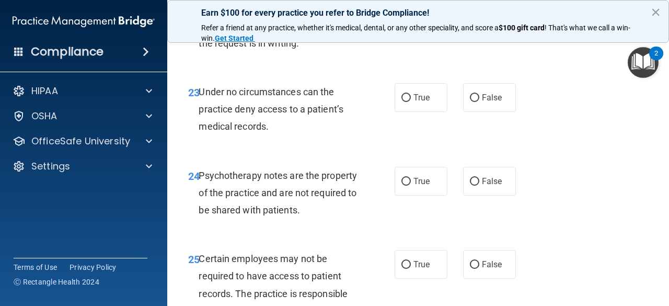
scroll to position [2633, 0]
click at [493, 18] on span "False" at bounding box center [492, 13] width 20 height 10
click at [479, 18] on input "False" at bounding box center [474, 14] width 9 height 8
radio input "true"
click at [416, 102] on span "True" at bounding box center [421, 97] width 16 height 10
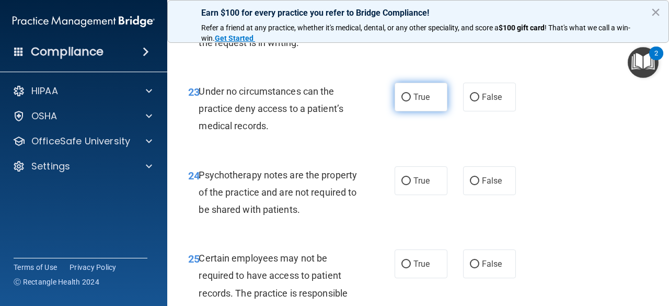
click at [411, 101] on input "True" at bounding box center [405, 98] width 9 height 8
radio input "true"
click at [422, 195] on label "True" at bounding box center [420, 180] width 53 height 29
click at [411, 185] on input "True" at bounding box center [405, 181] width 9 height 8
radio input "true"
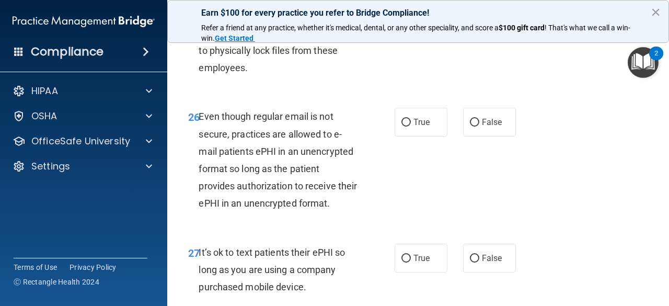
scroll to position [2893, 0]
click at [423, 9] on span "True" at bounding box center [421, 4] width 16 height 10
click at [411, 8] on input "True" at bounding box center [405, 5] width 9 height 8
radio input "true"
click at [426, 136] on label "True" at bounding box center [420, 122] width 53 height 29
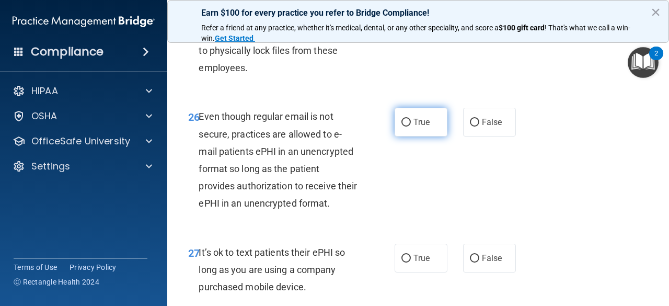
click at [411, 126] on input "True" at bounding box center [405, 123] width 9 height 8
radio input "true"
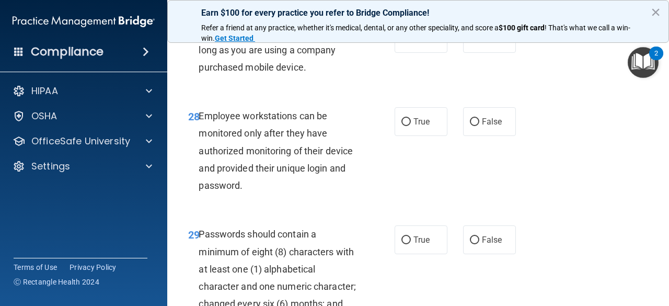
scroll to position [3111, 0]
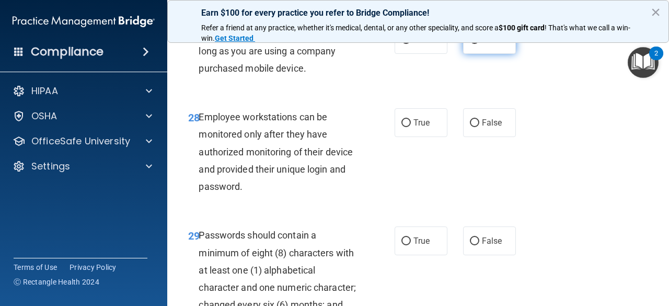
click at [491, 44] on span "False" at bounding box center [492, 39] width 20 height 10
click at [479, 44] on input "False" at bounding box center [474, 40] width 9 height 8
radio input "true"
click at [414, 127] on span "True" at bounding box center [421, 123] width 16 height 10
click at [411, 127] on input "True" at bounding box center [405, 123] width 9 height 8
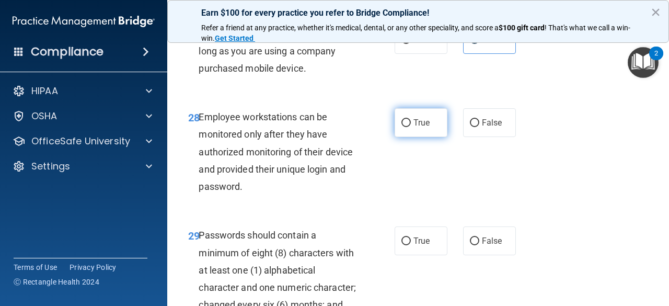
radio input "true"
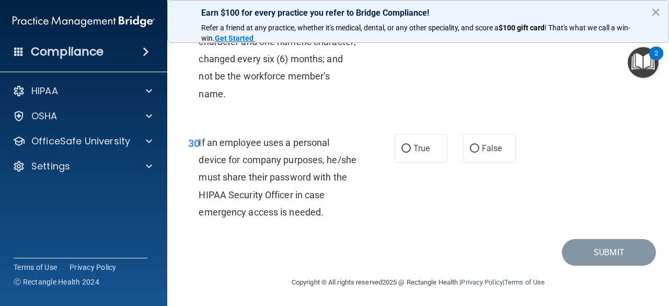
scroll to position [3358, 0]
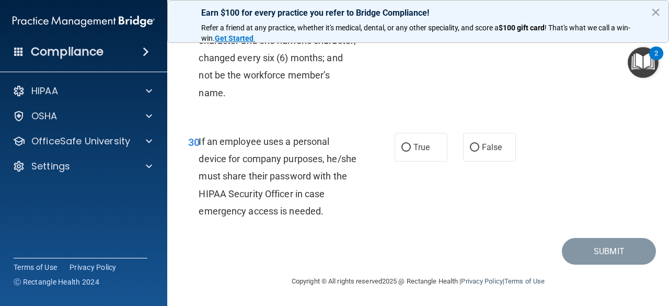
radio input "true"
click at [414, 161] on label "True" at bounding box center [420, 147] width 53 height 29
click at [411, 151] on input "True" at bounding box center [405, 148] width 9 height 8
radio input "true"
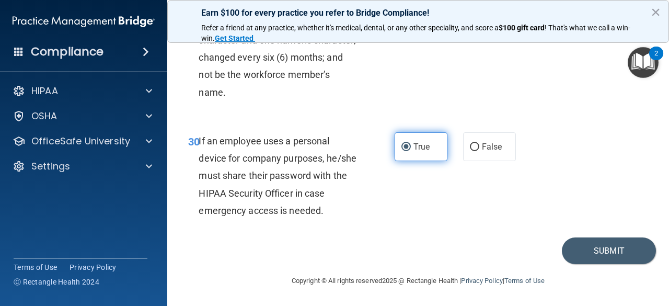
scroll to position [3427, 0]
click at [609, 250] on button "Submit" at bounding box center [609, 250] width 94 height 27
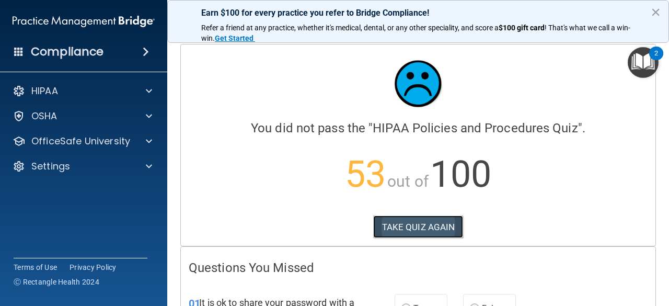
click at [416, 233] on button "TAKE QUIZ AGAIN" at bounding box center [418, 226] width 90 height 23
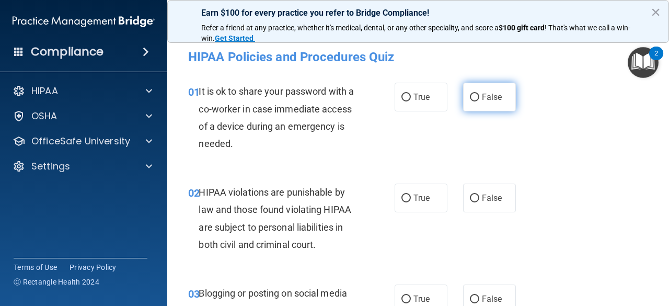
click at [491, 100] on span "False" at bounding box center [492, 97] width 20 height 10
click at [479, 100] on input "False" at bounding box center [474, 98] width 9 height 8
radio input "true"
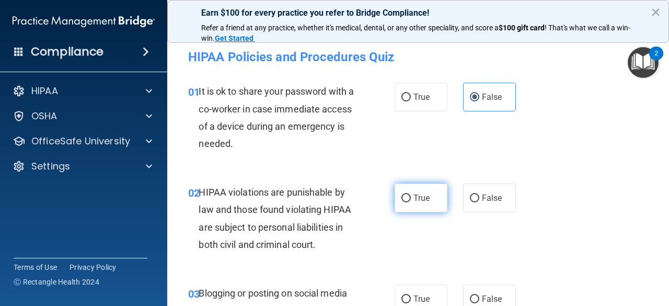
click at [426, 209] on label "True" at bounding box center [420, 197] width 53 height 29
click at [411, 202] on input "True" at bounding box center [405, 198] width 9 height 8
radio input "true"
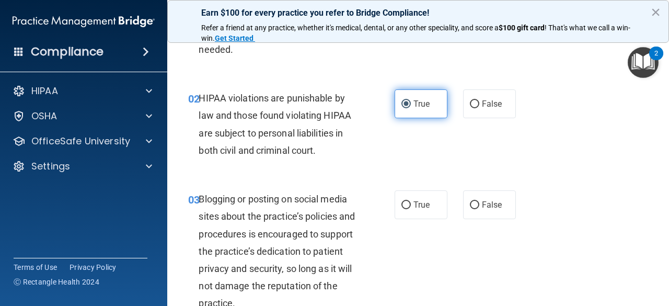
scroll to position [95, 0]
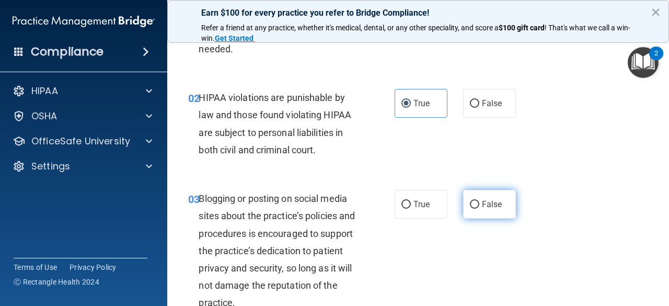
click at [486, 195] on label "False" at bounding box center [489, 204] width 53 height 29
click at [479, 201] on input "False" at bounding box center [474, 205] width 9 height 8
radio input "true"
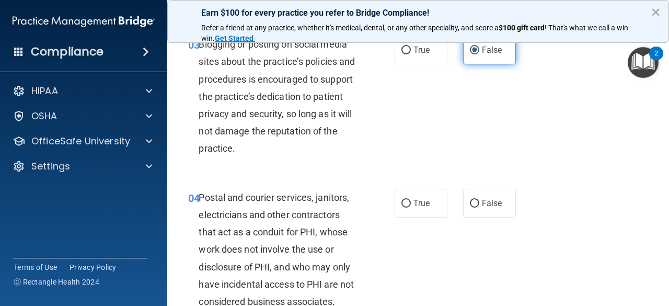
scroll to position [252, 0]
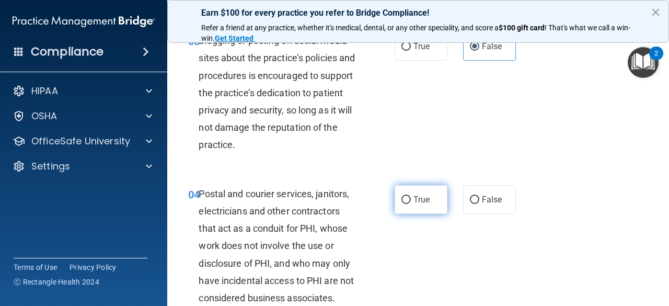
click at [418, 193] on label "True" at bounding box center [420, 199] width 53 height 29
click at [411, 196] on input "True" at bounding box center [405, 200] width 9 height 8
radio input "true"
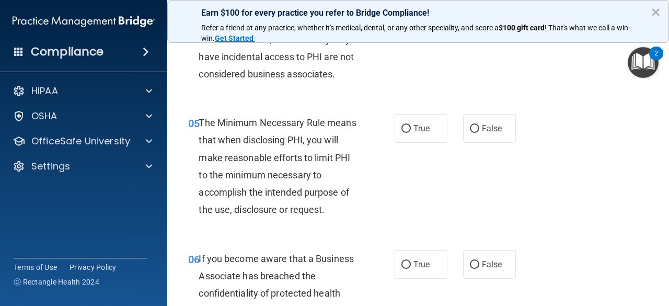
scroll to position [481, 0]
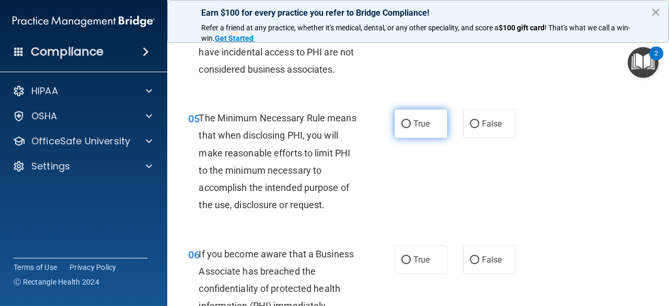
click at [429, 122] on label "True" at bounding box center [420, 123] width 53 height 29
click at [411, 122] on input "True" at bounding box center [405, 124] width 9 height 8
radio input "true"
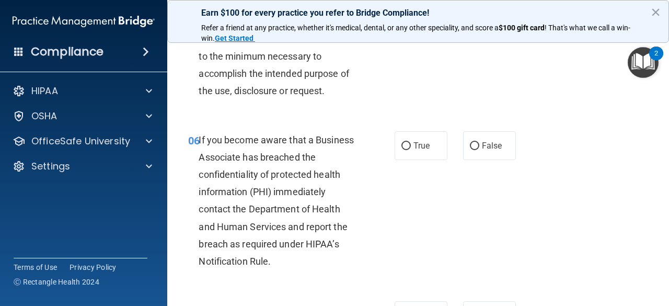
scroll to position [595, 0]
click at [427, 147] on label "True" at bounding box center [420, 145] width 53 height 29
click at [411, 147] on input "True" at bounding box center [405, 146] width 9 height 8
radio input "true"
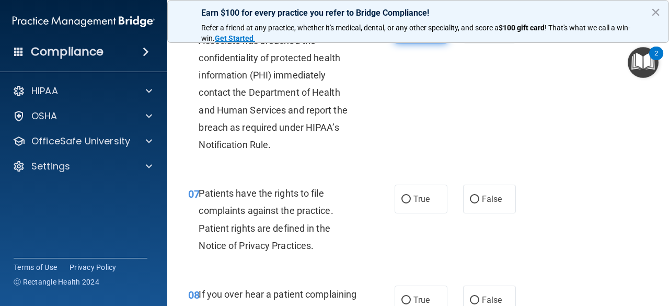
scroll to position [713, 0]
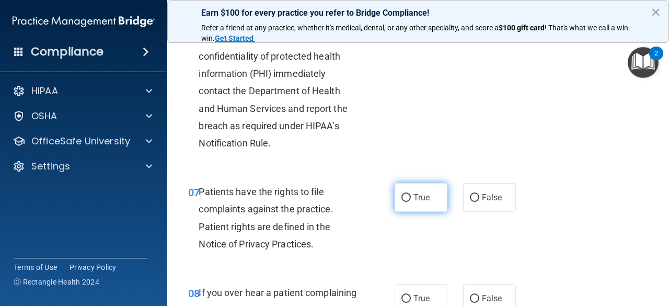
click at [429, 199] on label "True" at bounding box center [420, 197] width 53 height 29
click at [411, 199] on input "True" at bounding box center [405, 198] width 9 height 8
radio input "true"
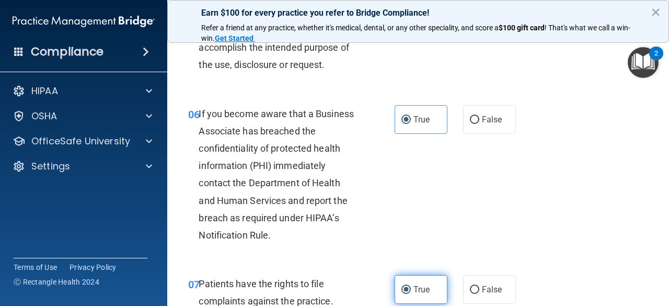
scroll to position [620, 0]
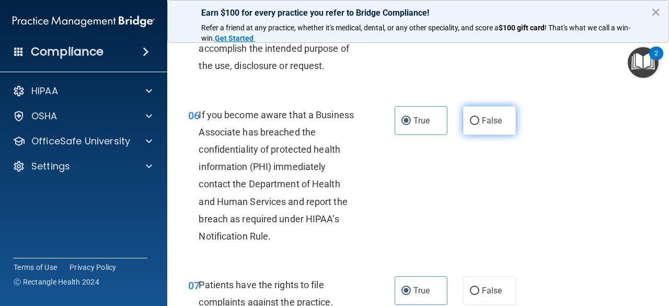
click at [487, 122] on span "False" at bounding box center [492, 120] width 20 height 10
click at [479, 122] on input "False" at bounding box center [474, 121] width 9 height 8
radio input "true"
radio input "false"
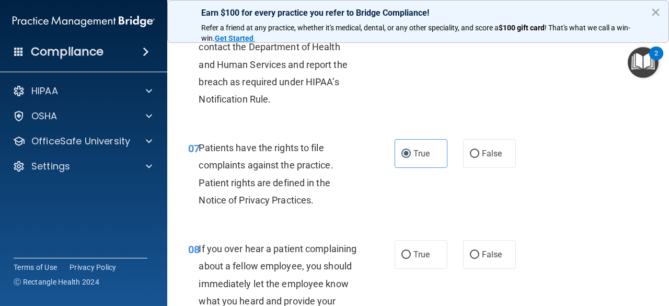
scroll to position [766, 0]
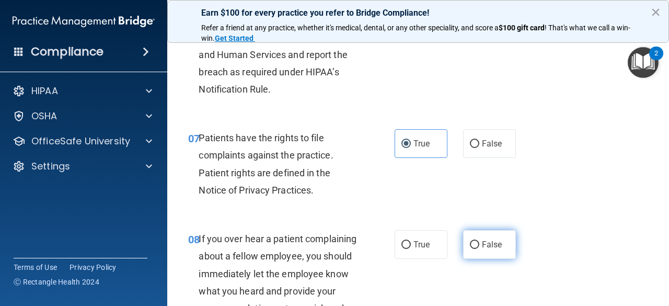
click at [488, 252] on label "False" at bounding box center [489, 244] width 53 height 29
click at [479, 249] on input "False" at bounding box center [474, 245] width 9 height 8
radio input "true"
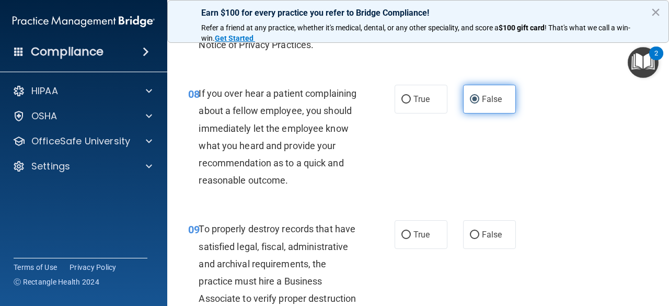
scroll to position [920, 0]
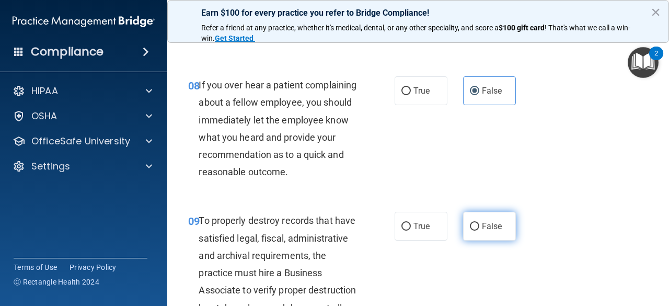
click at [487, 240] on label "False" at bounding box center [489, 226] width 53 height 29
click at [479, 230] on input "False" at bounding box center [474, 227] width 9 height 8
radio input "true"
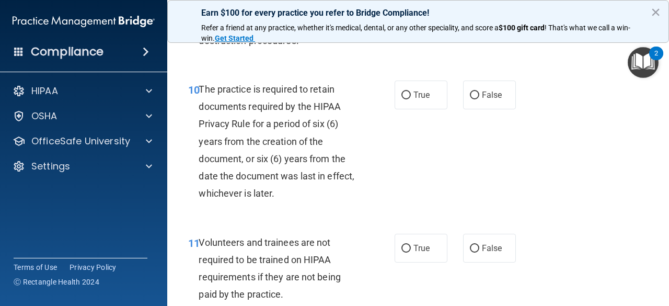
scroll to position [1205, 0]
click at [421, 99] on span "True" at bounding box center [421, 94] width 16 height 10
click at [411, 99] on input "True" at bounding box center [405, 95] width 9 height 8
radio input "true"
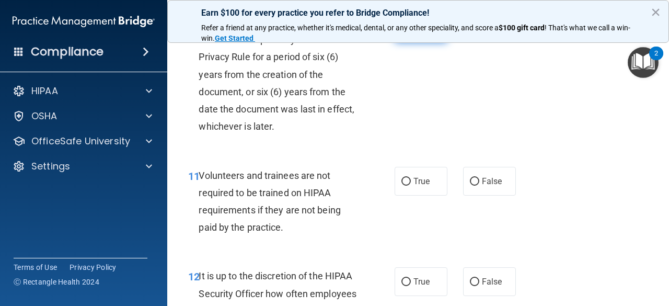
scroll to position [1328, 0]
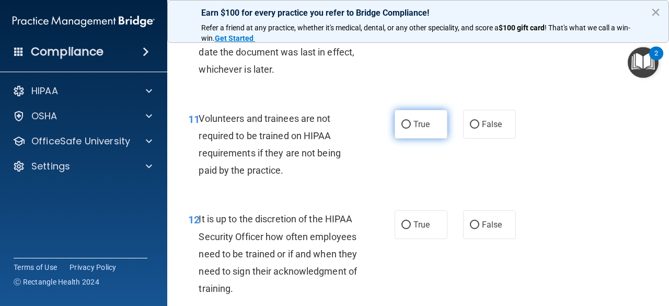
click at [417, 138] on label "True" at bounding box center [420, 124] width 53 height 29
click at [411, 129] on input "True" at bounding box center [405, 125] width 9 height 8
radio input "true"
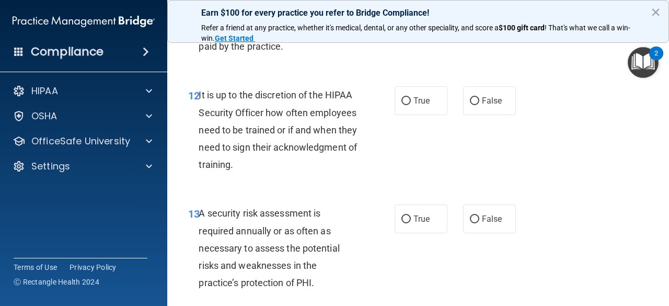
scroll to position [1452, 0]
click at [492, 105] on span "False" at bounding box center [492, 100] width 20 height 10
click at [479, 104] on input "False" at bounding box center [474, 101] width 9 height 8
radio input "true"
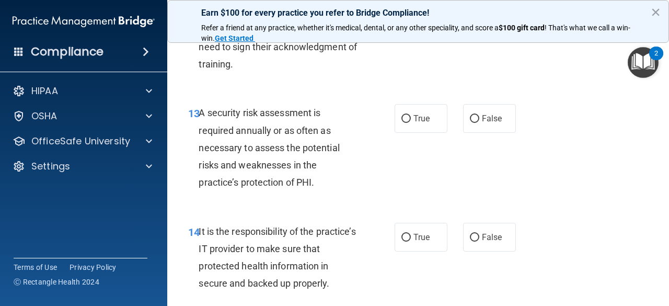
scroll to position [1557, 0]
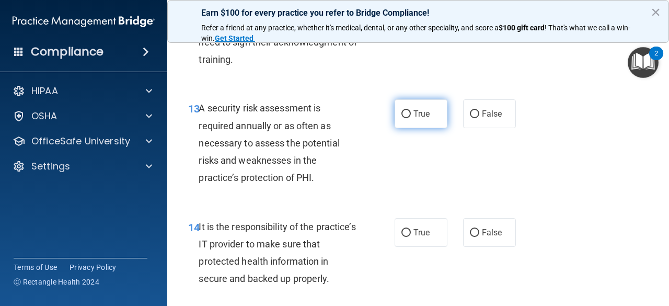
click at [422, 119] on span "True" at bounding box center [421, 114] width 16 height 10
click at [411, 118] on input "True" at bounding box center [405, 114] width 9 height 8
radio input "true"
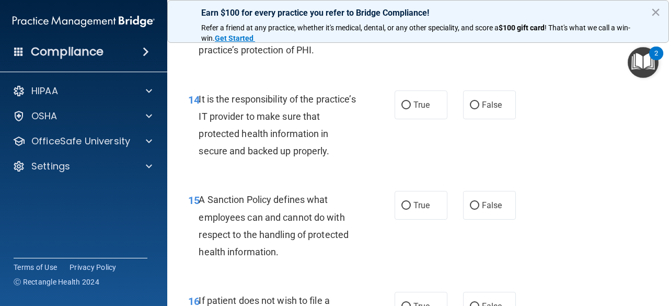
scroll to position [1697, 0]
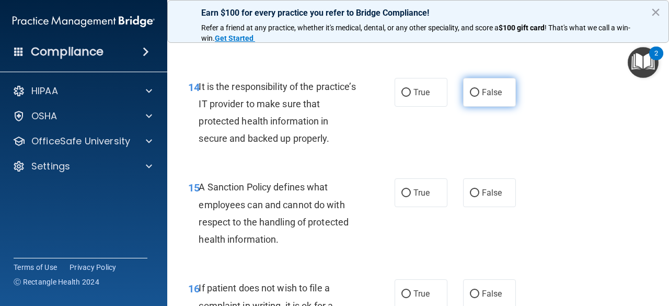
click at [496, 97] on span "False" at bounding box center [492, 92] width 20 height 10
click at [479, 97] on input "False" at bounding box center [474, 93] width 9 height 8
radio input "true"
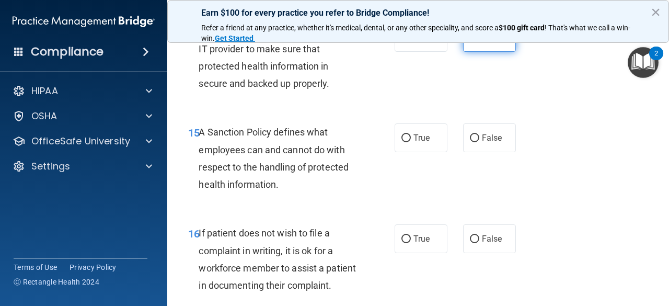
scroll to position [1788, 0]
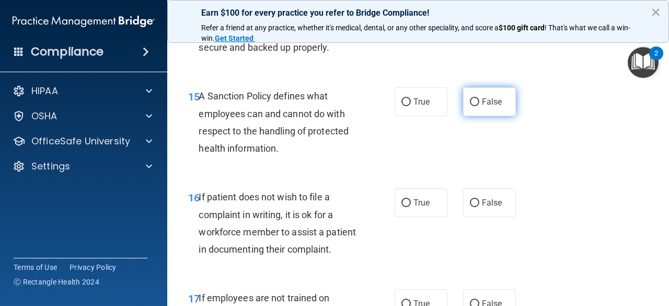
click at [482, 107] on span "False" at bounding box center [492, 102] width 20 height 10
click at [479, 106] on input "False" at bounding box center [474, 102] width 9 height 8
radio input "true"
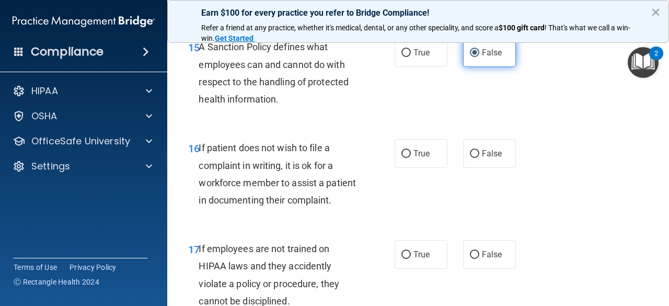
scroll to position [1894, 0]
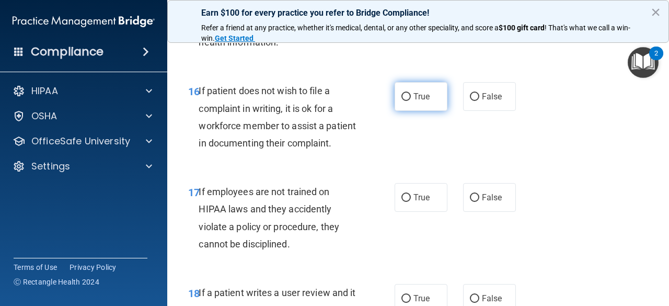
click at [428, 111] on label "True" at bounding box center [420, 96] width 53 height 29
click at [411, 101] on input "True" at bounding box center [405, 97] width 9 height 8
radio input "true"
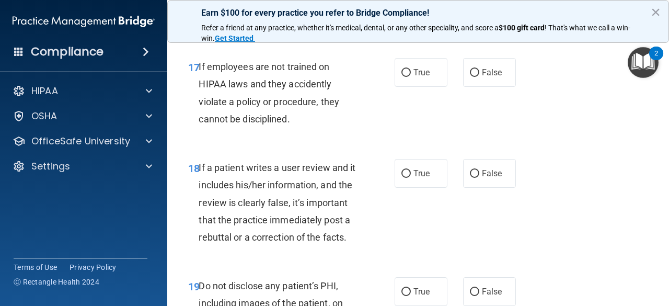
scroll to position [2018, 0]
click at [482, 77] on span "False" at bounding box center [492, 72] width 20 height 10
click at [479, 77] on input "False" at bounding box center [474, 73] width 9 height 8
radio input "true"
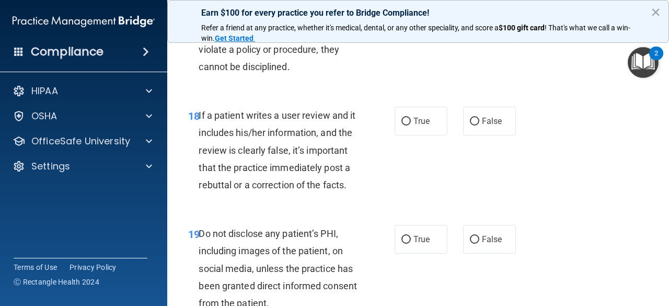
scroll to position [2100, 0]
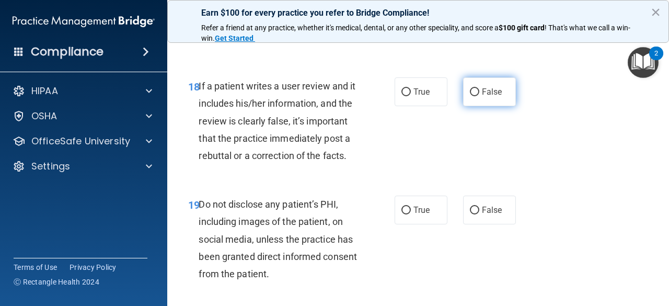
click at [498, 106] on label "False" at bounding box center [489, 91] width 53 height 29
click at [479, 96] on input "False" at bounding box center [474, 92] width 9 height 8
radio input "true"
click at [519, 288] on div "19 Do not disclose any patient’s PHI, including images of the patient, on socia…" at bounding box center [417, 241] width 475 height 118
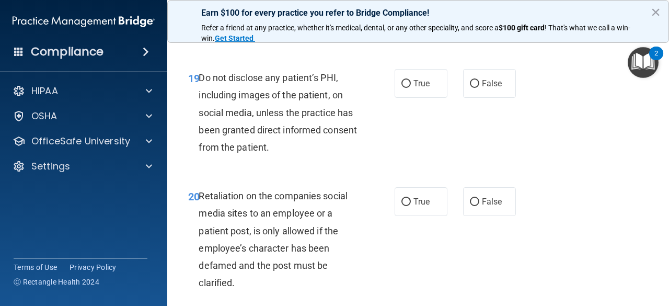
scroll to position [2257, 0]
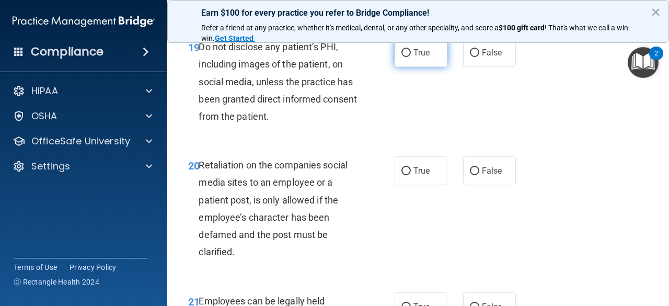
click at [415, 57] on span "True" at bounding box center [421, 53] width 16 height 10
click at [411, 57] on input "True" at bounding box center [405, 53] width 9 height 8
radio input "true"
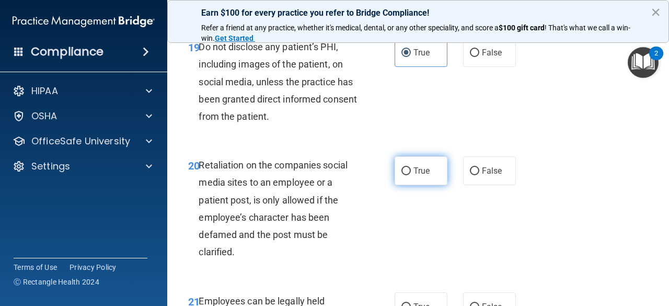
click at [413, 176] on span "True" at bounding box center [421, 171] width 16 height 10
click at [411, 175] on input "True" at bounding box center [405, 171] width 9 height 8
radio input "true"
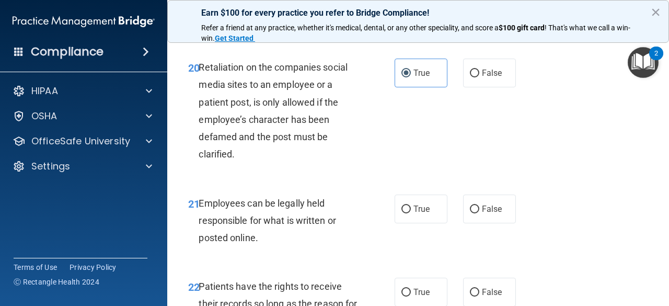
scroll to position [2370, 0]
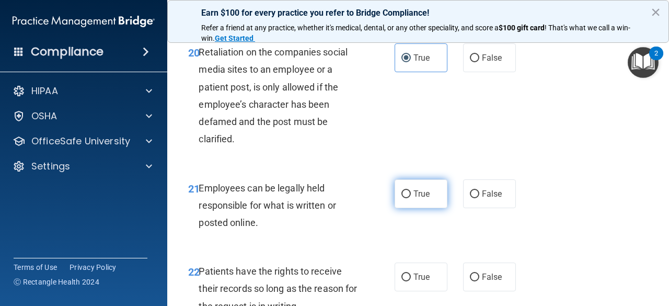
click at [404, 198] on input "True" at bounding box center [405, 194] width 9 height 8
radio input "true"
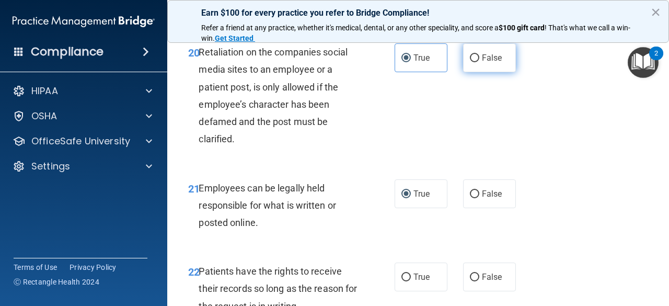
click at [480, 72] on label "False" at bounding box center [489, 57] width 53 height 29
click at [479, 62] on input "False" at bounding box center [474, 58] width 9 height 8
radio input "true"
radio input "false"
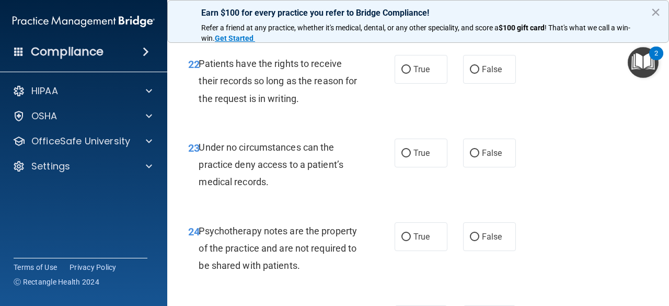
scroll to position [2580, 0]
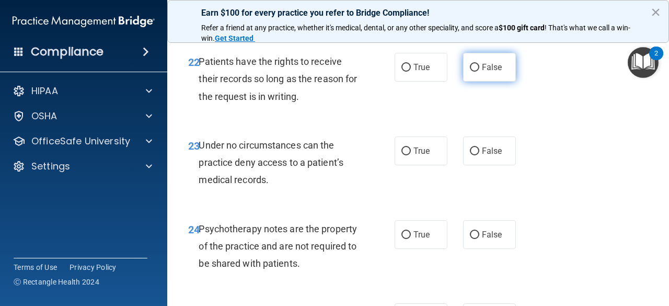
click at [483, 72] on span "False" at bounding box center [492, 67] width 20 height 10
click at [479, 72] on input "False" at bounding box center [474, 68] width 9 height 8
radio input "true"
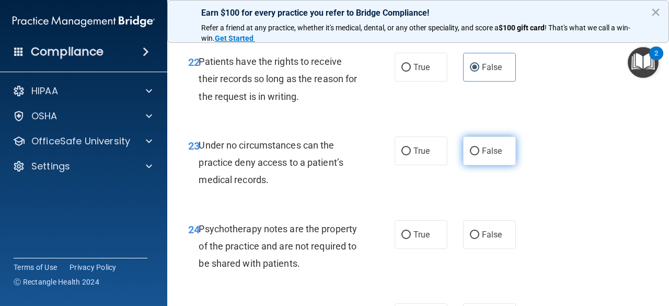
click at [473, 155] on input "False" at bounding box center [474, 151] width 9 height 8
radio input "true"
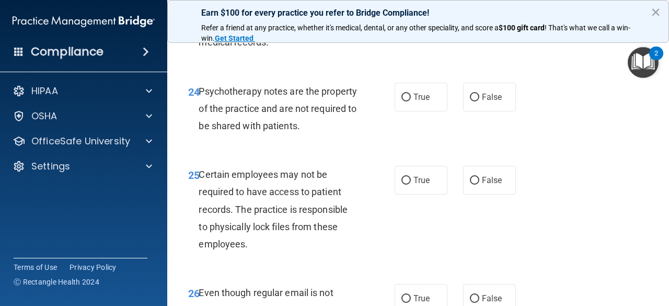
scroll to position [2723, 0]
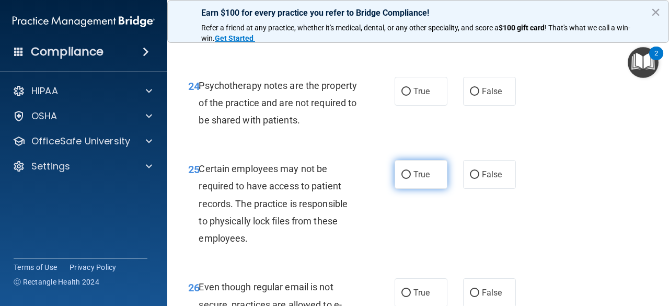
click at [415, 179] on span "True" at bounding box center [421, 174] width 16 height 10
click at [411, 179] on input "True" at bounding box center [405, 175] width 9 height 8
radio input "true"
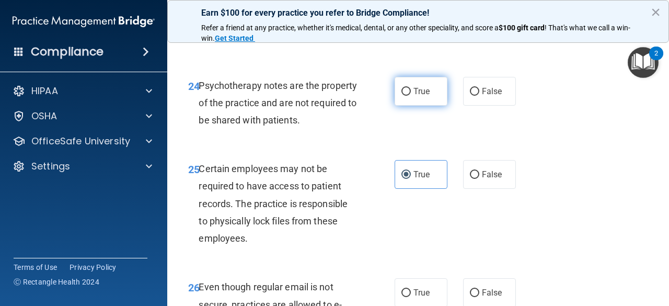
click at [404, 96] on input "True" at bounding box center [405, 92] width 9 height 8
radio input "true"
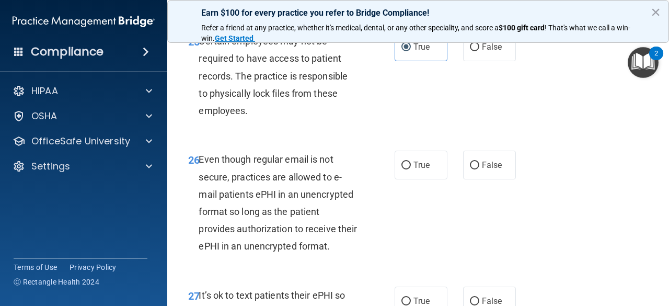
scroll to position [2861, 0]
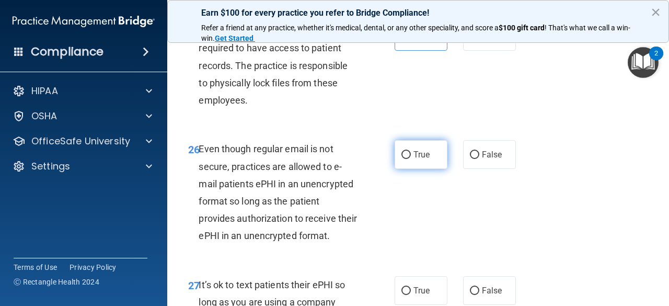
click at [422, 169] on label "True" at bounding box center [420, 154] width 53 height 29
click at [411, 159] on input "True" at bounding box center [405, 155] width 9 height 8
radio input "true"
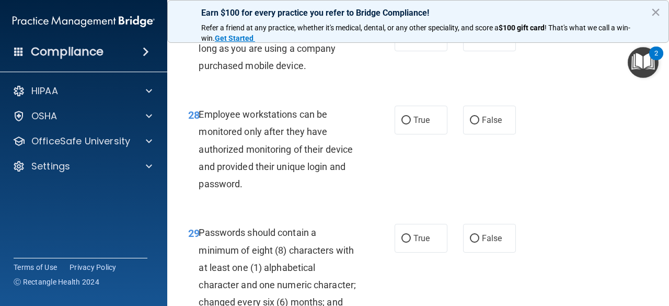
scroll to position [3117, 0]
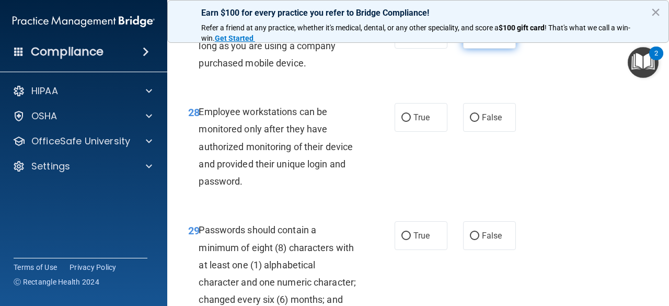
click at [482, 39] on span "False" at bounding box center [492, 34] width 20 height 10
click at [479, 39] on input "False" at bounding box center [474, 35] width 9 height 8
radio input "true"
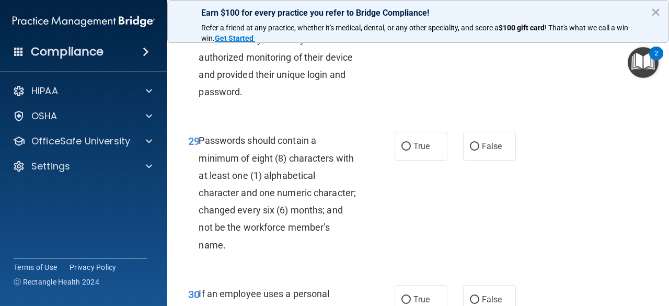
scroll to position [3210, 0]
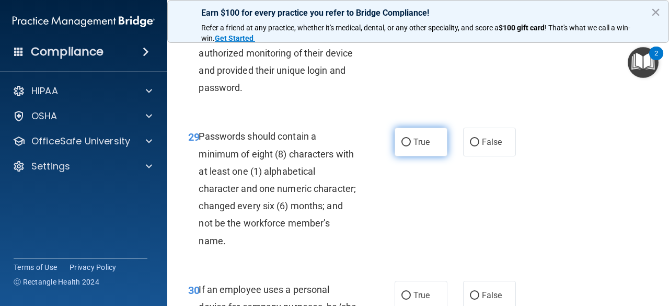
click at [425, 156] on label "True" at bounding box center [420, 141] width 53 height 29
click at [411, 146] on input "True" at bounding box center [405, 142] width 9 height 8
radio input "true"
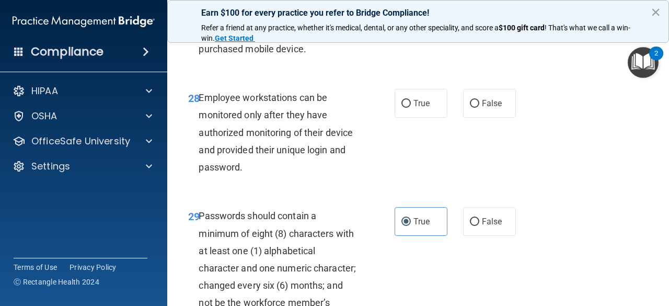
scroll to position [3129, 0]
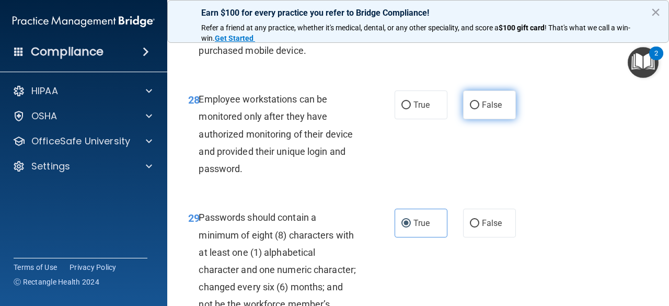
click at [483, 119] on label "False" at bounding box center [489, 104] width 53 height 29
click at [479, 109] on input "False" at bounding box center [474, 105] width 9 height 8
radio input "true"
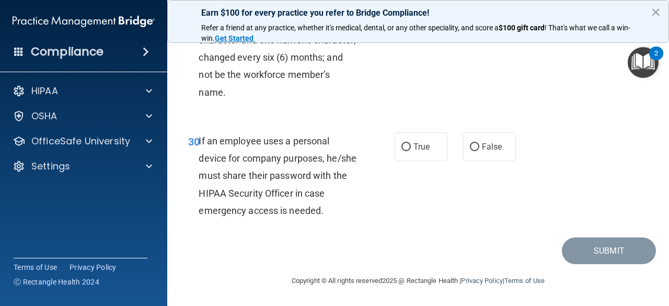
scroll to position [3390, 0]
click at [471, 151] on input "False" at bounding box center [474, 147] width 9 height 8
radio input "true"
click at [616, 264] on button "Submit" at bounding box center [609, 250] width 94 height 27
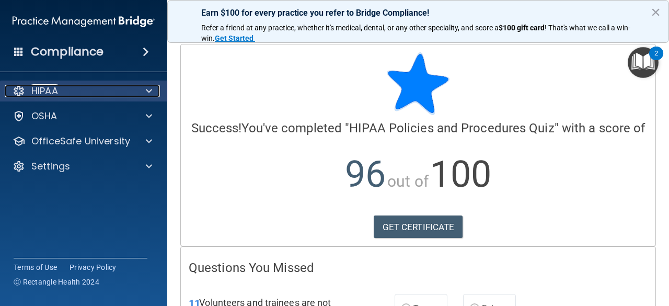
click at [101, 94] on div "HIPAA" at bounding box center [70, 91] width 130 height 13
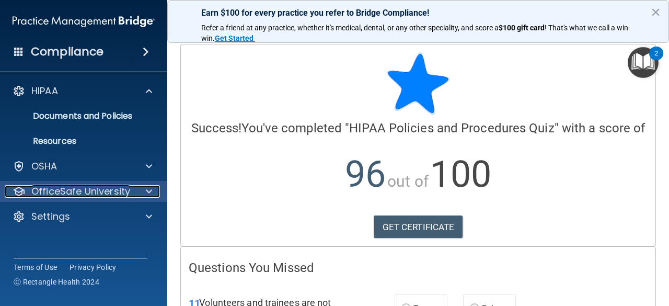
click at [118, 189] on p "OfficeSafe University" at bounding box center [80, 191] width 99 height 13
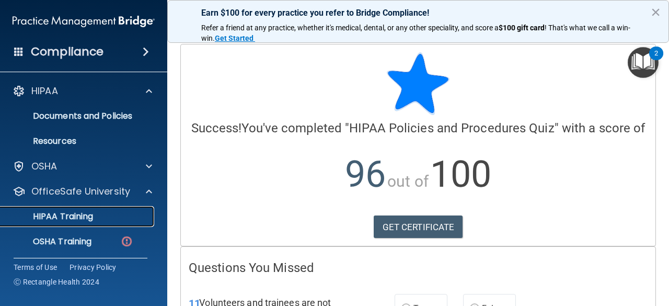
click at [112, 217] on div "HIPAA Training" at bounding box center [78, 216] width 143 height 10
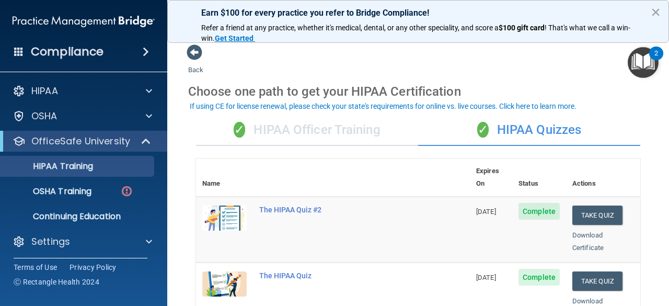
click at [361, 136] on div "✓ HIPAA Officer Training" at bounding box center [307, 129] width 222 height 31
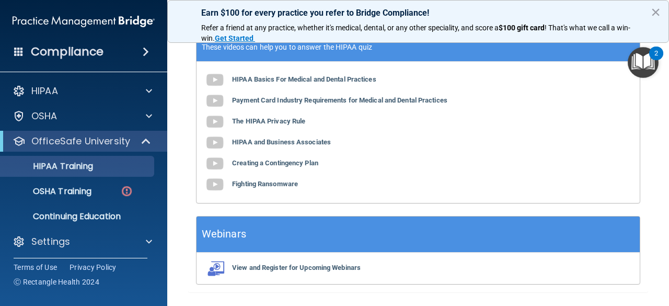
scroll to position [443, 0]
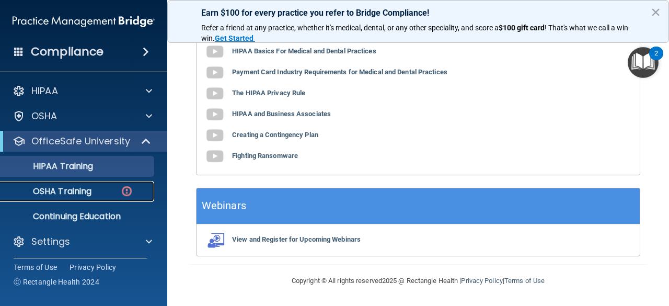
click at [96, 194] on div "OSHA Training" at bounding box center [78, 191] width 143 height 10
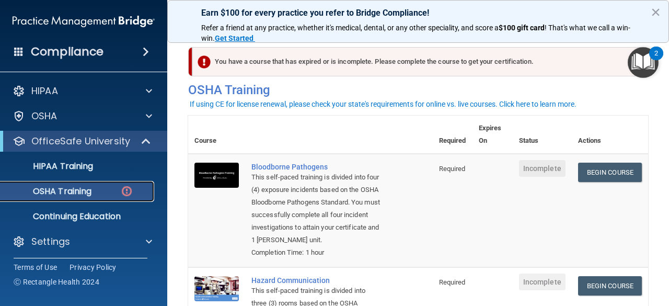
scroll to position [2, 0]
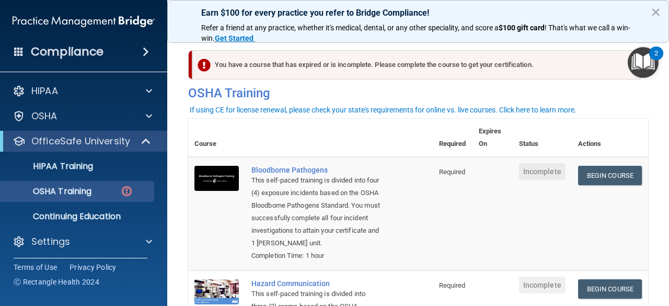
click at [648, 173] on main "You have a course that has expired or is incomplete. Please complete the course…" at bounding box center [417, 169] width 501 height 272
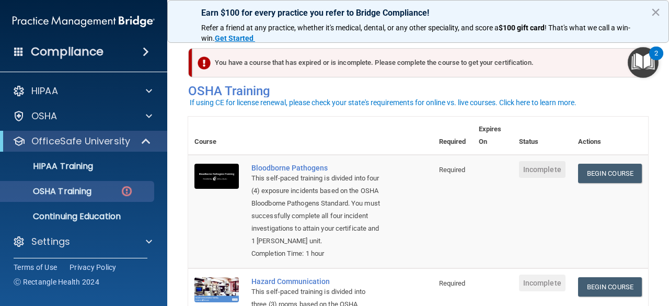
scroll to position [0, 0]
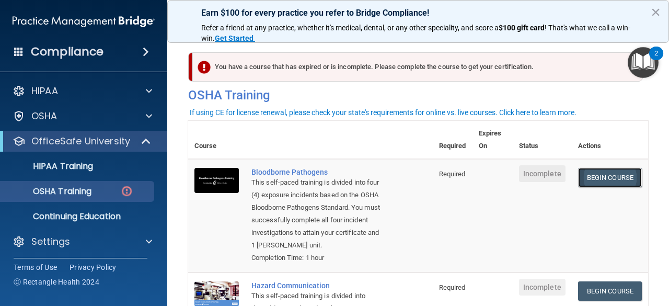
click at [610, 178] on link "Begin Course" at bounding box center [610, 177] width 64 height 19
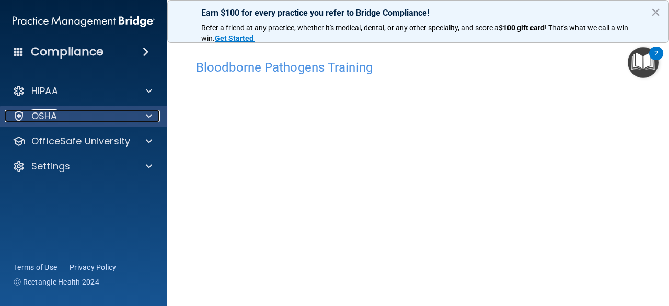
click at [115, 120] on div "OSHA" at bounding box center [70, 116] width 130 height 13
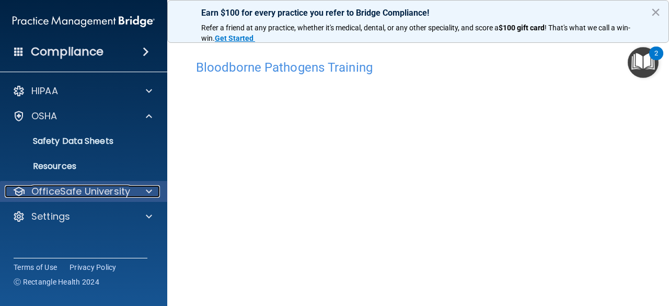
click at [124, 196] on p "OfficeSafe University" at bounding box center [80, 191] width 99 height 13
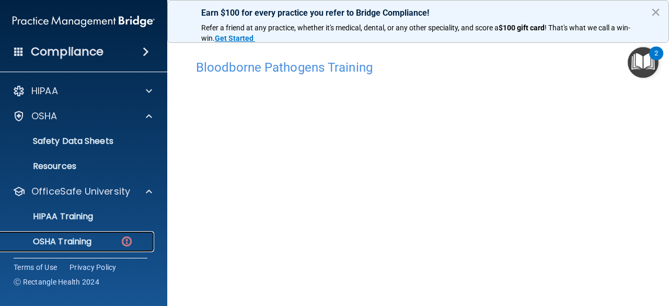
click at [122, 241] on img at bounding box center [126, 241] width 13 height 13
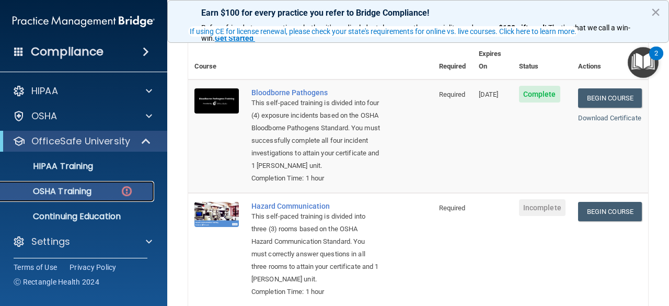
scroll to position [83, 0]
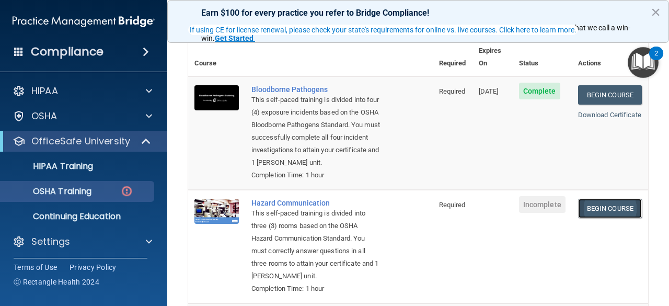
click at [611, 207] on link "Begin Course" at bounding box center [610, 208] width 64 height 19
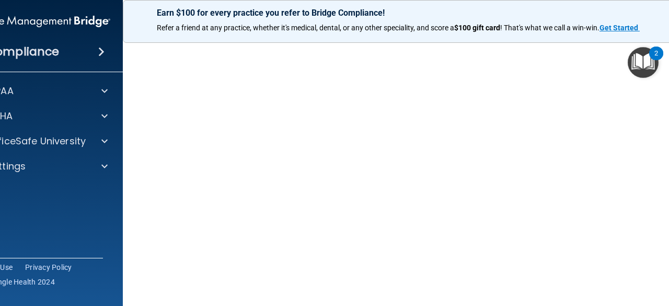
scroll to position [66, 0]
click at [663, 54] on div "2" at bounding box center [656, 53] width 14 height 14
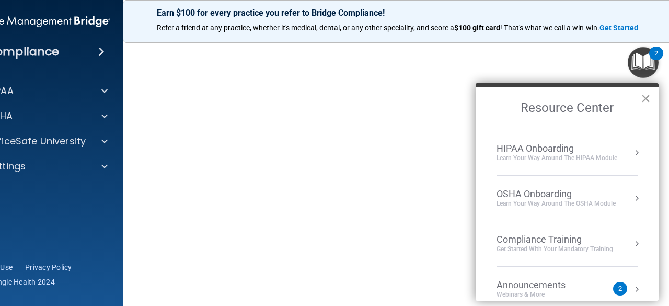
click at [649, 95] on button "×" at bounding box center [645, 98] width 10 height 17
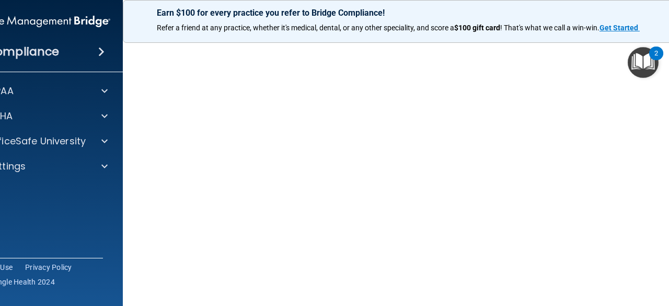
drag, startPoint x: 136, startPoint y: 259, endPoint x: 131, endPoint y: 222, distance: 37.5
click at [131, 222] on main "Hazard Communication Training This course doesn’t expire until . Are you sure y…" at bounding box center [418, 169] width 590 height 272
drag, startPoint x: 131, startPoint y: 222, endPoint x: 136, endPoint y: 203, distance: 19.5
click at [136, 203] on main "Hazard Communication Training This course doesn’t expire until . Are you sure y…" at bounding box center [418, 169] width 590 height 272
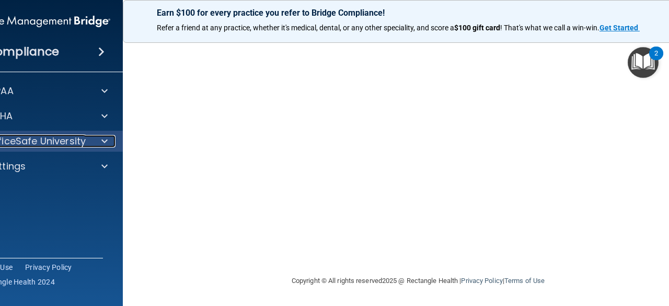
click at [90, 145] on div at bounding box center [103, 141] width 26 height 13
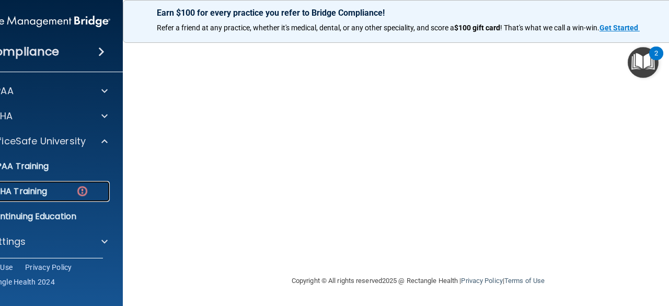
click at [76, 195] on img at bounding box center [82, 190] width 13 height 13
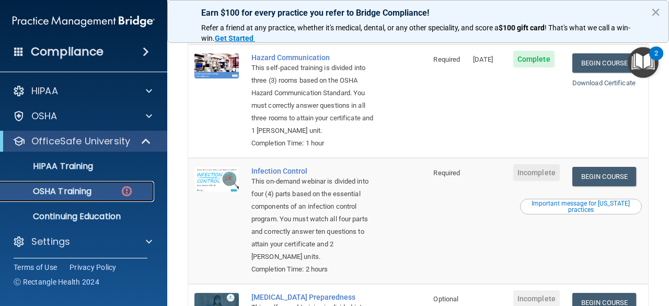
scroll to position [227, 0]
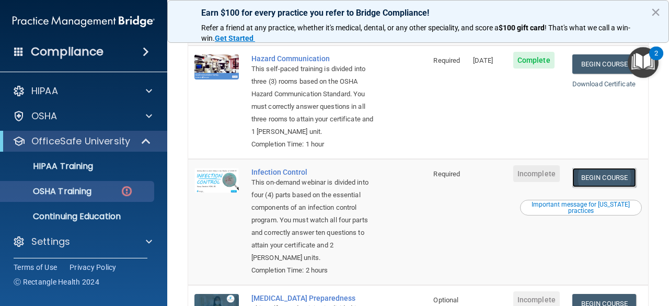
click at [613, 187] on link "Begin Course" at bounding box center [604, 177] width 64 height 19
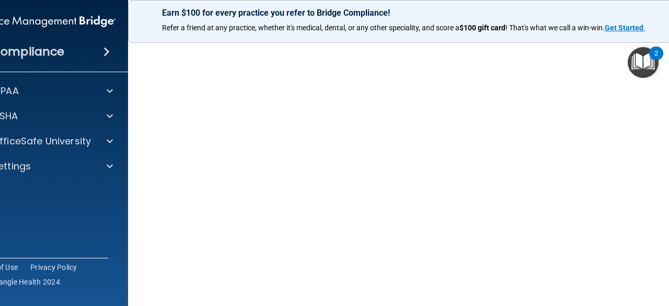
scroll to position [64, 0]
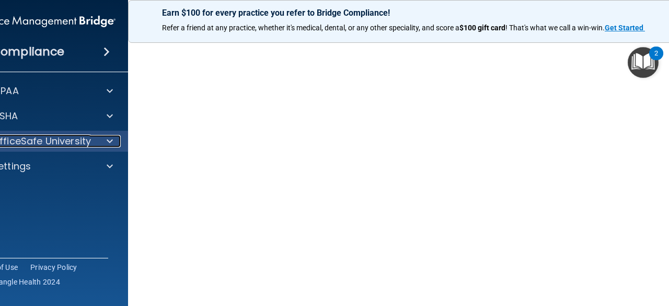
click at [100, 142] on div at bounding box center [108, 141] width 26 height 13
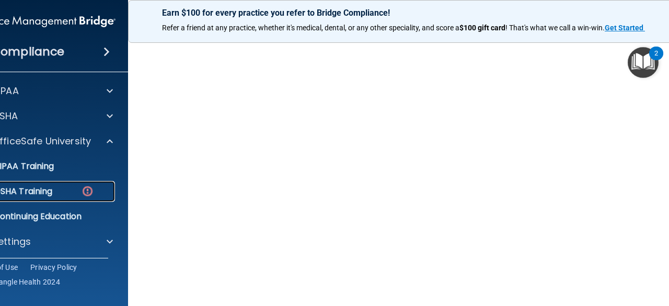
click at [74, 189] on div "OSHA Training" at bounding box center [39, 191] width 143 height 10
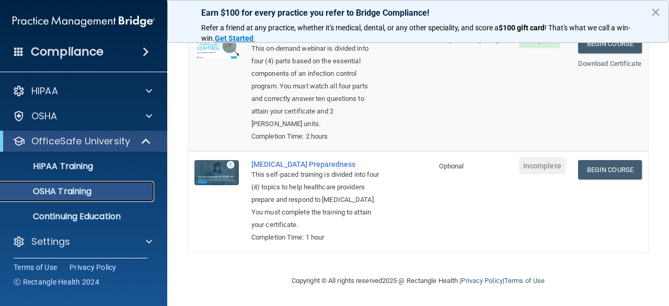
scroll to position [339, 0]
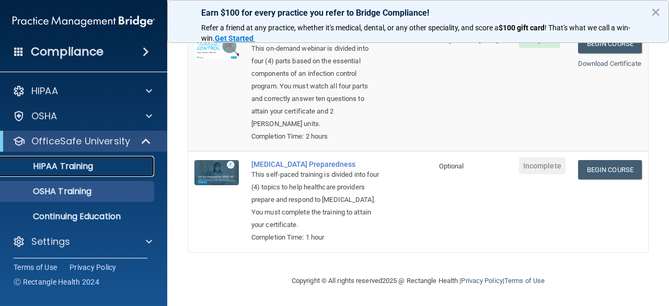
click at [61, 170] on p "HIPAA Training" at bounding box center [50, 166] width 86 height 10
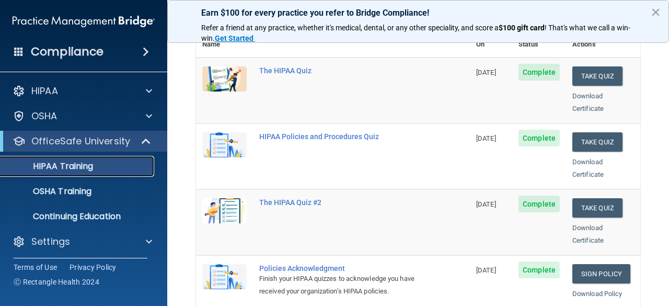
scroll to position [140, 0]
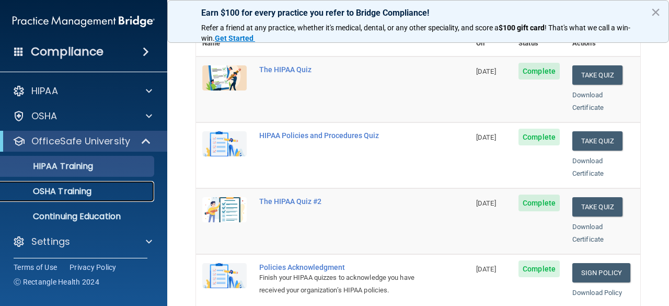
click at [74, 190] on p "OSHA Training" at bounding box center [49, 191] width 85 height 10
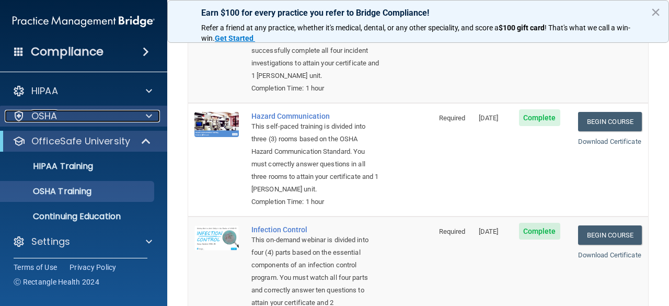
click at [61, 117] on div "OSHA" at bounding box center [70, 116] width 130 height 13
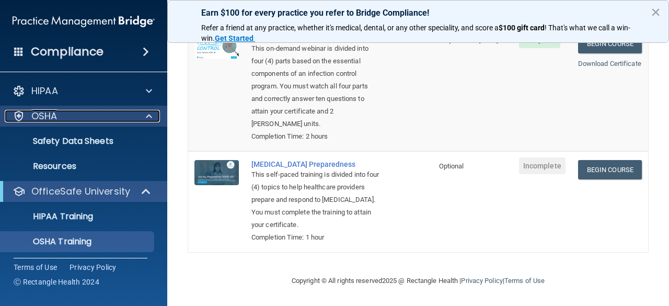
scroll to position [357, 0]
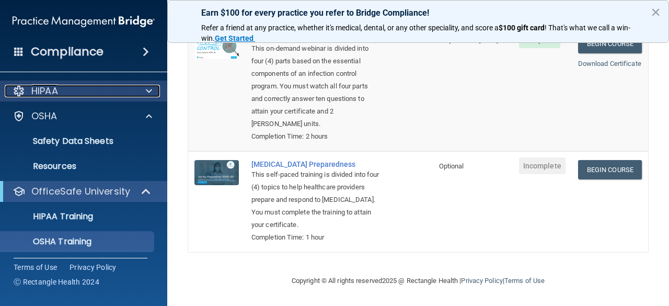
click at [51, 93] on p "HIPAA" at bounding box center [44, 91] width 27 height 13
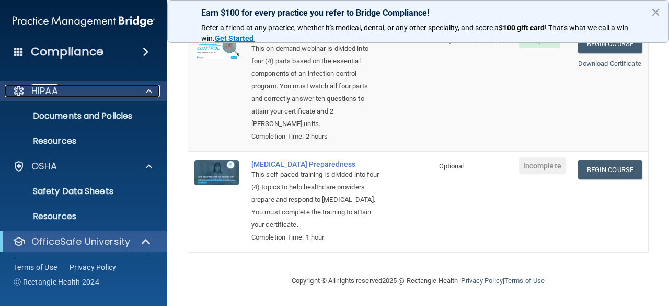
click at [45, 91] on p "HIPAA" at bounding box center [44, 91] width 27 height 13
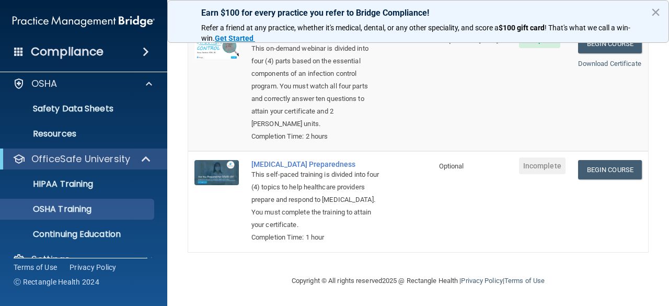
scroll to position [0, 0]
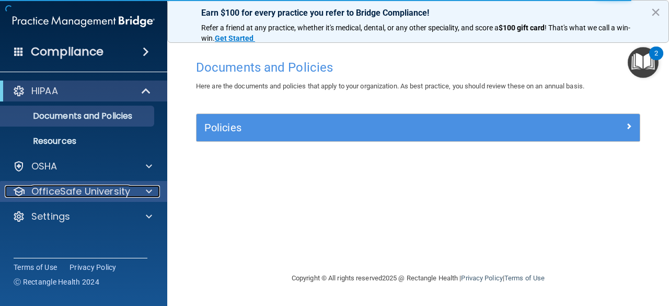
click at [73, 186] on p "OfficeSafe University" at bounding box center [80, 191] width 99 height 13
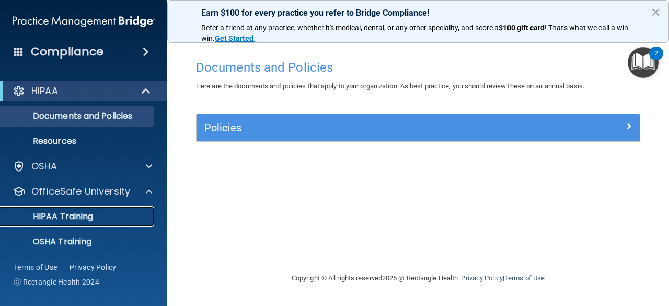
click at [69, 225] on link "HIPAA Training" at bounding box center [72, 216] width 165 height 21
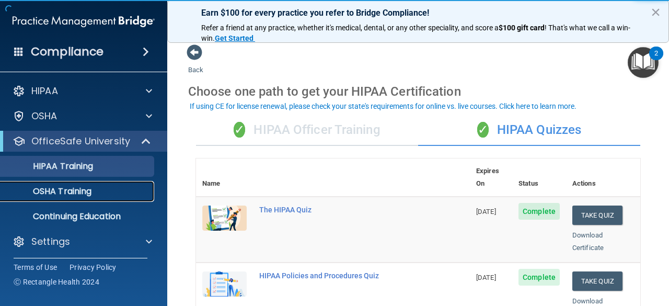
click at [58, 196] on p "OSHA Training" at bounding box center [49, 191] width 85 height 10
